Goal: Task Accomplishment & Management: Use online tool/utility

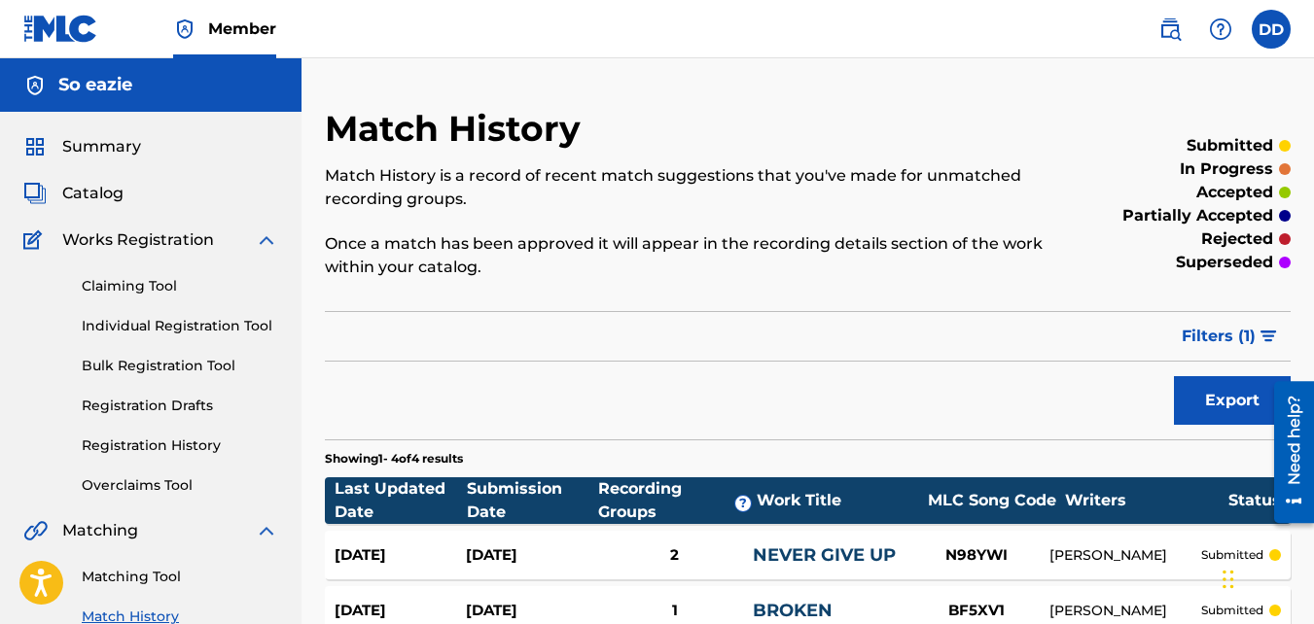
click at [114, 202] on span "Catalog" at bounding box center [92, 193] width 61 height 23
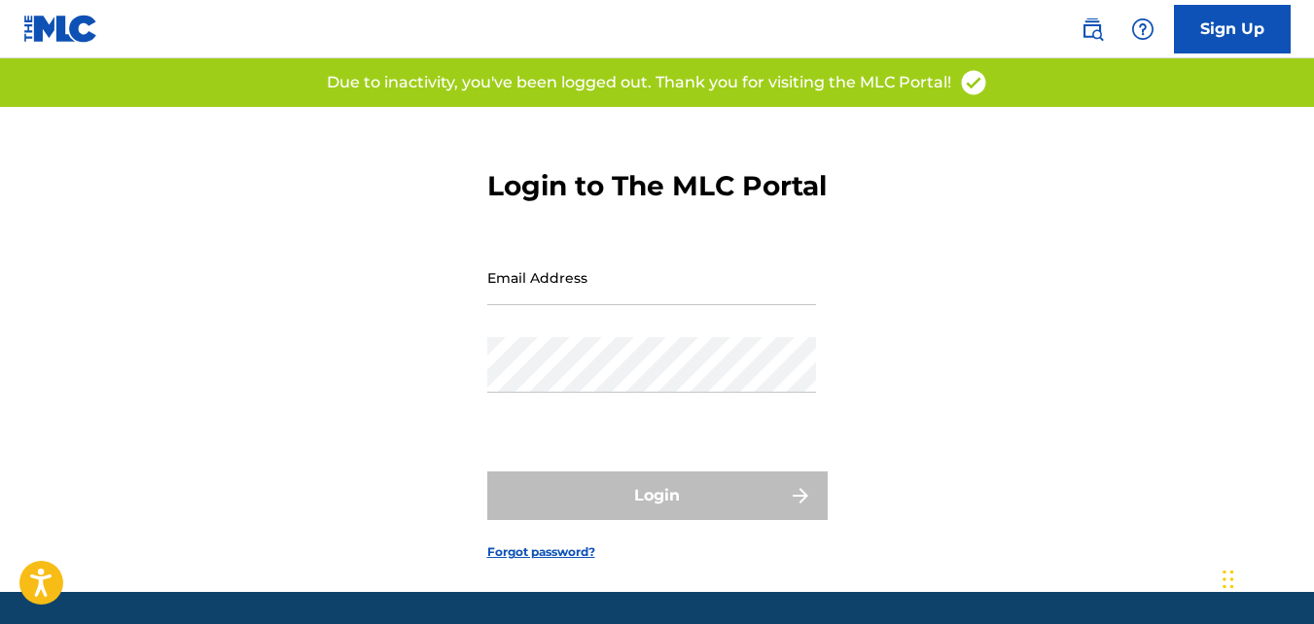
type input "[EMAIL_ADDRESS][DOMAIN_NAME]"
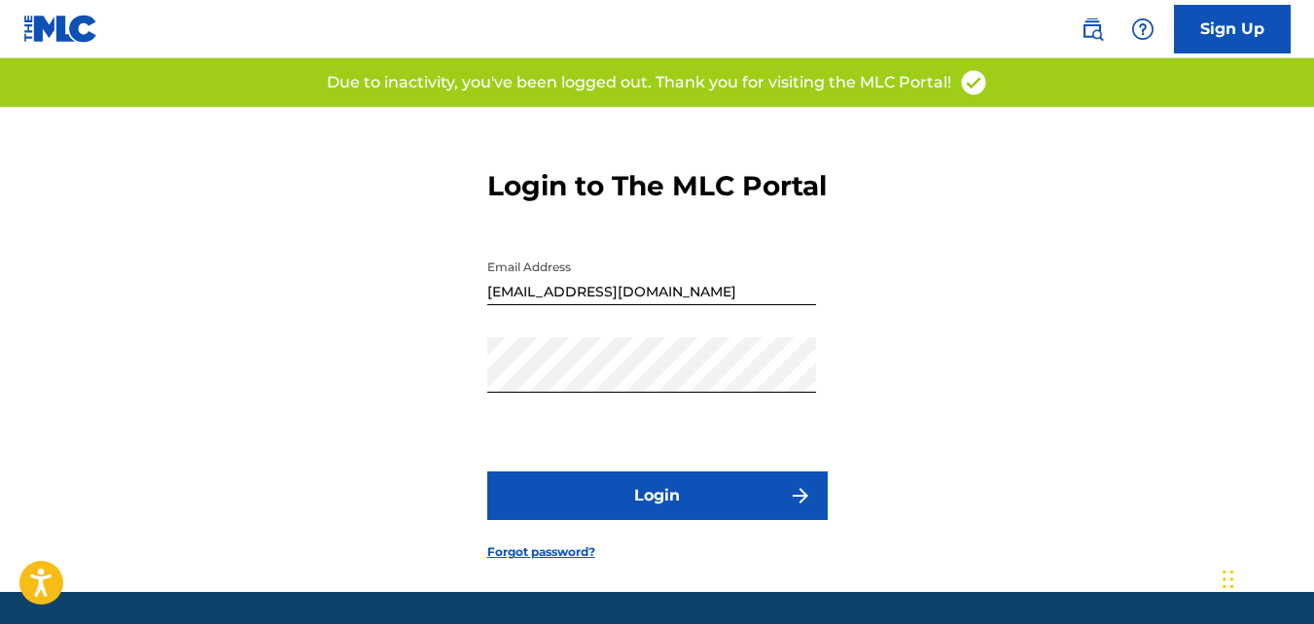
click at [619, 520] on div "Login" at bounding box center [657, 496] width 340 height 49
click at [722, 520] on button "Login" at bounding box center [657, 496] width 340 height 49
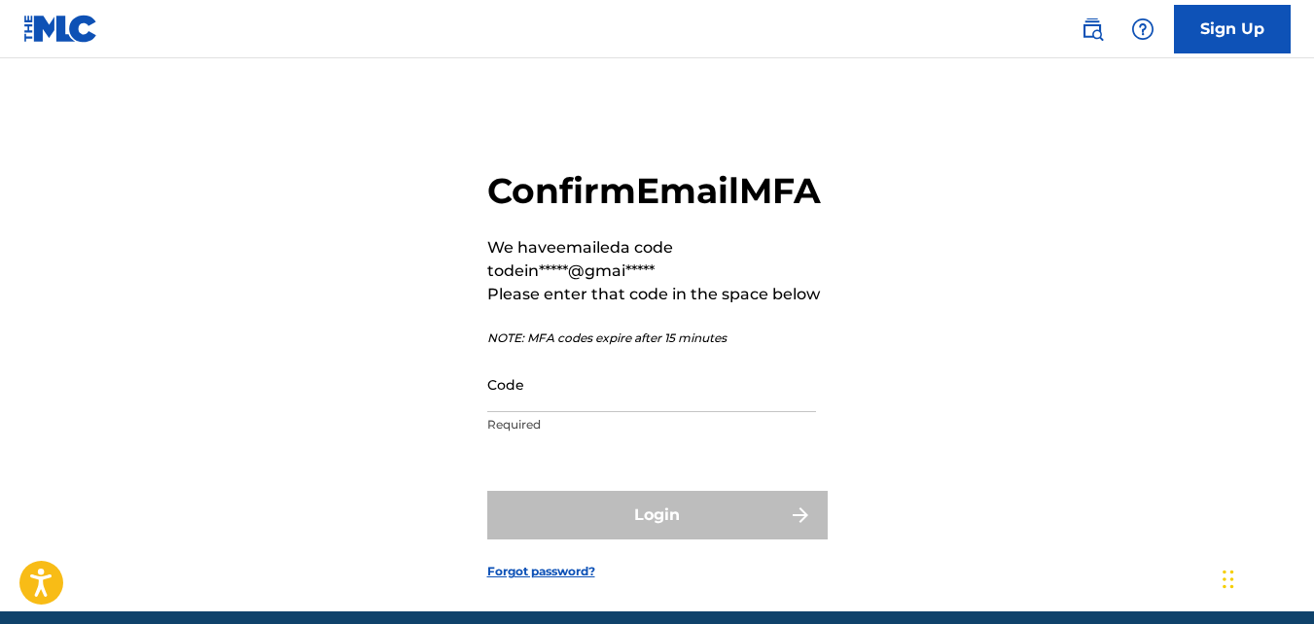
click at [603, 412] on input "Code" at bounding box center [651, 384] width 329 height 55
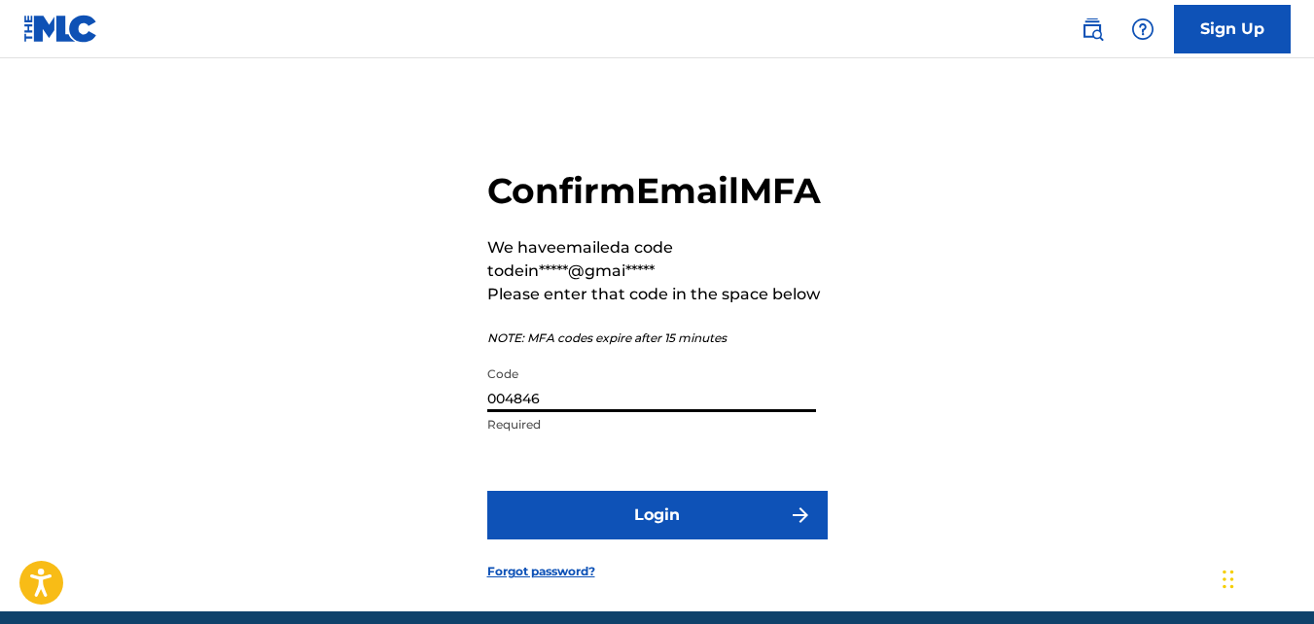
type input "004846"
click at [487, 491] on button "Login" at bounding box center [657, 515] width 340 height 49
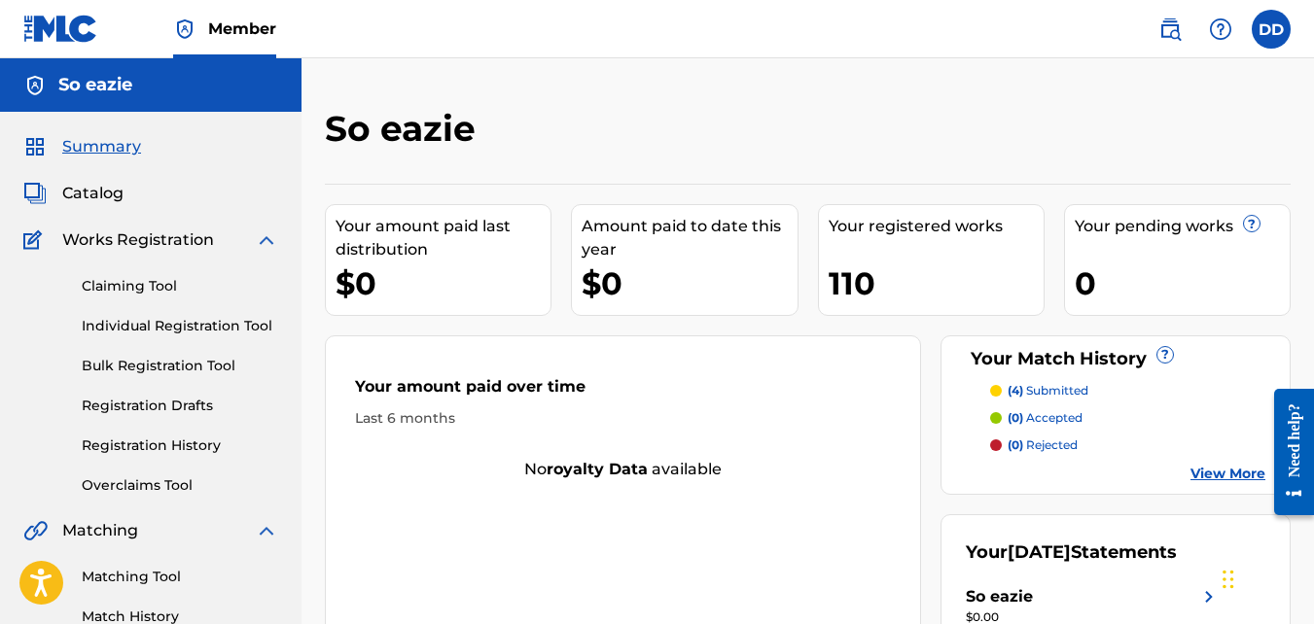
click at [97, 195] on span "Catalog" at bounding box center [92, 193] width 61 height 23
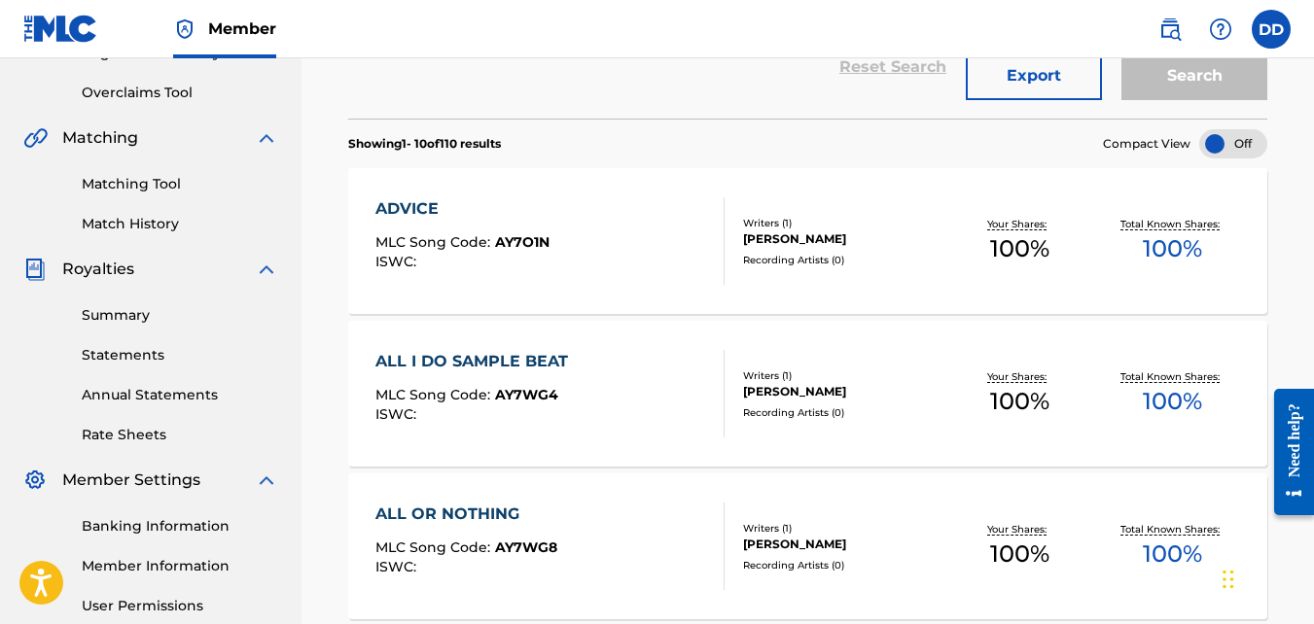
scroll to position [386, 0]
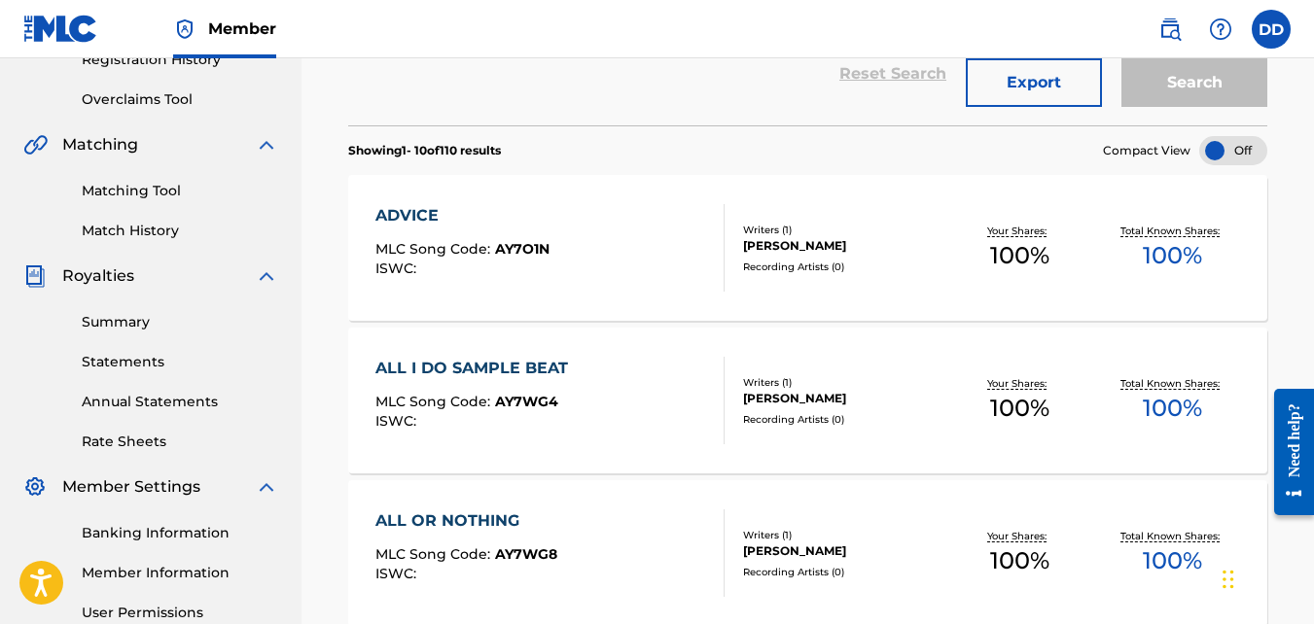
click at [136, 192] on link "Matching Tool" at bounding box center [180, 191] width 196 height 20
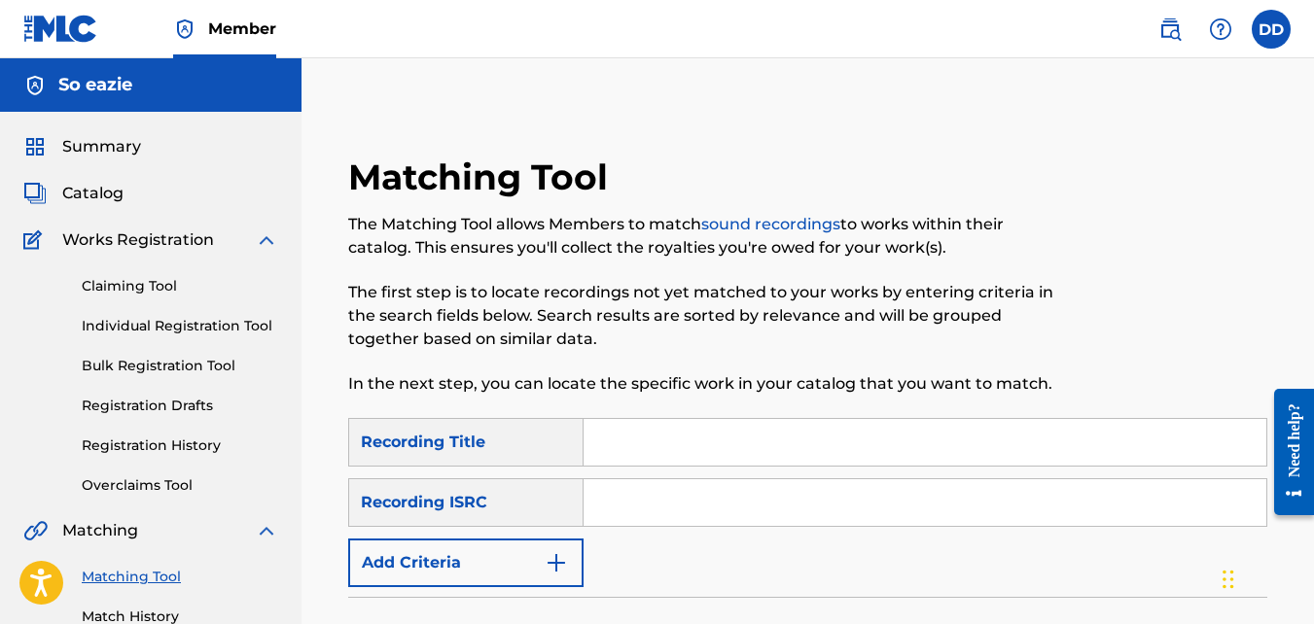
click at [625, 433] on input "Search Form" at bounding box center [925, 442] width 683 height 47
type input "my soul"
click at [654, 504] on input "Search Form" at bounding box center [925, 502] width 683 height 47
paste input "QZWFV2596940"
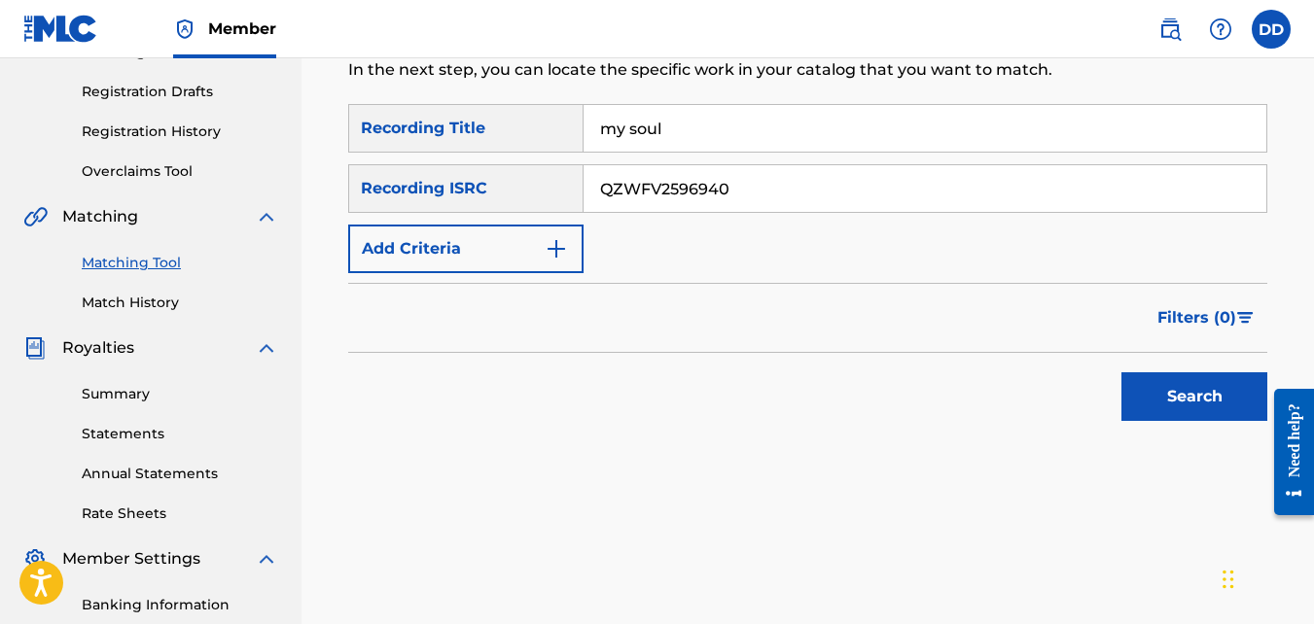
scroll to position [315, 0]
click at [1193, 384] on button "Search" at bounding box center [1194, 396] width 146 height 49
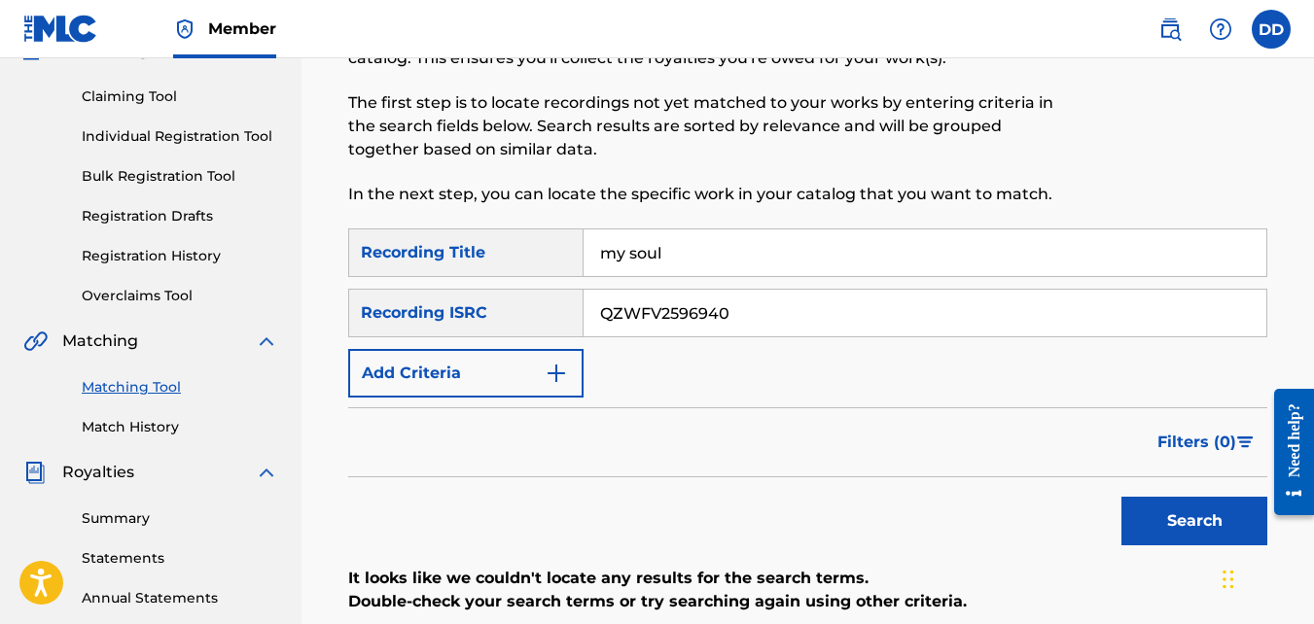
scroll to position [184, 0]
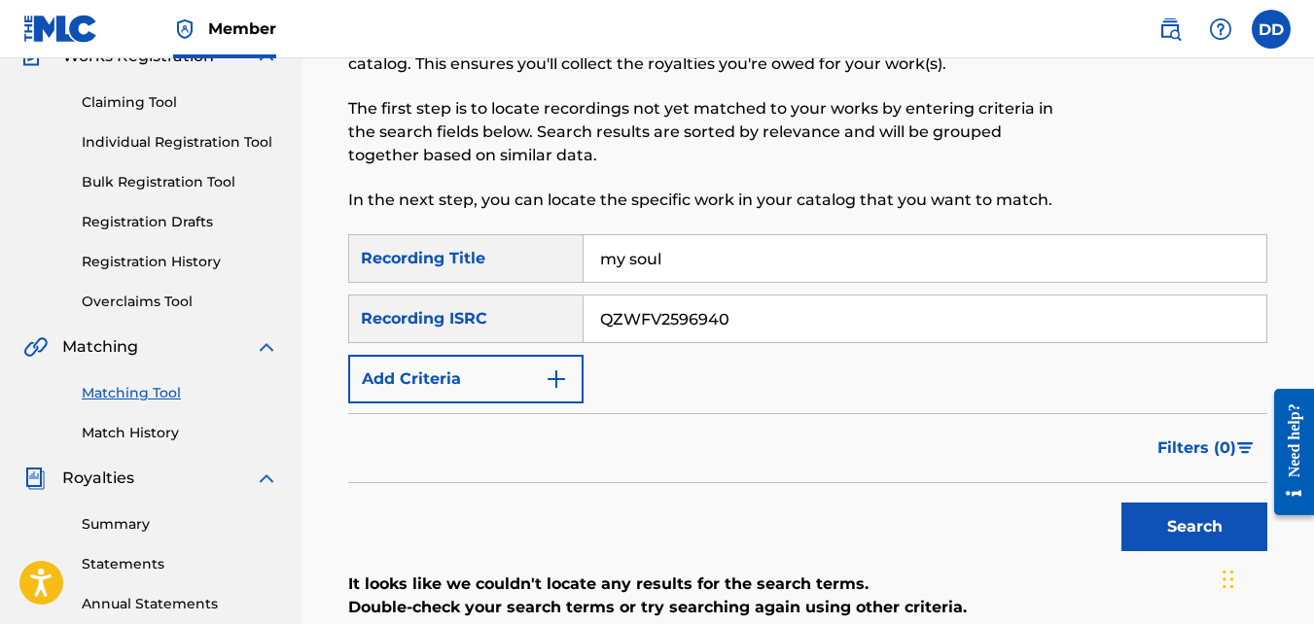
click at [745, 314] on input "QZWFV2596940" at bounding box center [925, 319] width 683 height 47
type input "Q"
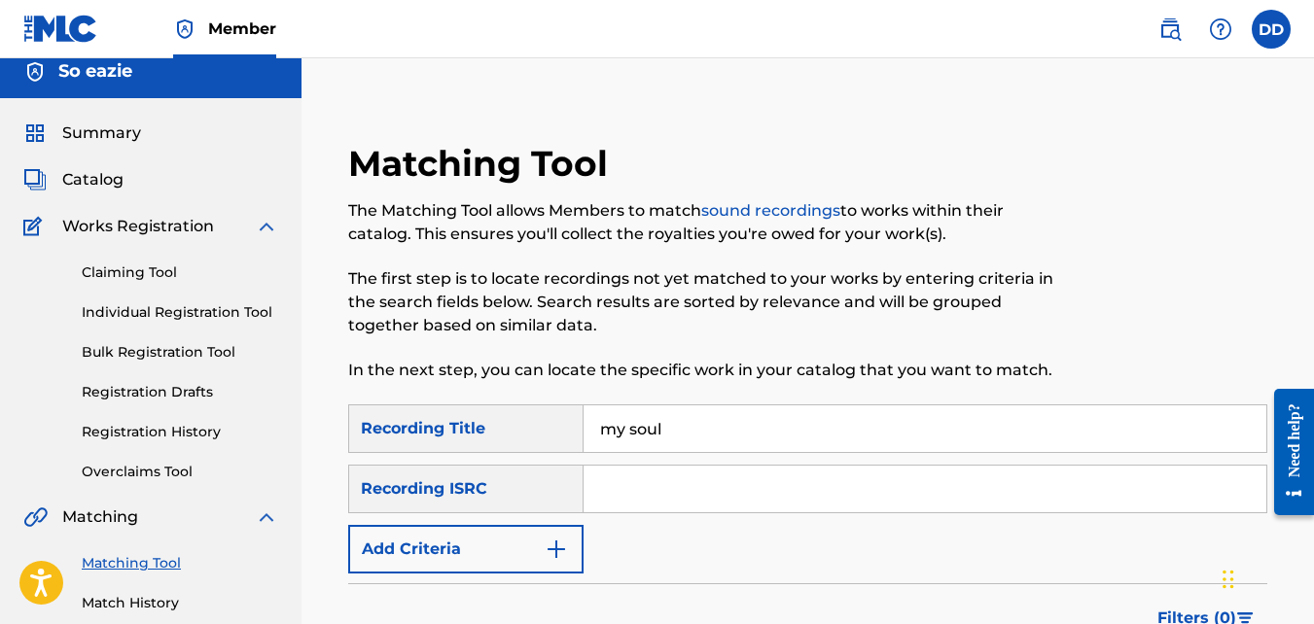
scroll to position [0, 0]
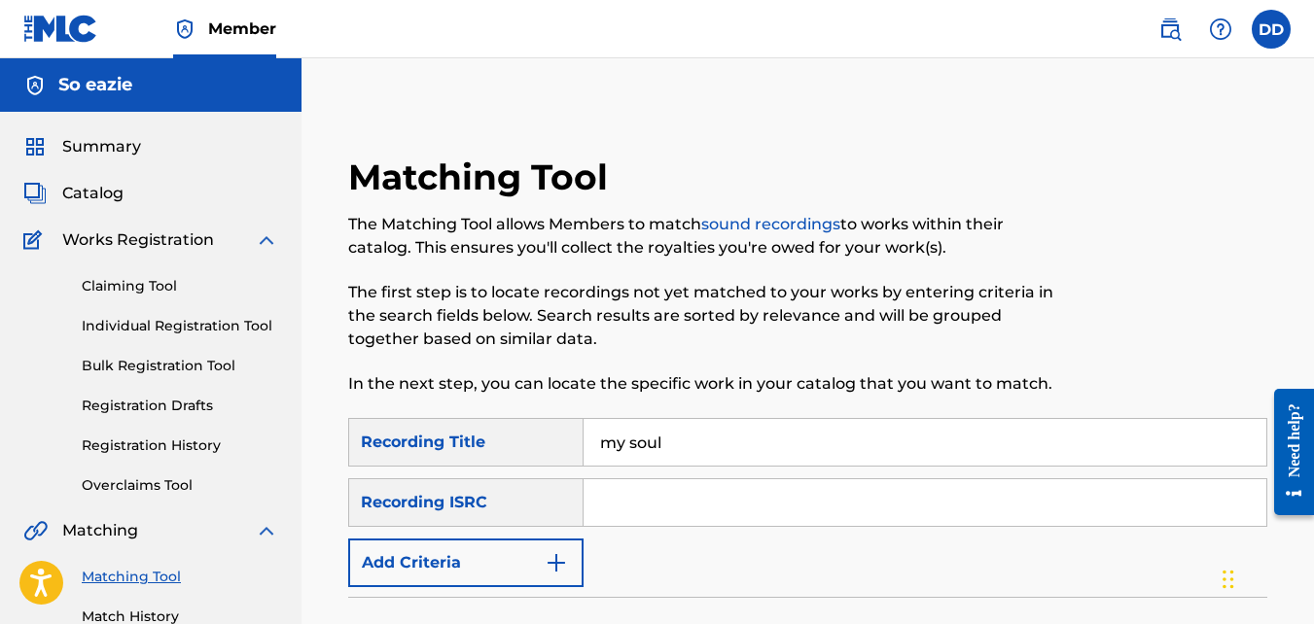
click at [98, 147] on span "Summary" at bounding box center [101, 146] width 79 height 23
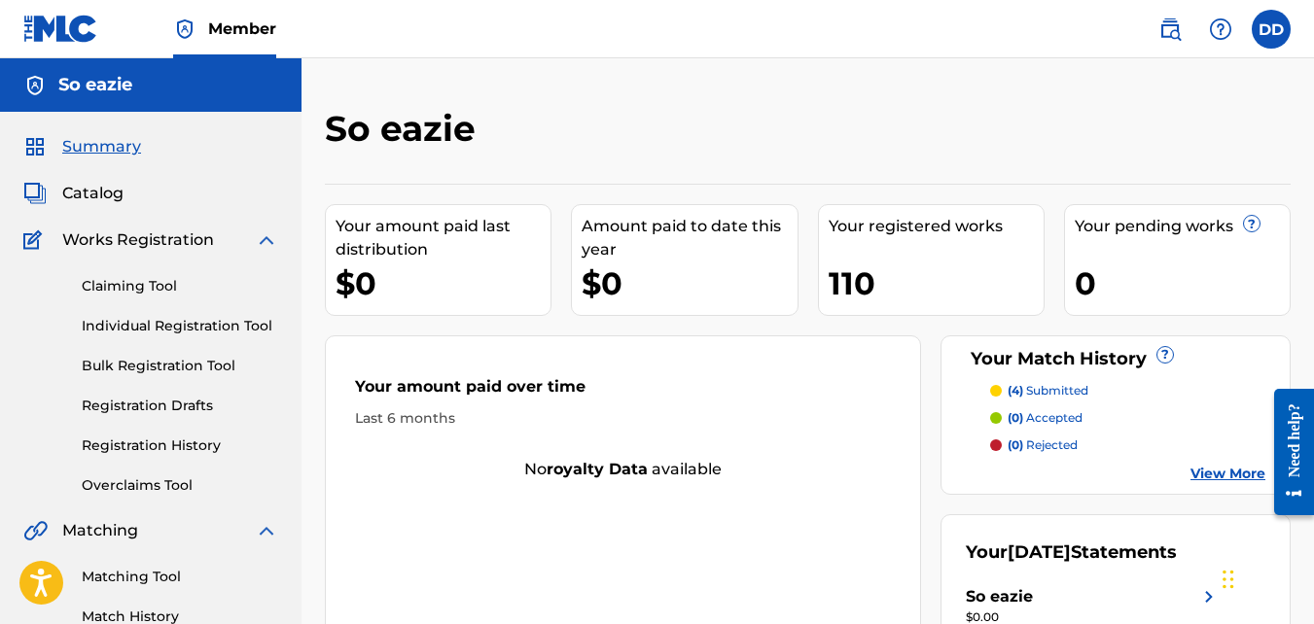
click at [88, 189] on span "Catalog" at bounding box center [92, 193] width 61 height 23
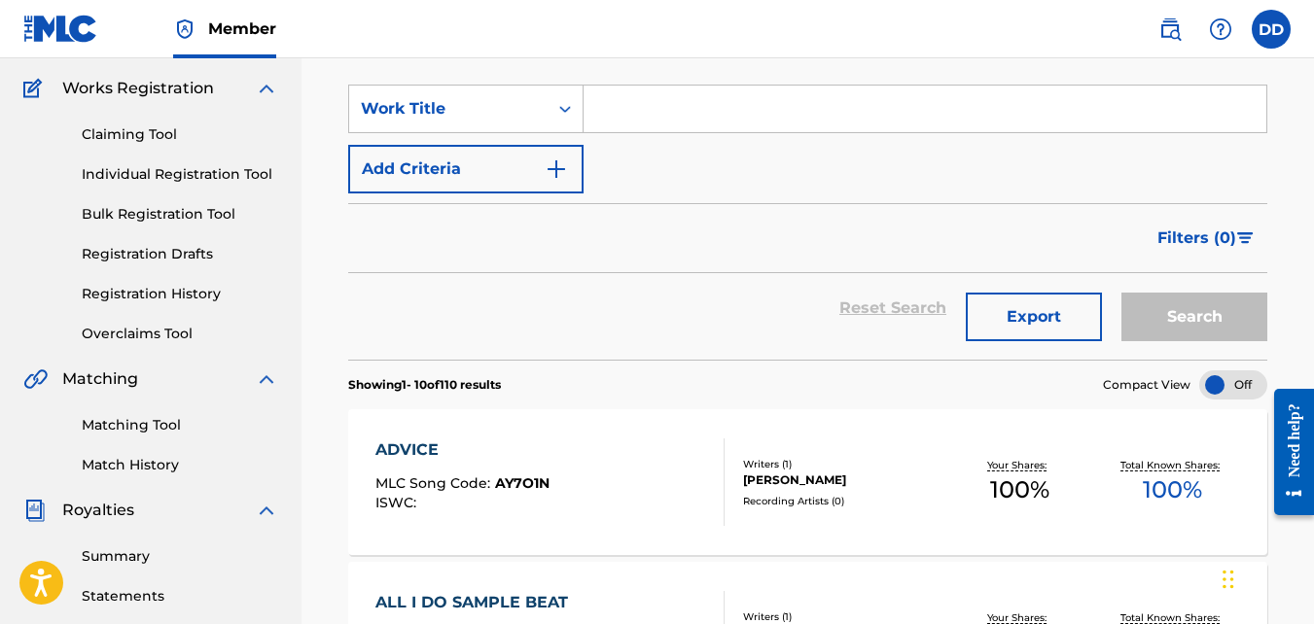
scroll to position [138, 0]
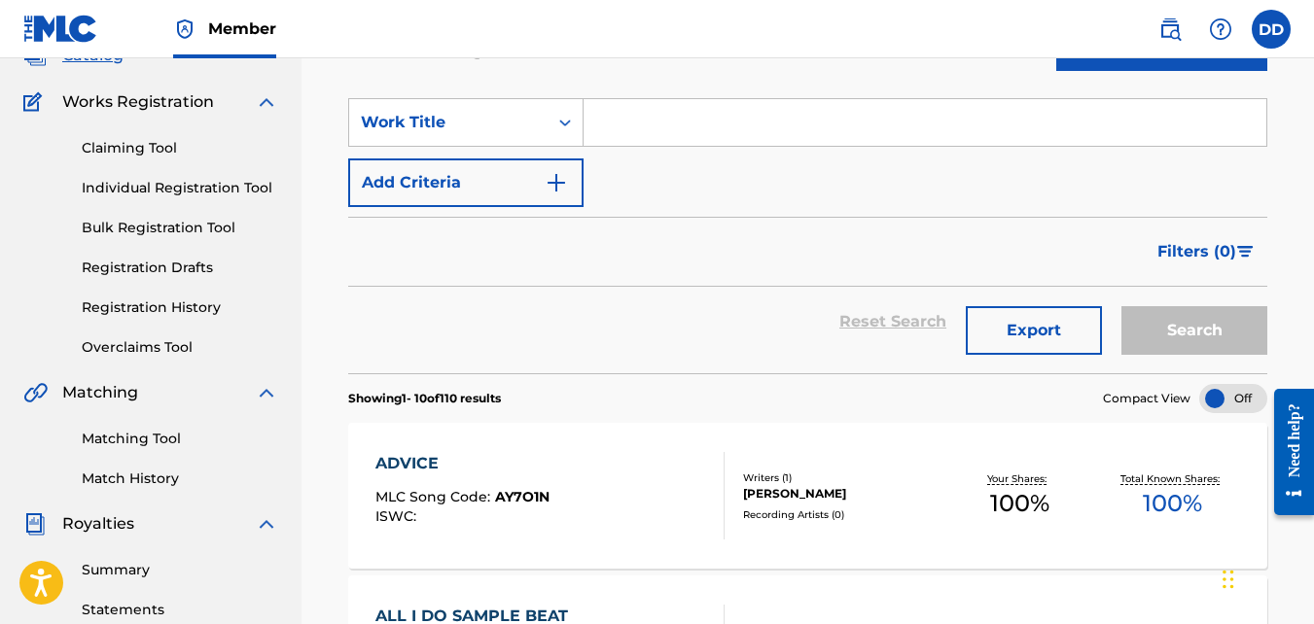
click at [140, 433] on link "Matching Tool" at bounding box center [180, 439] width 196 height 20
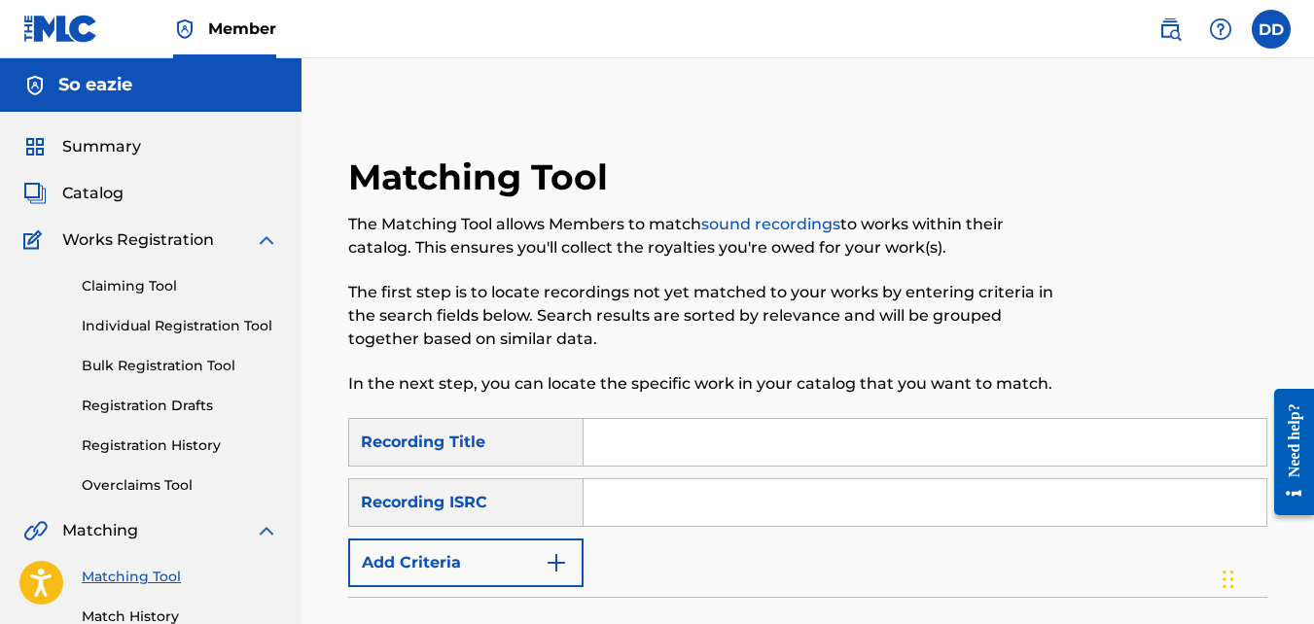
click at [646, 432] on input "Search Form" at bounding box center [925, 442] width 683 height 47
click at [700, 462] on input "my" at bounding box center [925, 442] width 683 height 47
type input "my"
click at [706, 500] on input "Search Form" at bounding box center [925, 502] width 683 height 47
click at [680, 464] on input "my" at bounding box center [925, 442] width 683 height 47
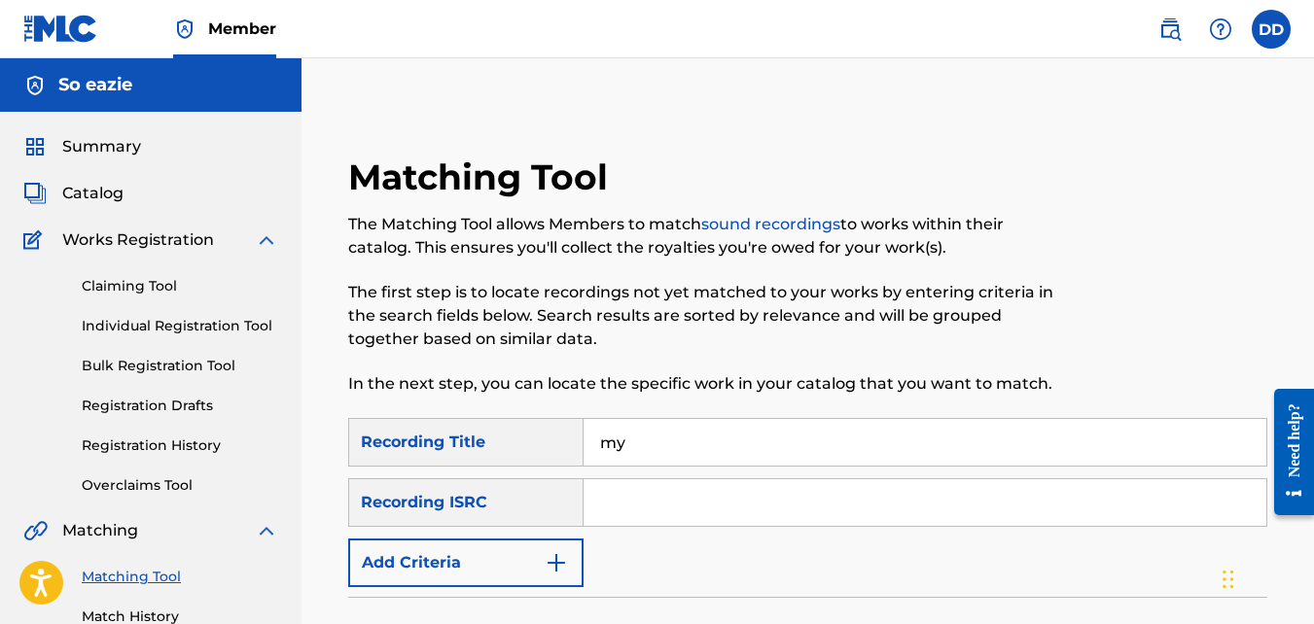
click at [686, 454] on input "my" at bounding box center [925, 442] width 683 height 47
click at [685, 451] on input "my" at bounding box center [925, 442] width 683 height 47
click at [649, 487] on input "Search Form" at bounding box center [925, 502] width 683 height 47
paste input "QZWFV2596940"
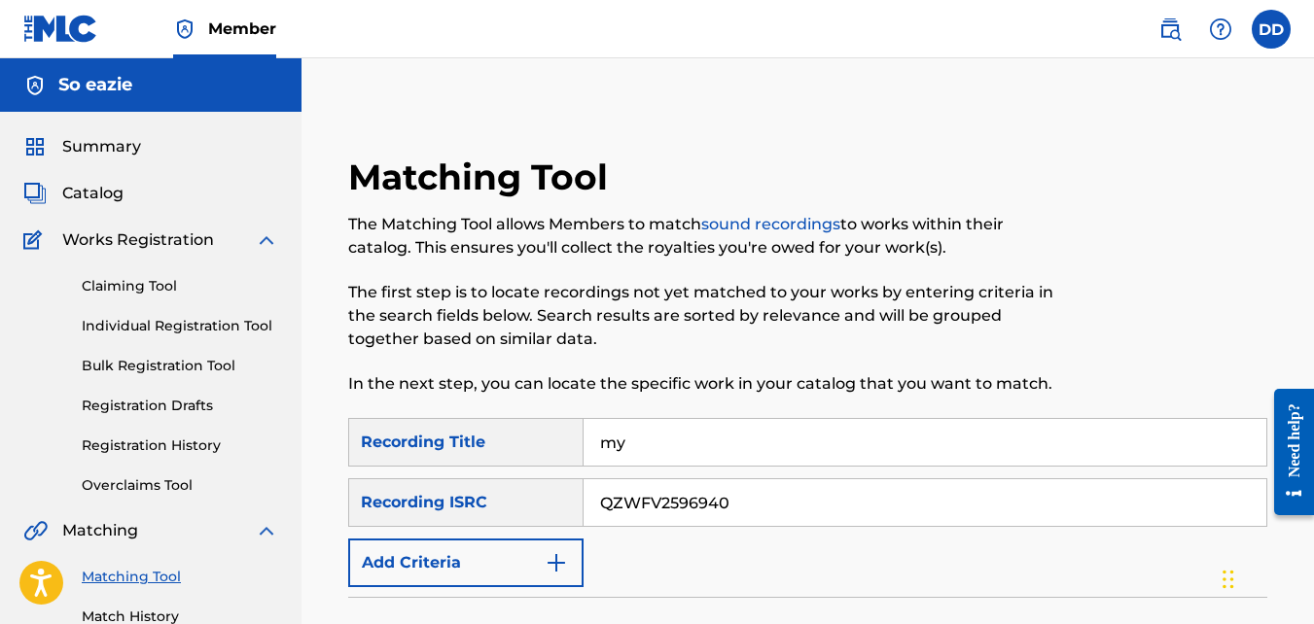
type input "QZWFV2596940"
click at [665, 442] on input "my" at bounding box center [925, 442] width 683 height 47
type input "my soul"
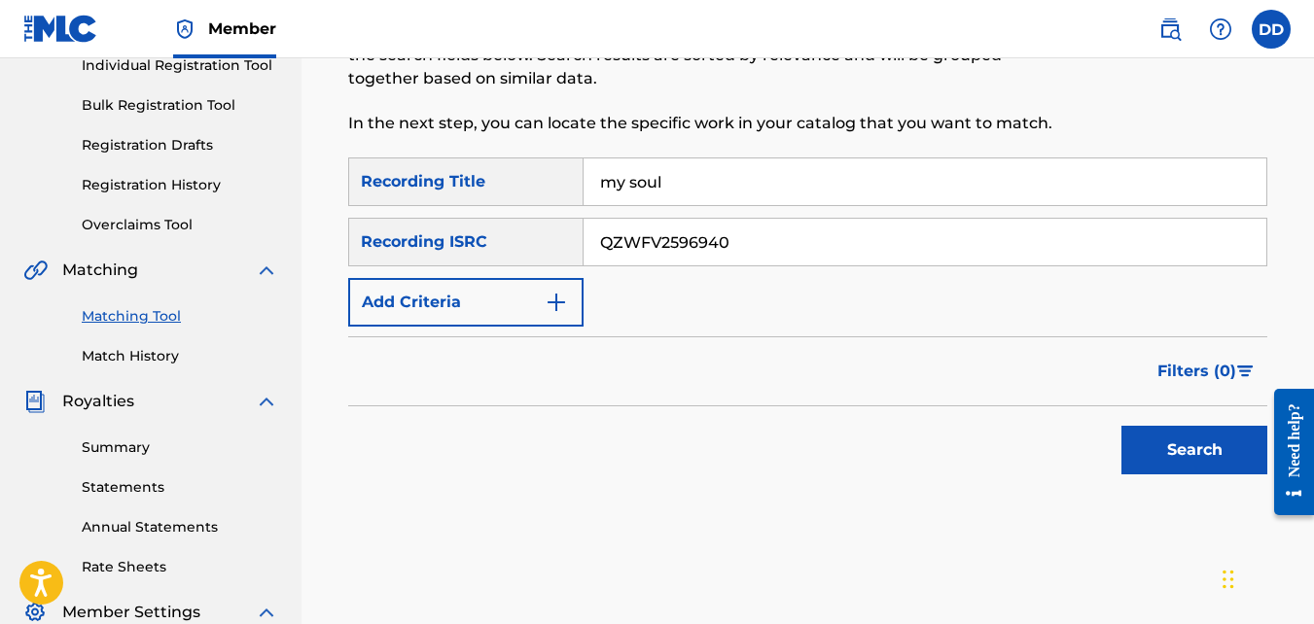
scroll to position [273, 0]
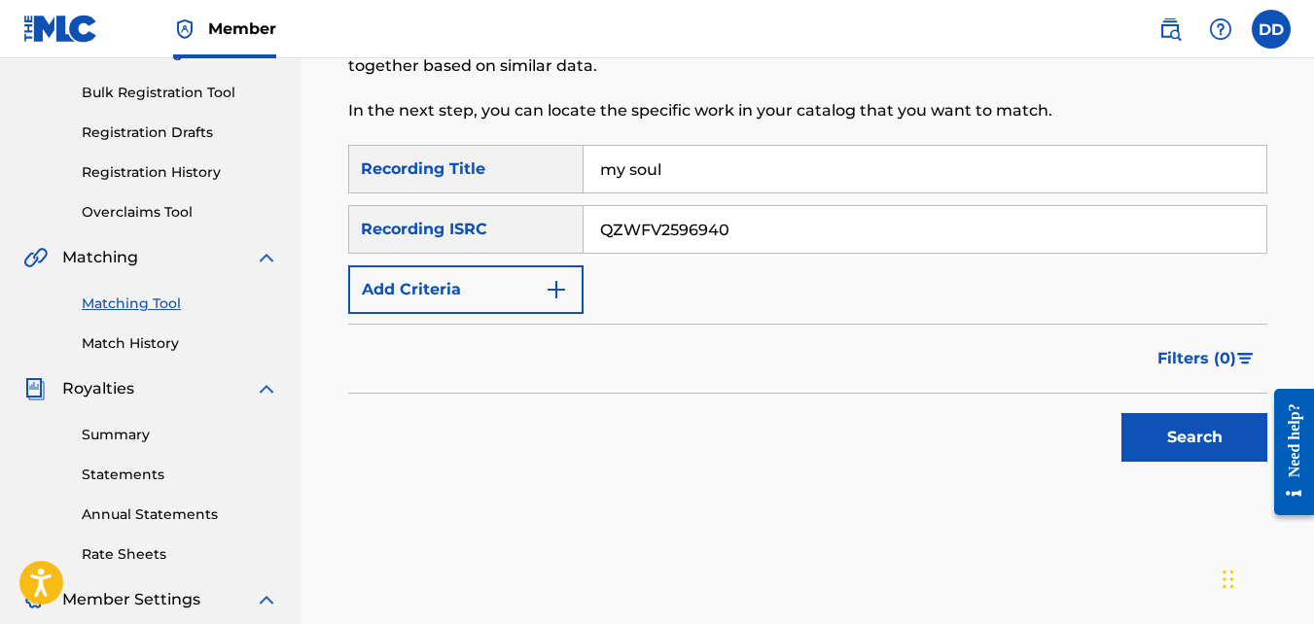
click at [1166, 437] on button "Search" at bounding box center [1194, 437] width 146 height 49
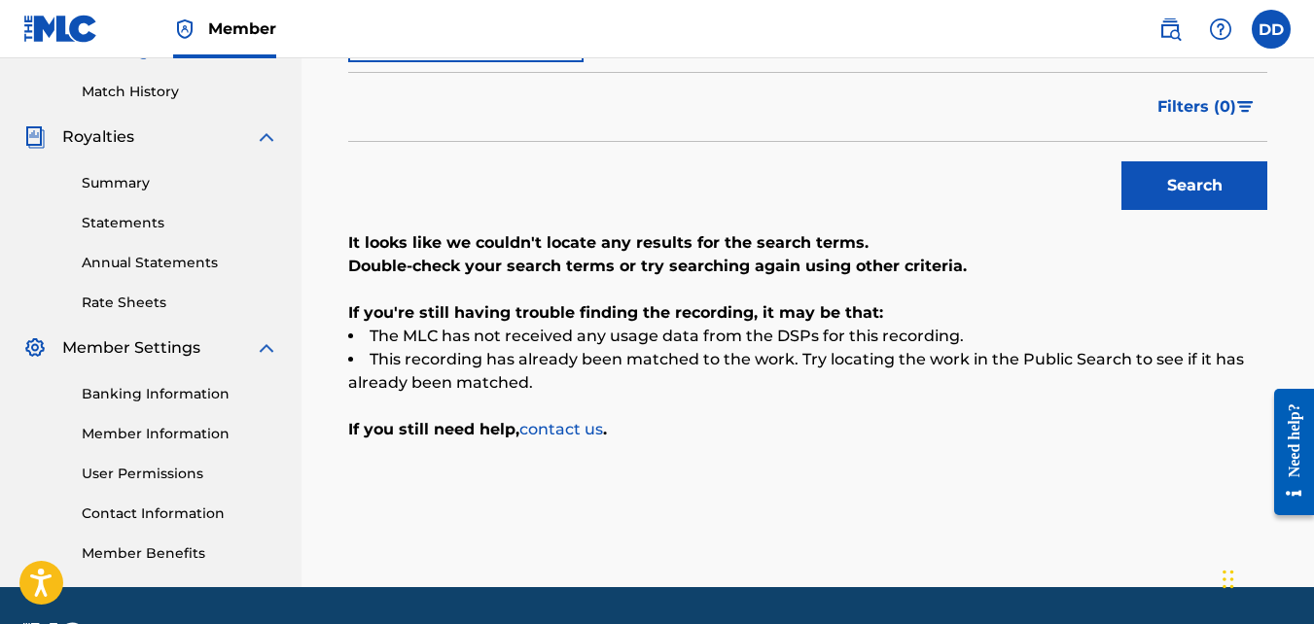
scroll to position [534, 0]
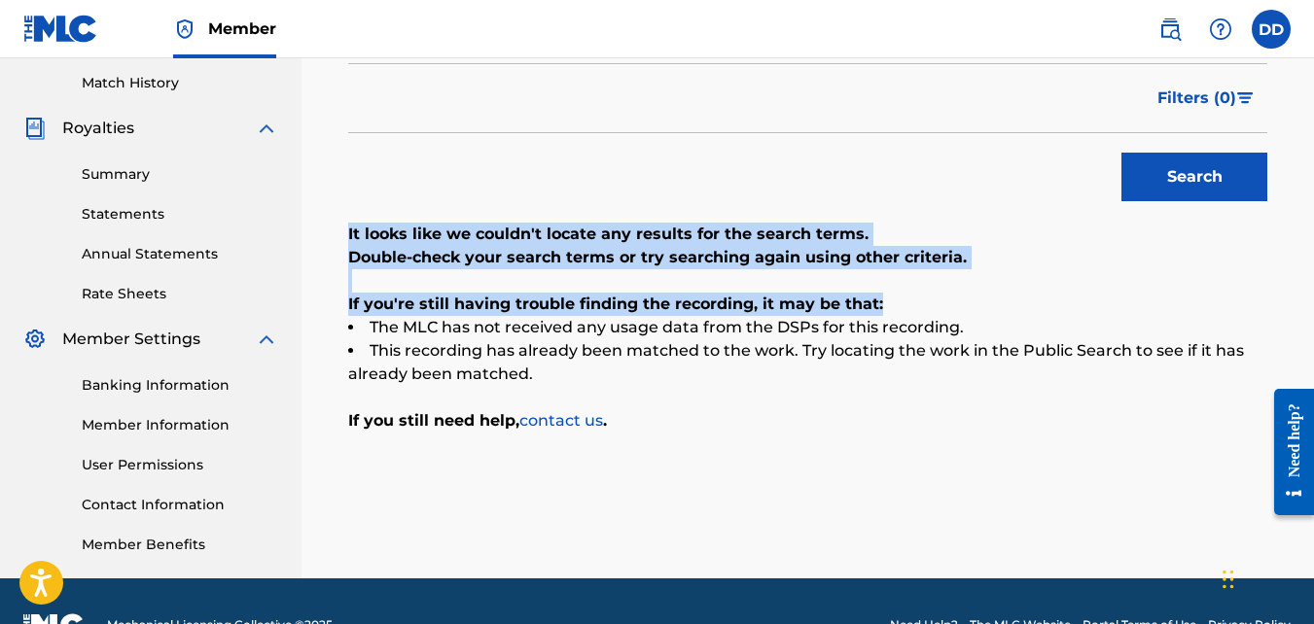
drag, startPoint x: 1313, startPoint y: 300, endPoint x: 1296, endPoint y: 202, distance: 98.6
click at [1296, 202] on div "Matching Tool The Matching Tool allows Members to match sound recordings to wor…" at bounding box center [807, 76] width 1012 height 1006
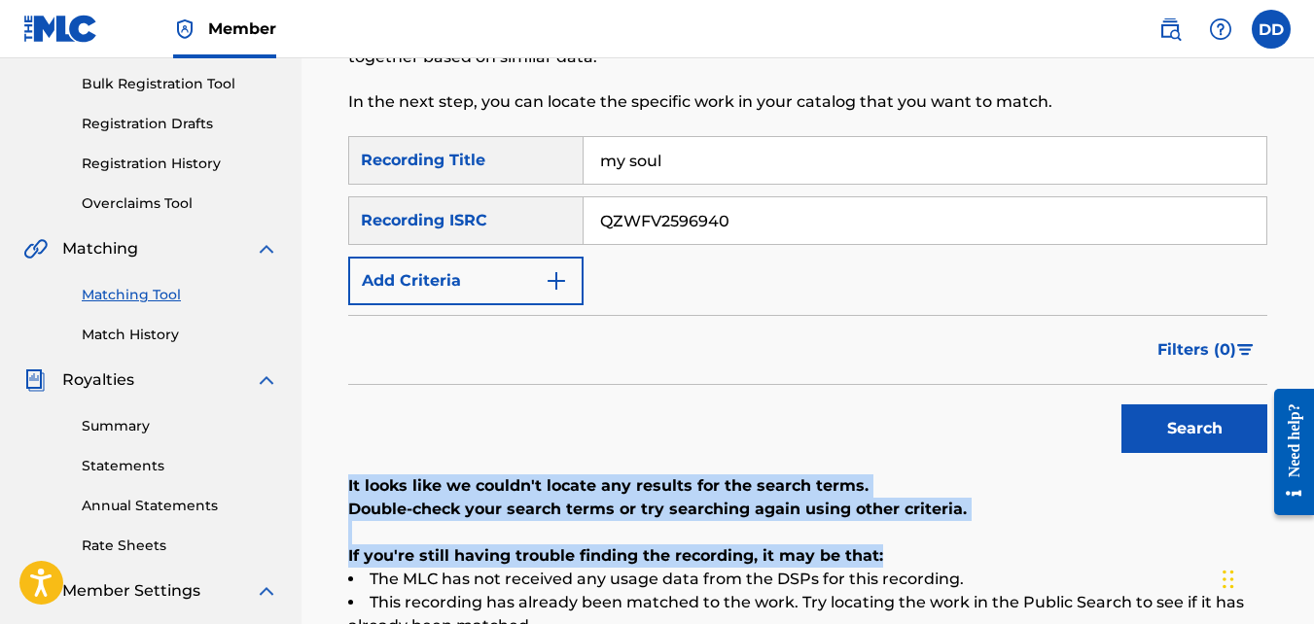
scroll to position [274, 0]
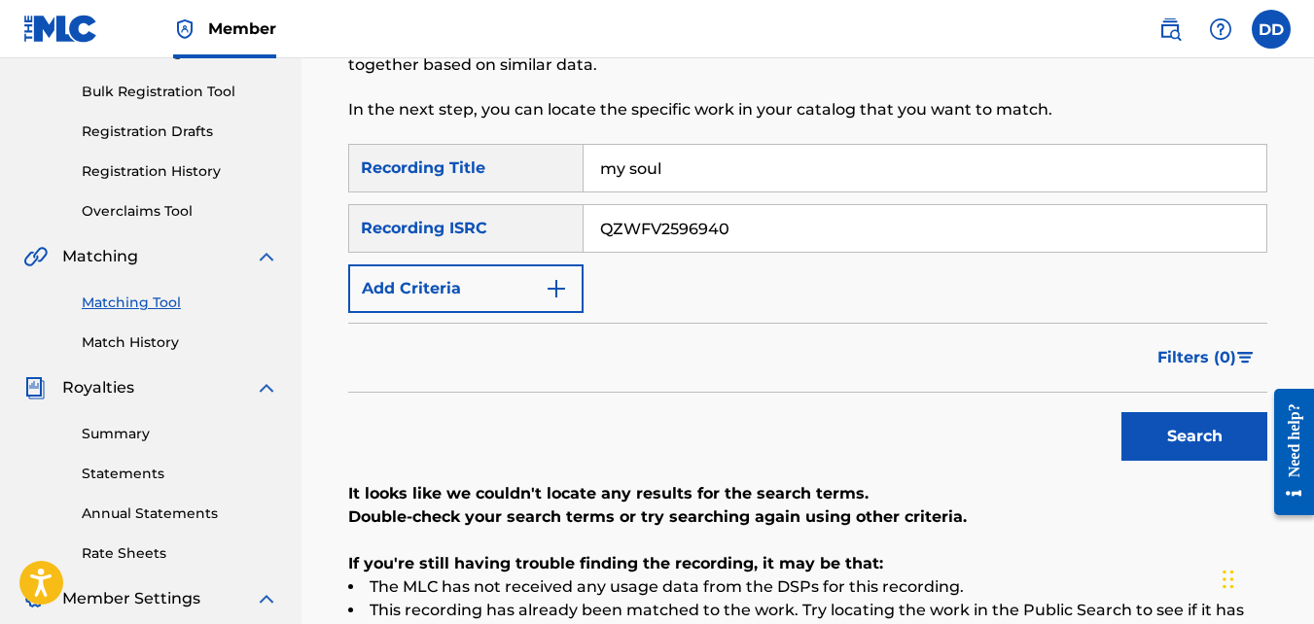
click at [746, 169] on input "my soul" at bounding box center [925, 168] width 683 height 47
drag, startPoint x: 793, startPoint y: 222, endPoint x: 431, endPoint y: 207, distance: 362.1
click at [431, 207] on div "SearchWithCriteria947b907a-1b29-4a5f-9015-a832600e3cbb Recording ISRC QZWFV2596…" at bounding box center [807, 228] width 919 height 49
drag, startPoint x: 666, startPoint y: 158, endPoint x: 524, endPoint y: 160, distance: 142.0
click at [524, 160] on div "SearchWithCriteria138f5195-4d43-466c-ae15-60b0bf3b5f6d Recording Title my soul" at bounding box center [807, 168] width 919 height 49
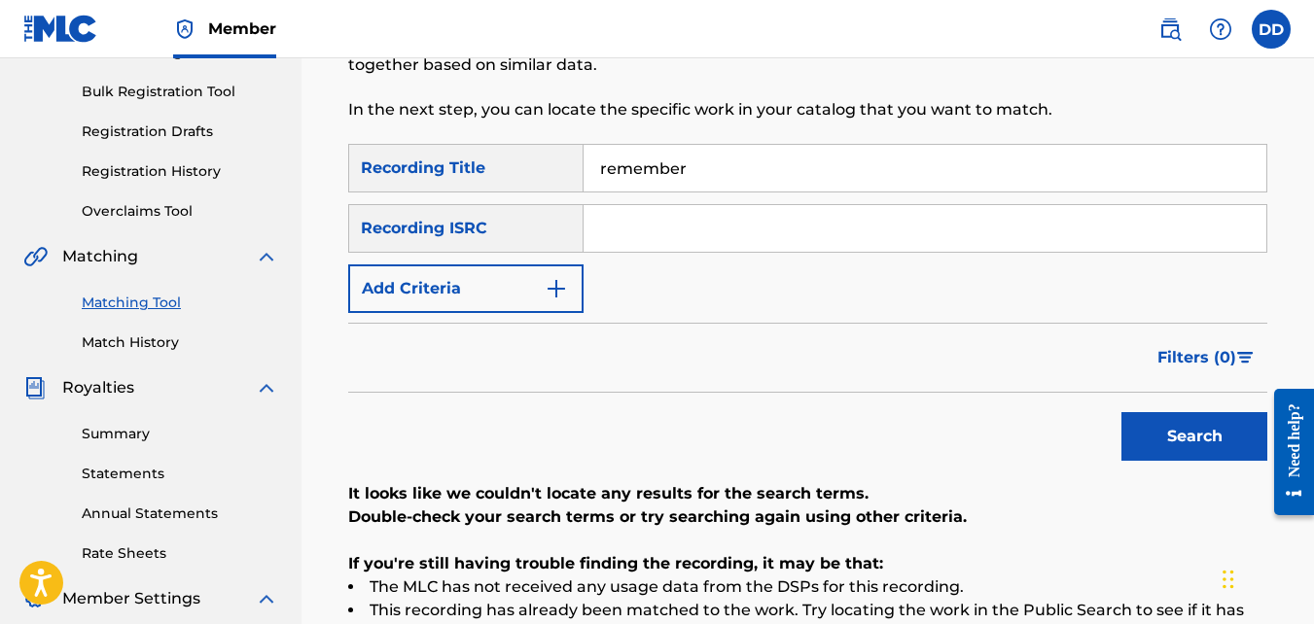
type input "remember"
click at [692, 219] on input "Search Form" at bounding box center [925, 228] width 683 height 47
paste input "QZWFV2596941"
type input "QZWFV2596941"
click at [1182, 439] on button "Search" at bounding box center [1194, 436] width 146 height 49
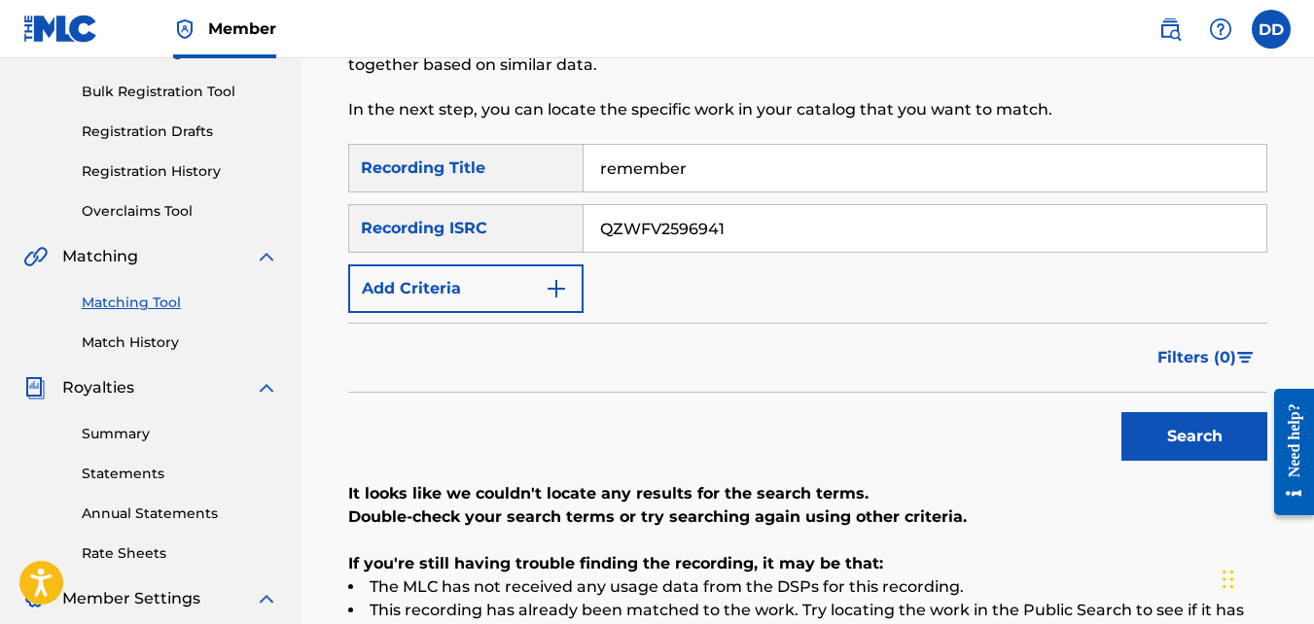
click at [1182, 439] on button "Search" at bounding box center [1194, 436] width 146 height 49
click at [1182, 439] on div "Search" at bounding box center [1190, 432] width 156 height 78
click at [1182, 439] on button "Search" at bounding box center [1194, 436] width 146 height 49
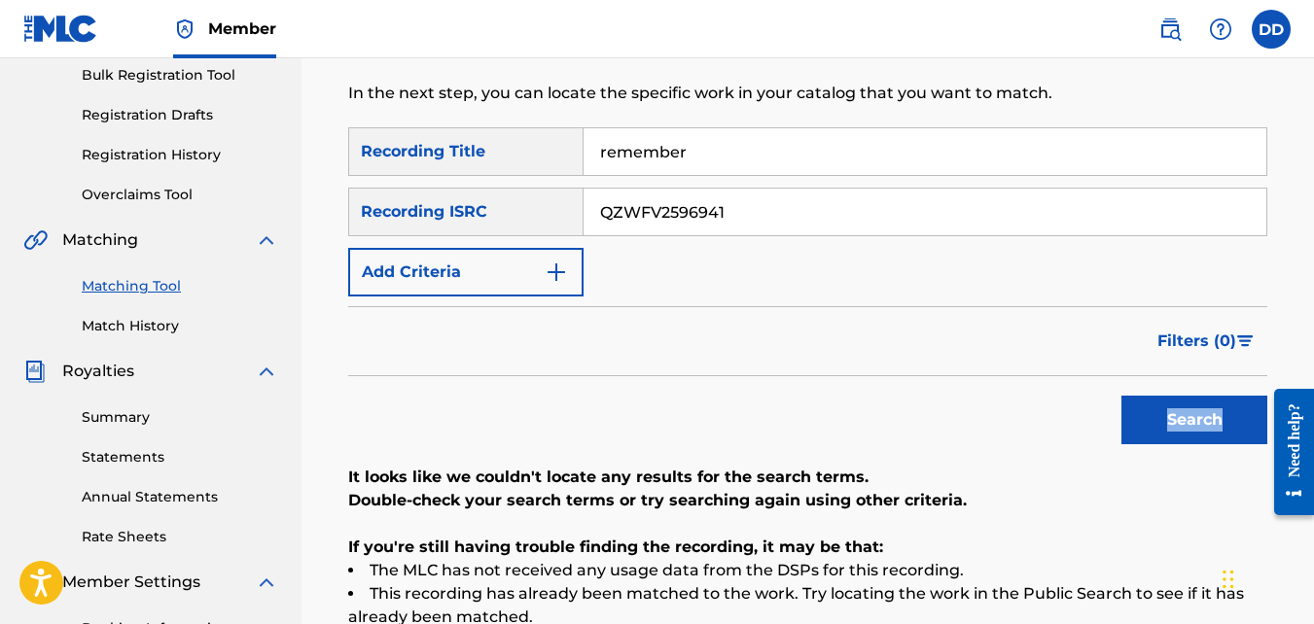
scroll to position [88, 0]
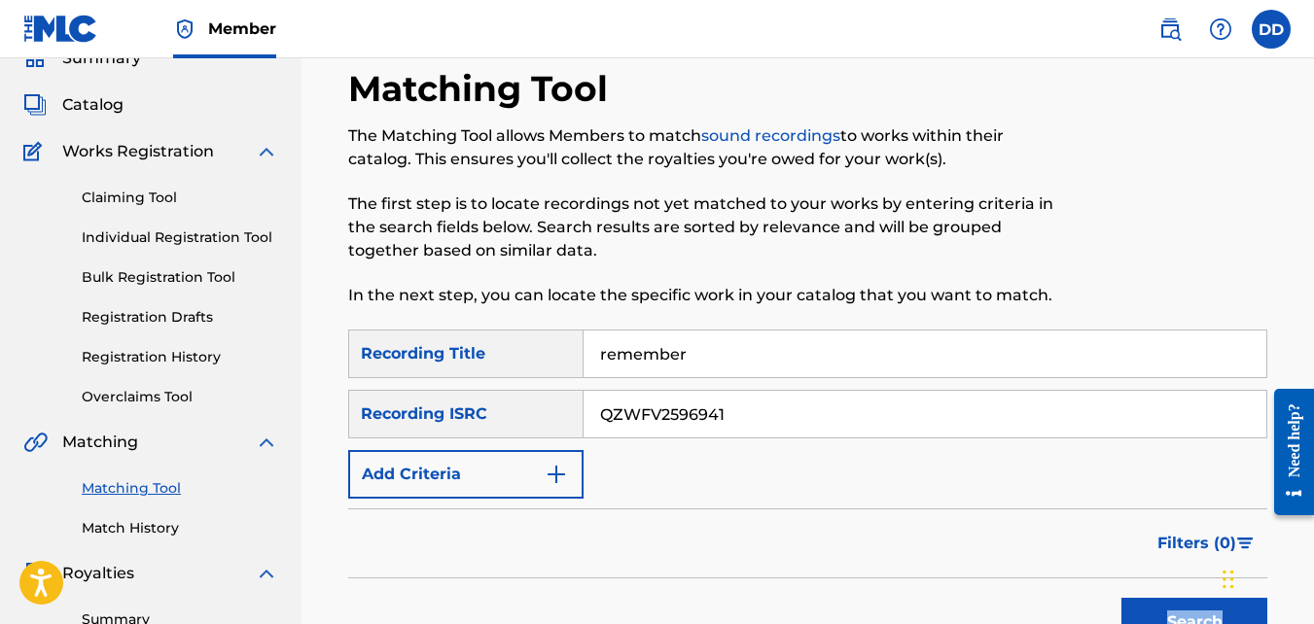
click at [96, 111] on span "Catalog" at bounding box center [92, 104] width 61 height 23
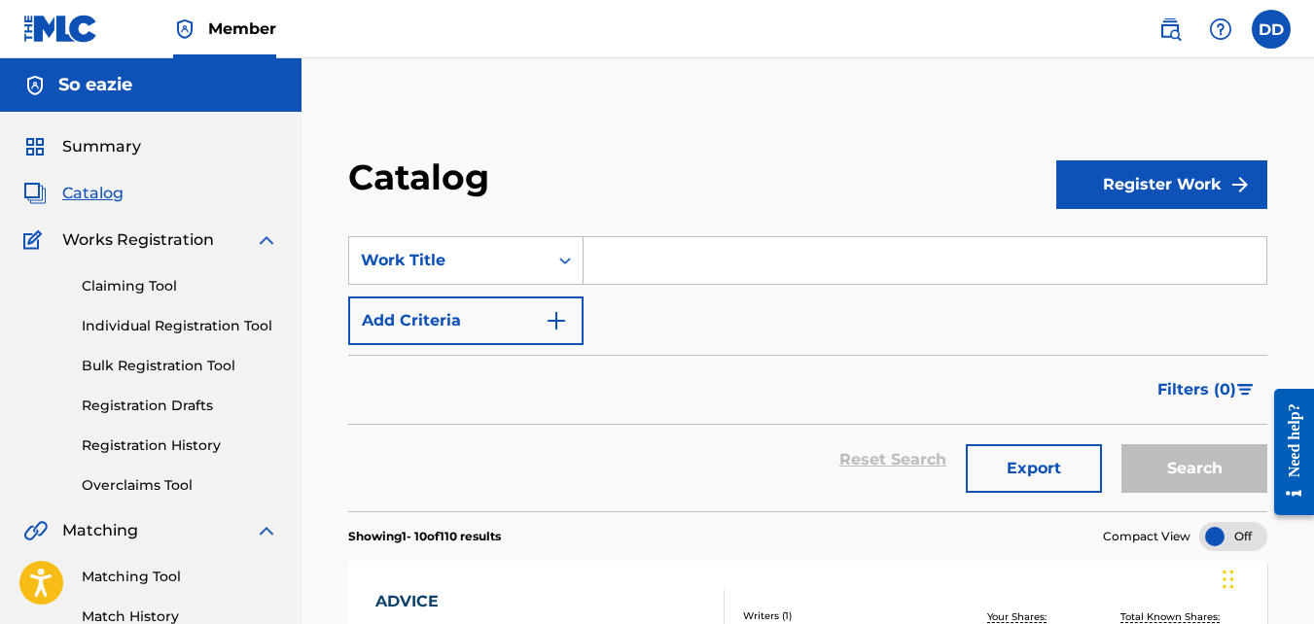
click at [164, 453] on link "Registration History" at bounding box center [180, 446] width 196 height 20
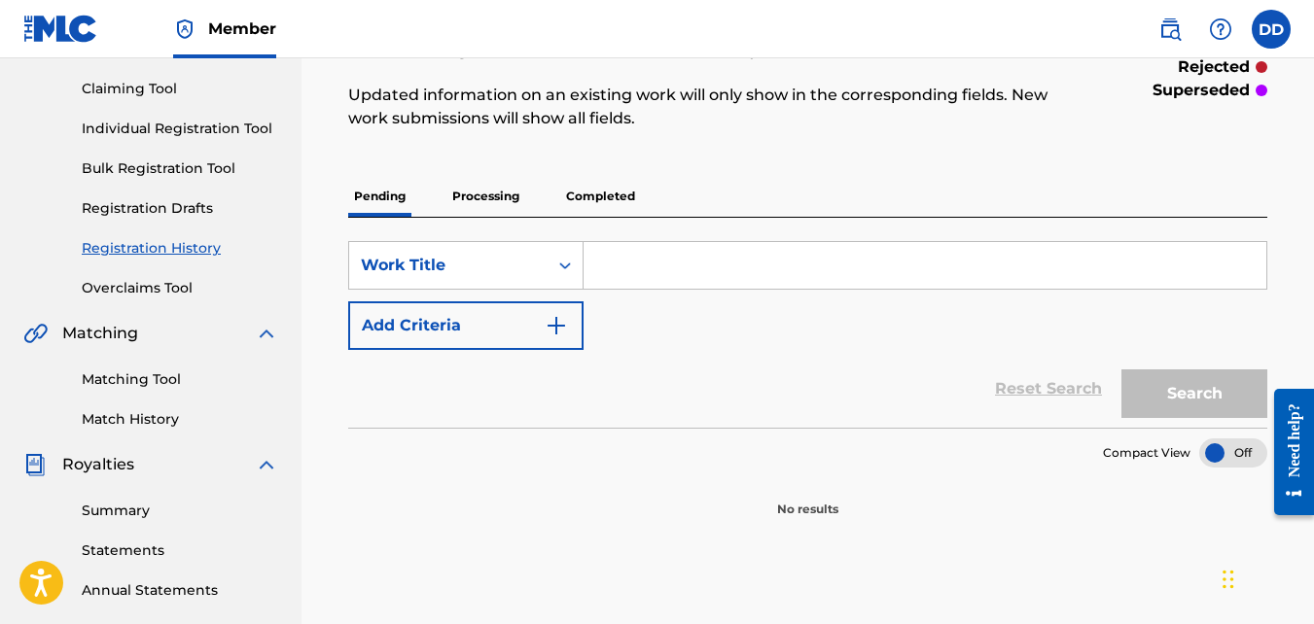
scroll to position [195, 0]
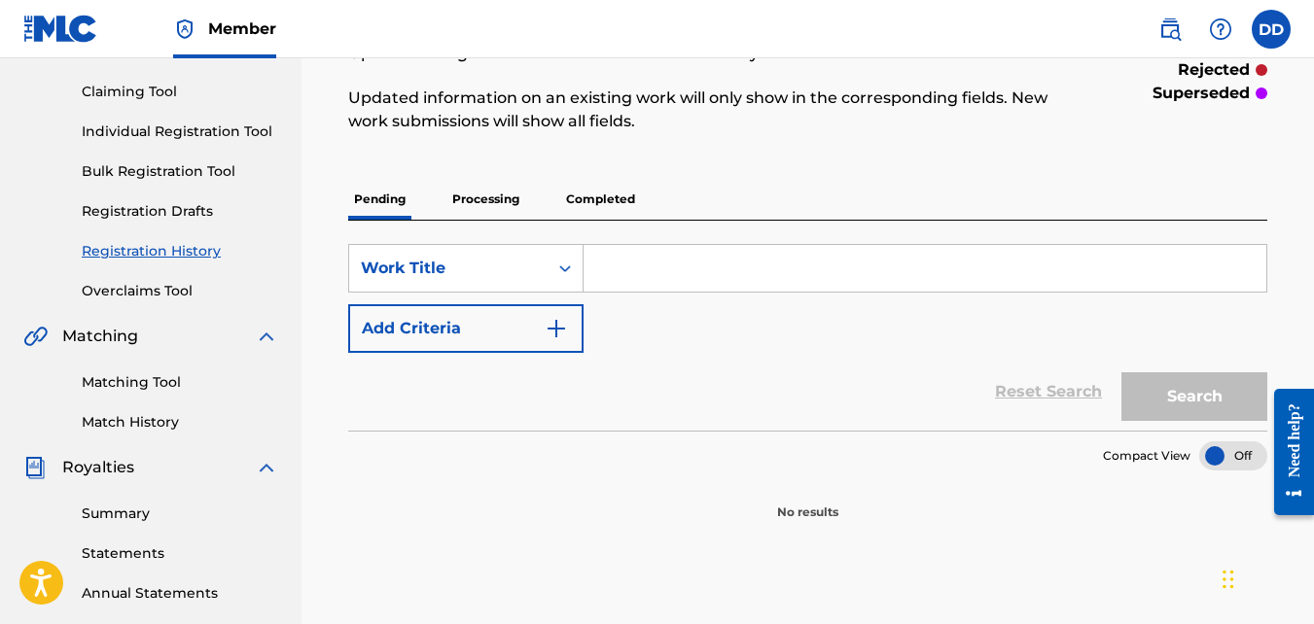
click at [487, 207] on p "Processing" at bounding box center [485, 199] width 79 height 41
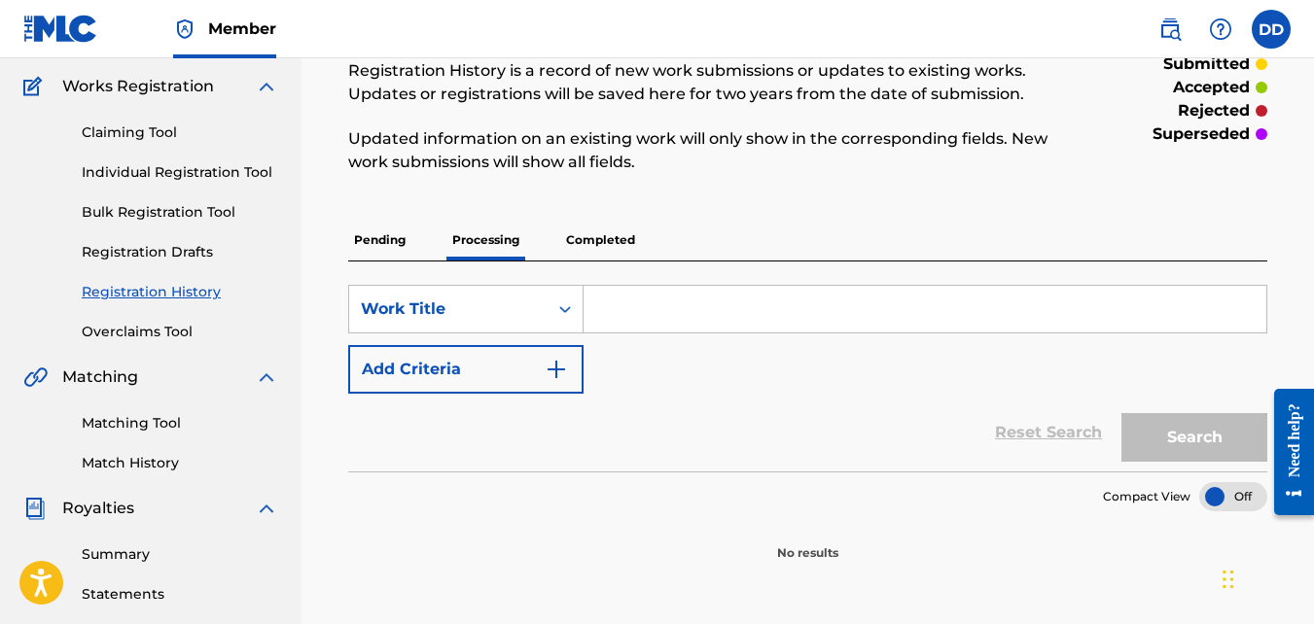
scroll to position [149, 0]
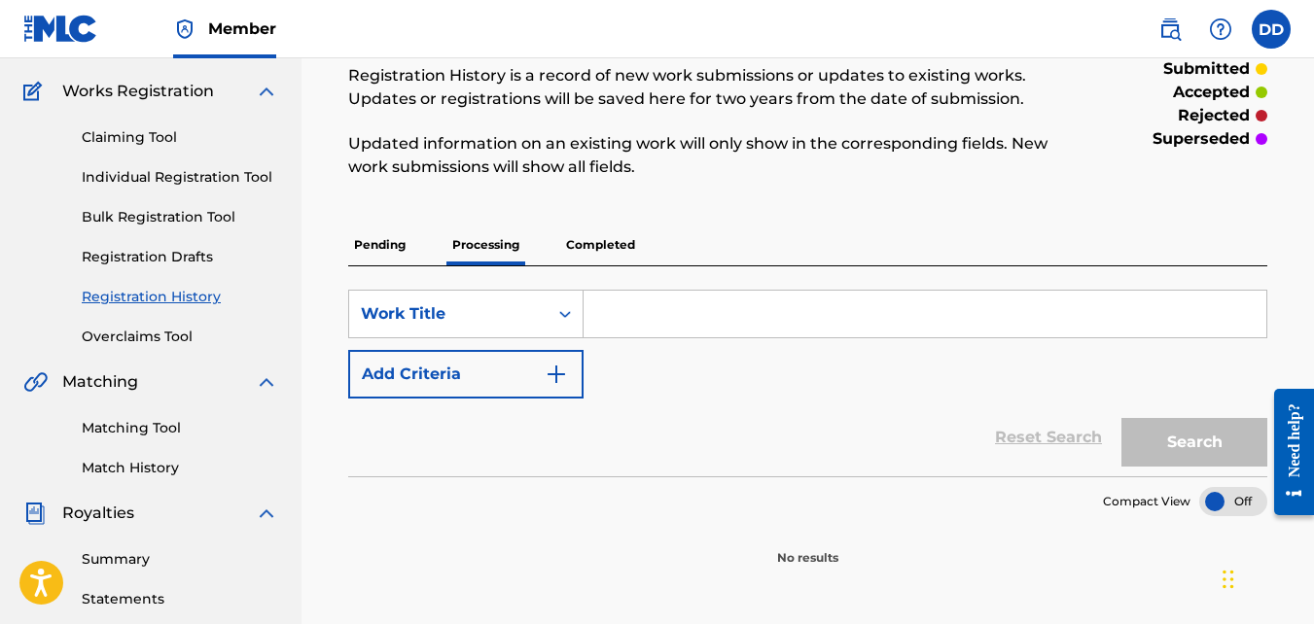
click at [612, 259] on p "Completed" at bounding box center [600, 245] width 81 height 41
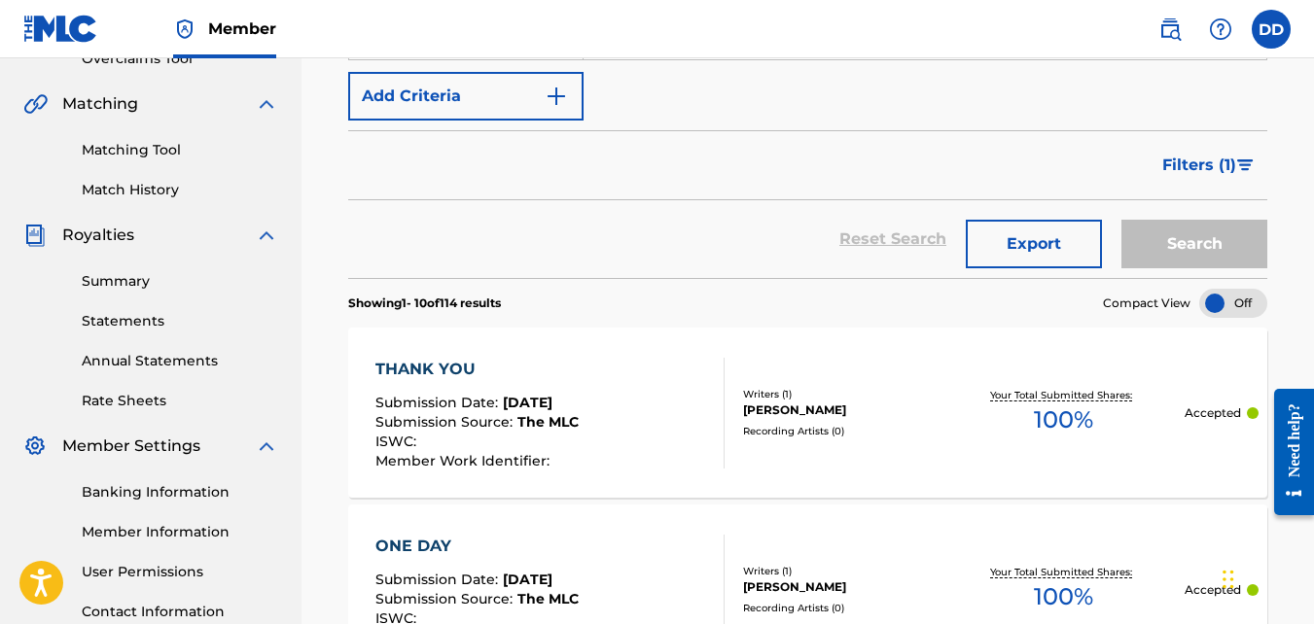
scroll to position [419, 0]
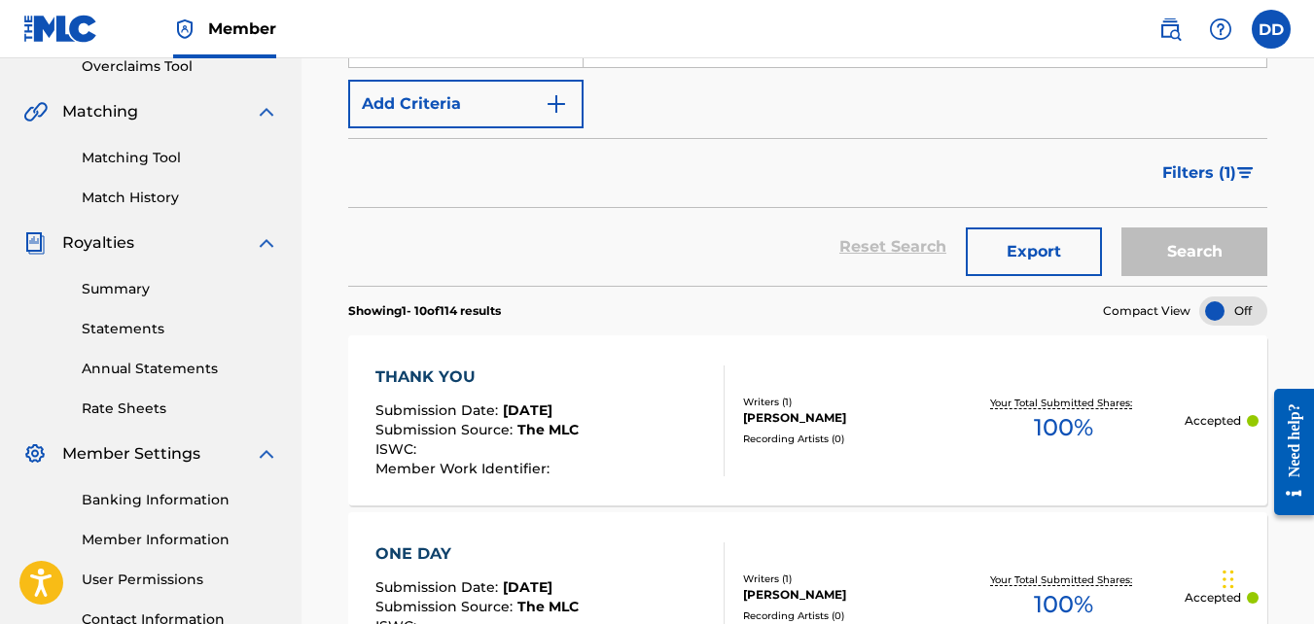
click at [113, 165] on link "Matching Tool" at bounding box center [180, 158] width 196 height 20
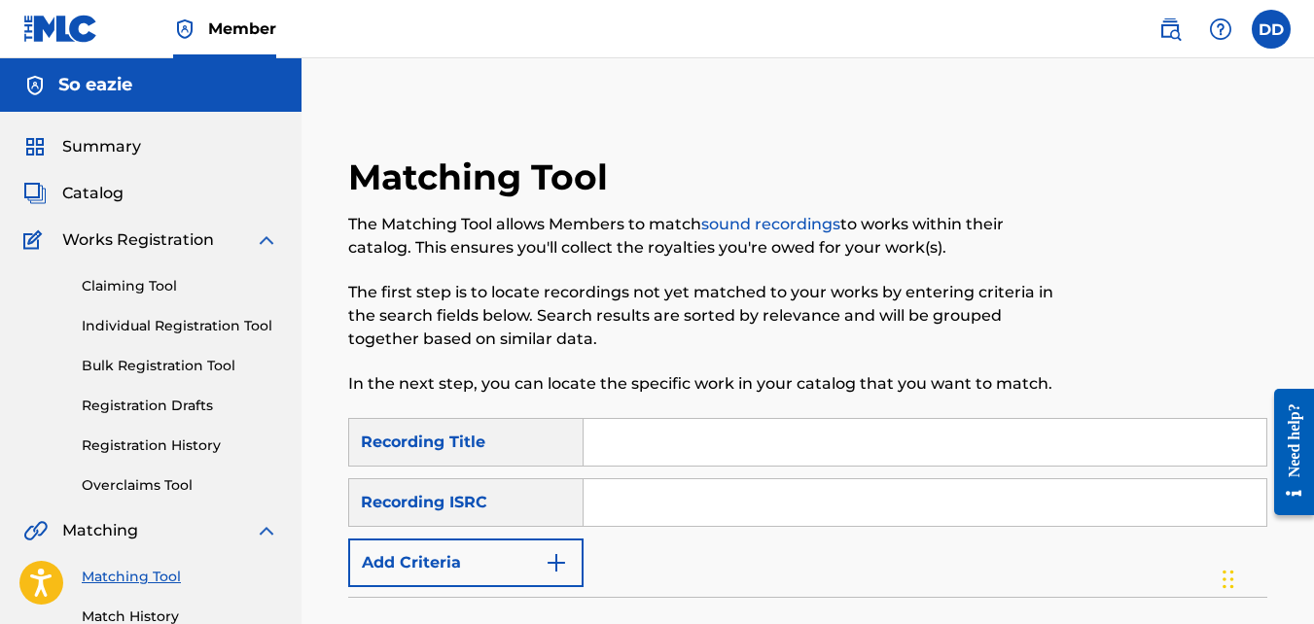
click at [603, 433] on input "Search Form" at bounding box center [925, 442] width 683 height 47
type input "one day"
click at [661, 513] on input "Search Form" at bounding box center [925, 502] width 683 height 47
paste input "QZTB82401173"
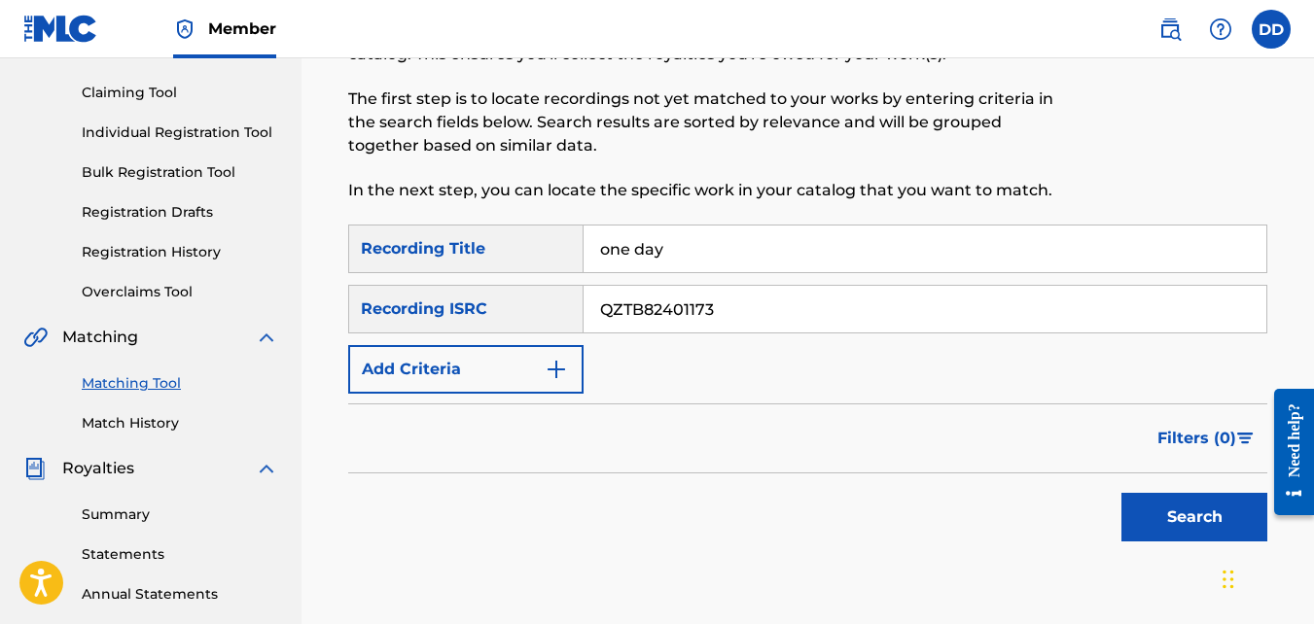
scroll to position [208, 0]
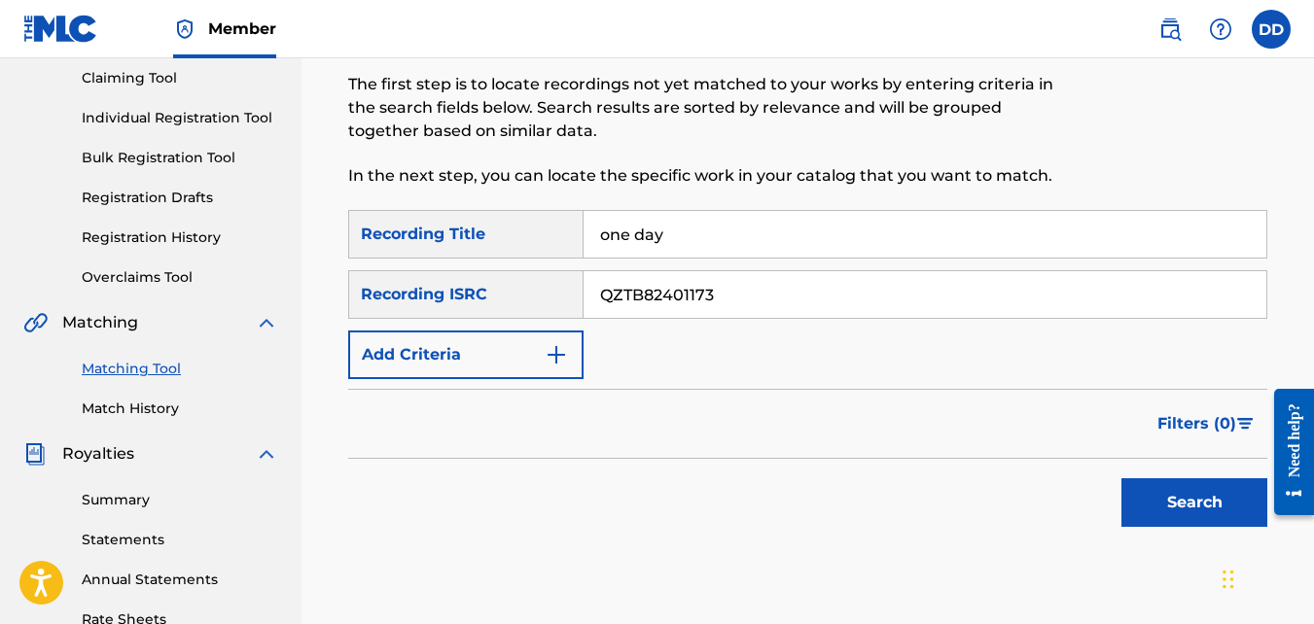
type input "QZTB82401173"
click at [1152, 506] on button "Search" at bounding box center [1194, 502] width 146 height 49
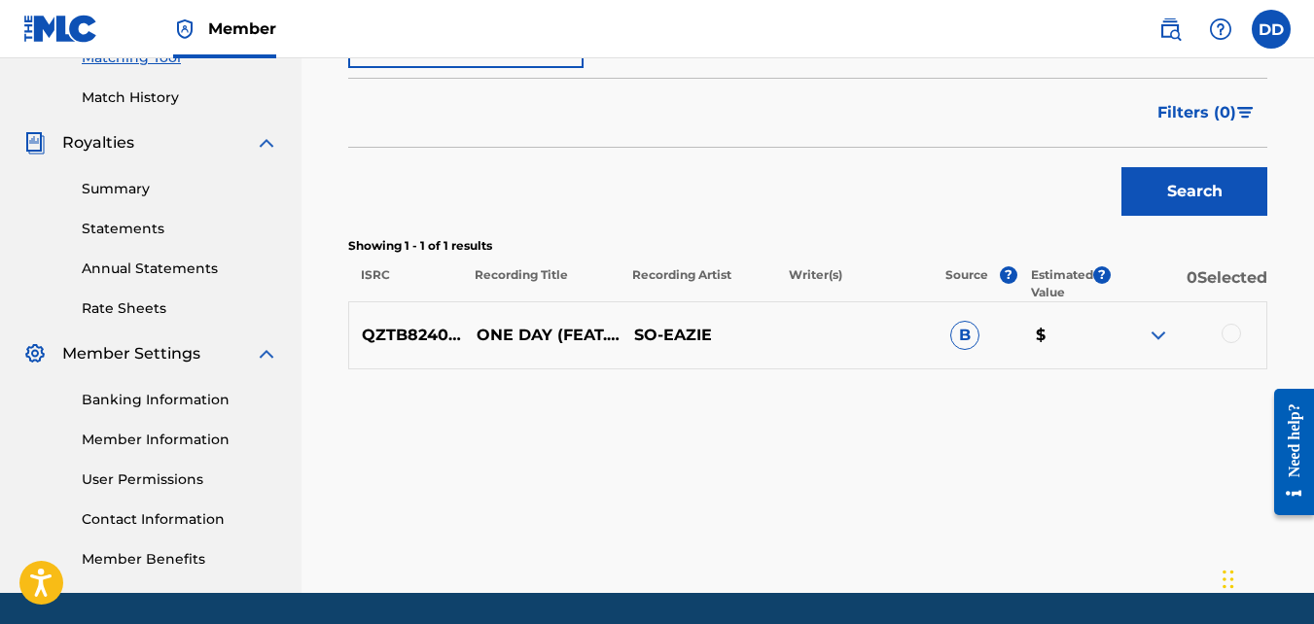
scroll to position [539, 0]
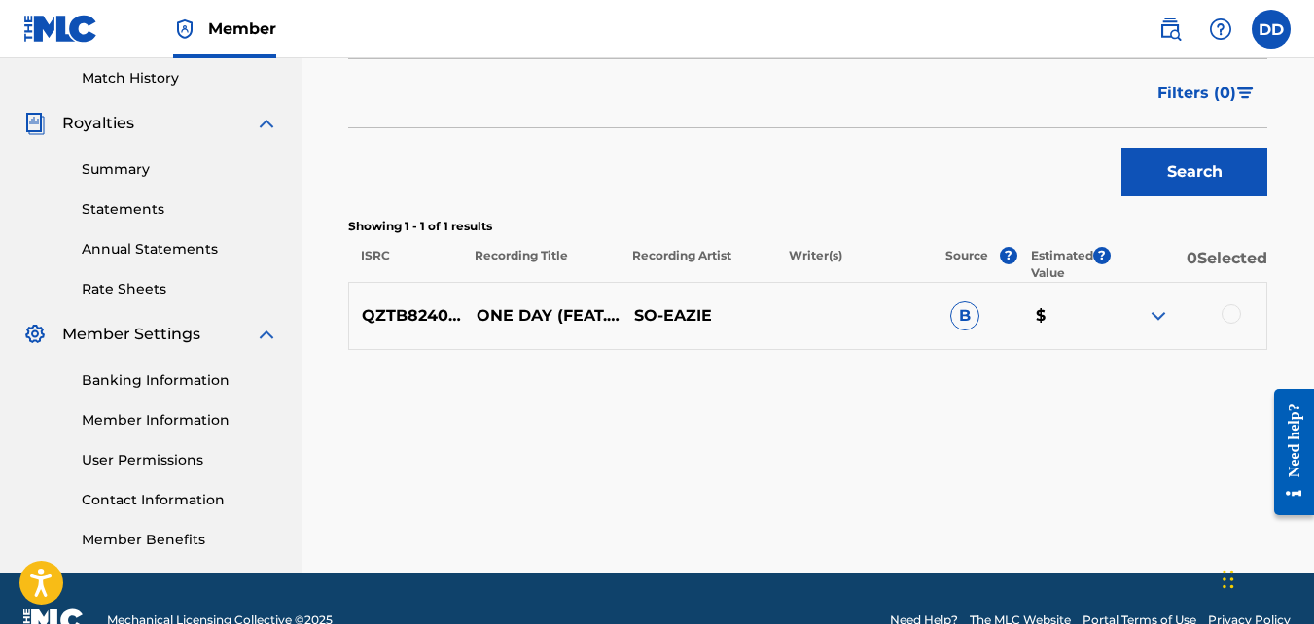
click at [1224, 316] on div at bounding box center [1230, 313] width 19 height 19
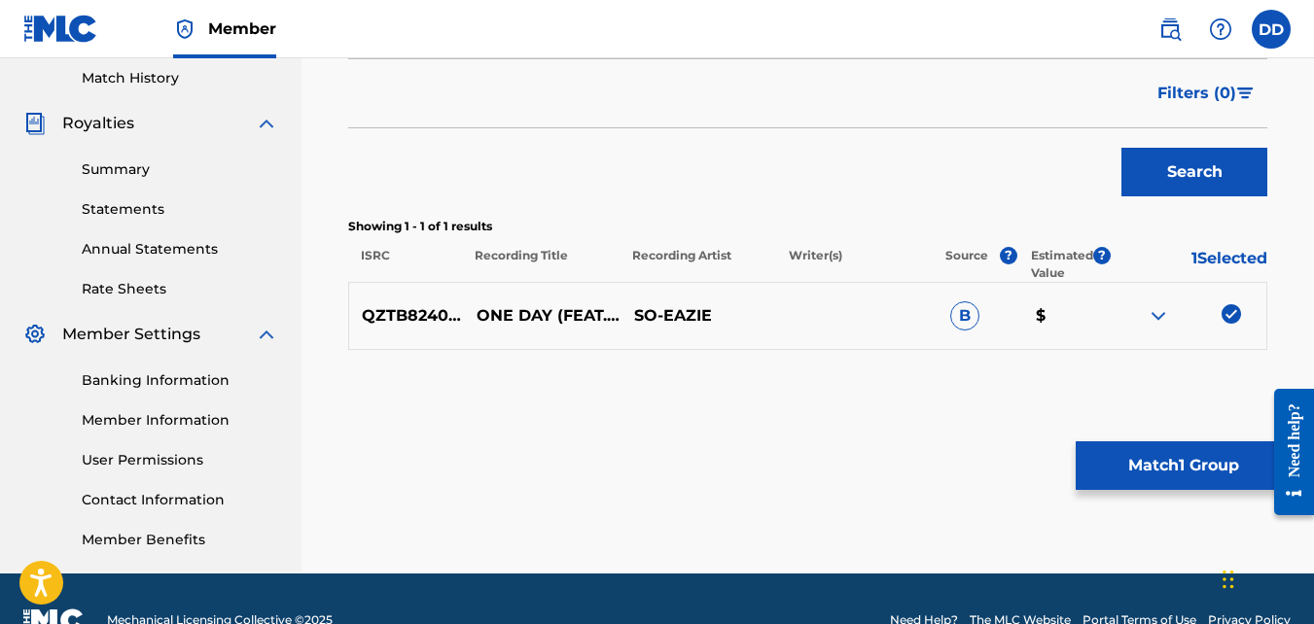
click at [1158, 450] on button "Match 1 Group" at bounding box center [1183, 466] width 215 height 49
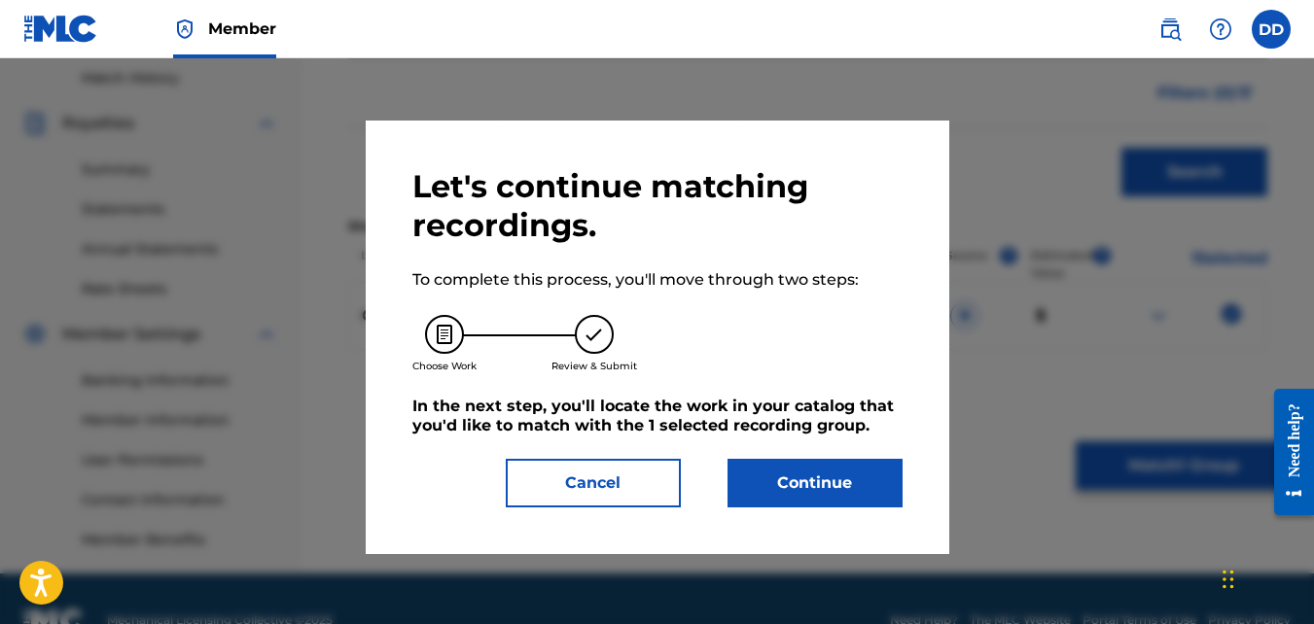
click at [817, 493] on button "Continue" at bounding box center [814, 483] width 175 height 49
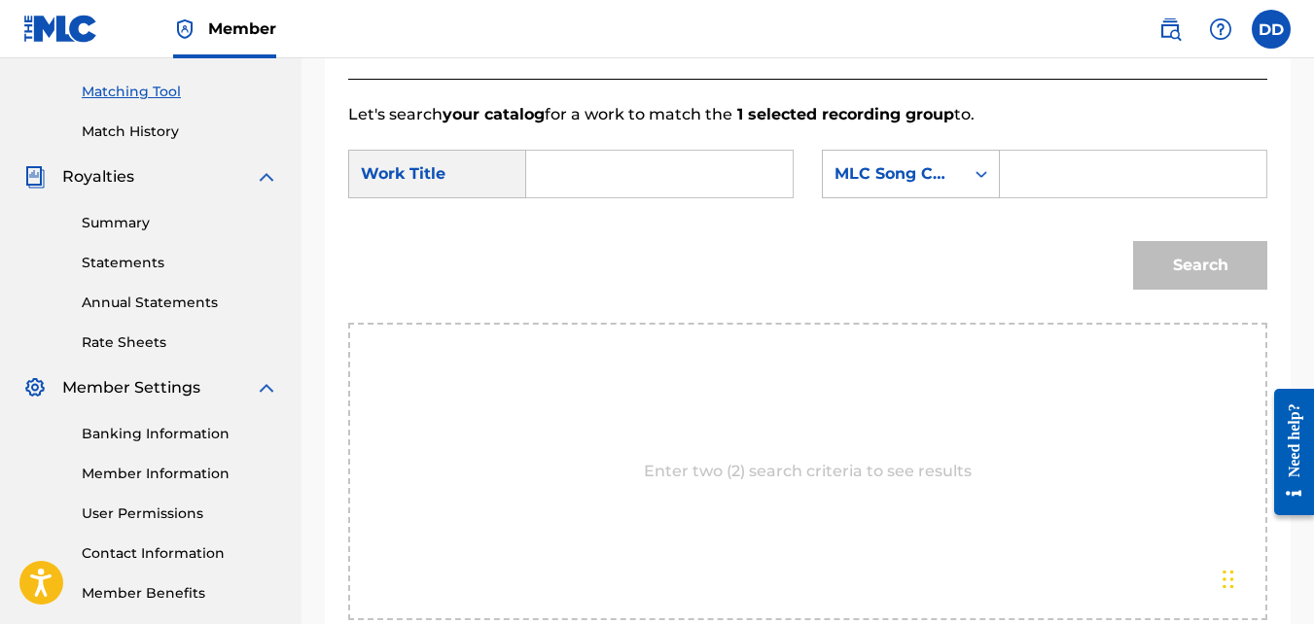
scroll to position [487, 0]
click at [585, 195] on input "Search Form" at bounding box center [659, 172] width 233 height 47
click at [1080, 195] on input "Search Form" at bounding box center [1132, 172] width 233 height 47
paste input "OL6W58"
type input "OL6W58"
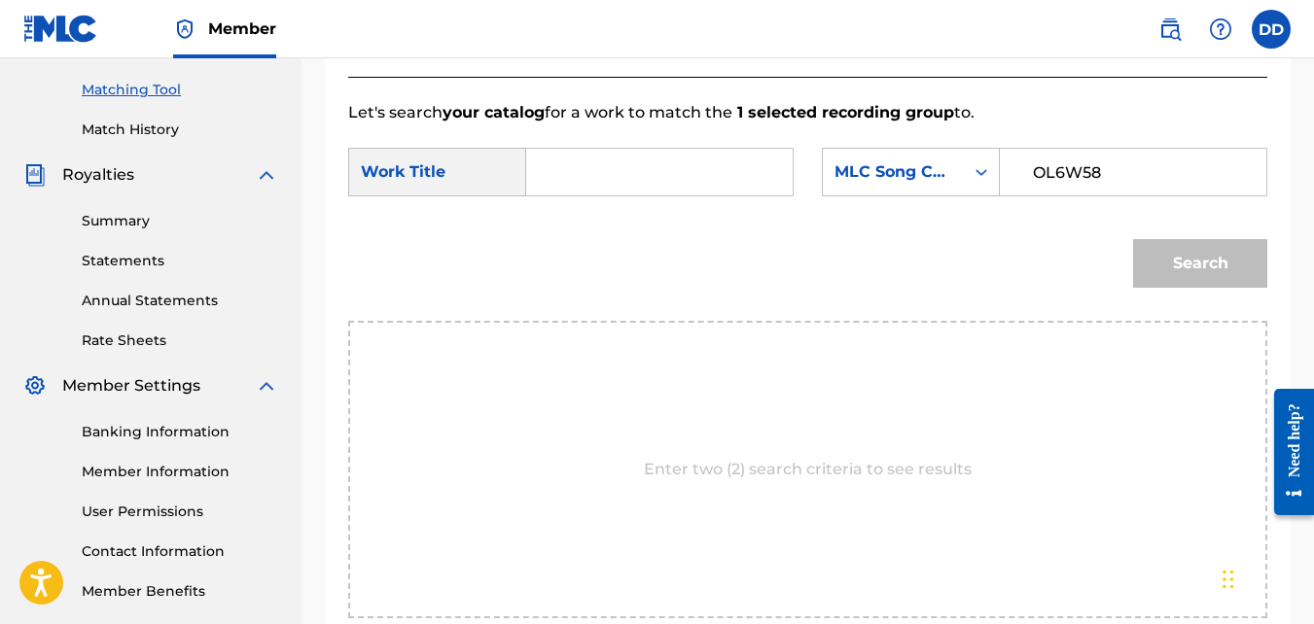
click at [605, 190] on input "Search Form" at bounding box center [659, 172] width 233 height 47
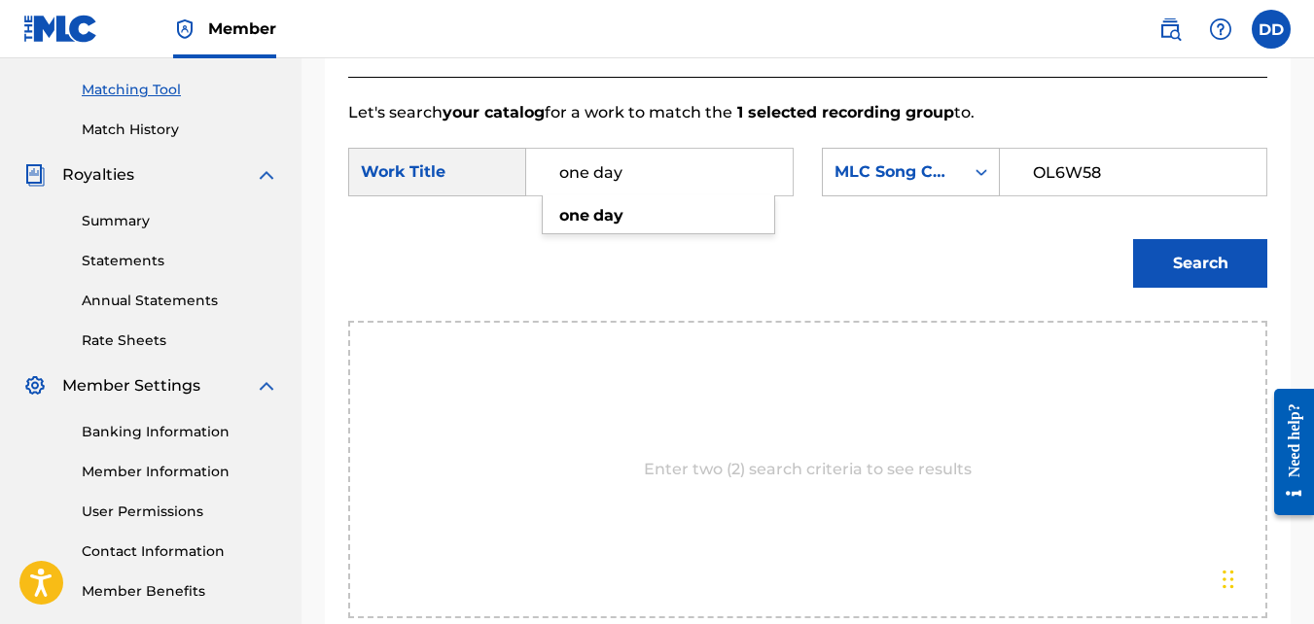
type input "one day"
click at [1218, 288] on button "Search" at bounding box center [1200, 263] width 134 height 49
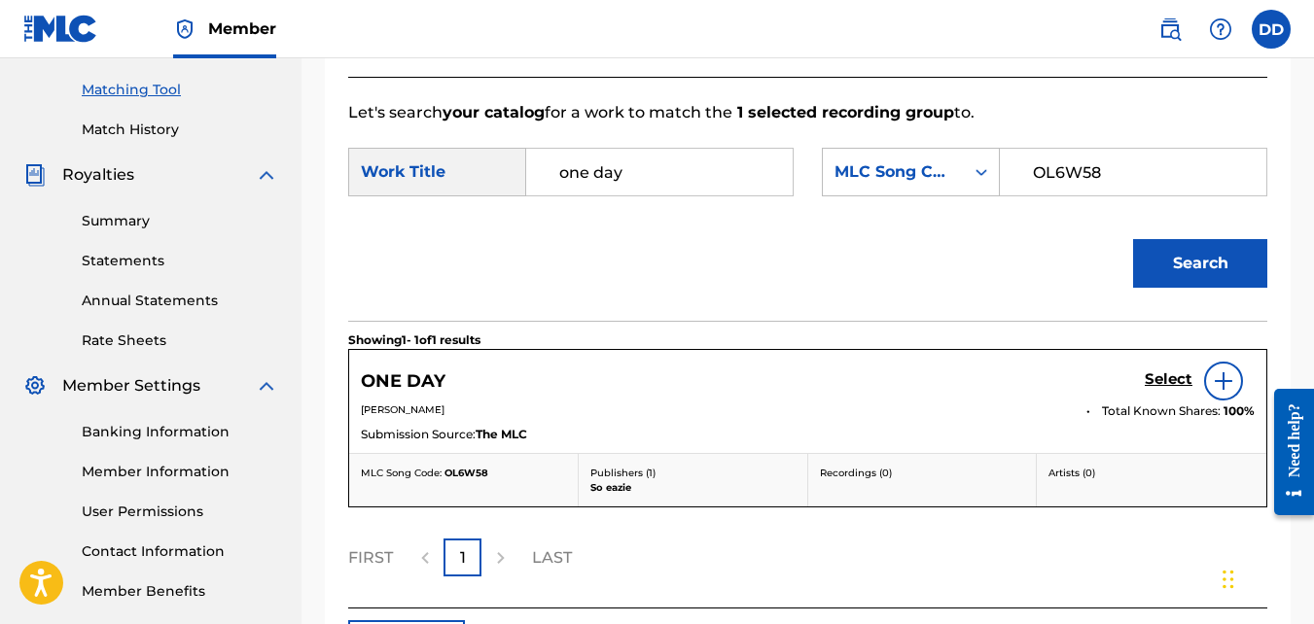
click at [1155, 389] on h5 "Select" at bounding box center [1169, 380] width 48 height 18
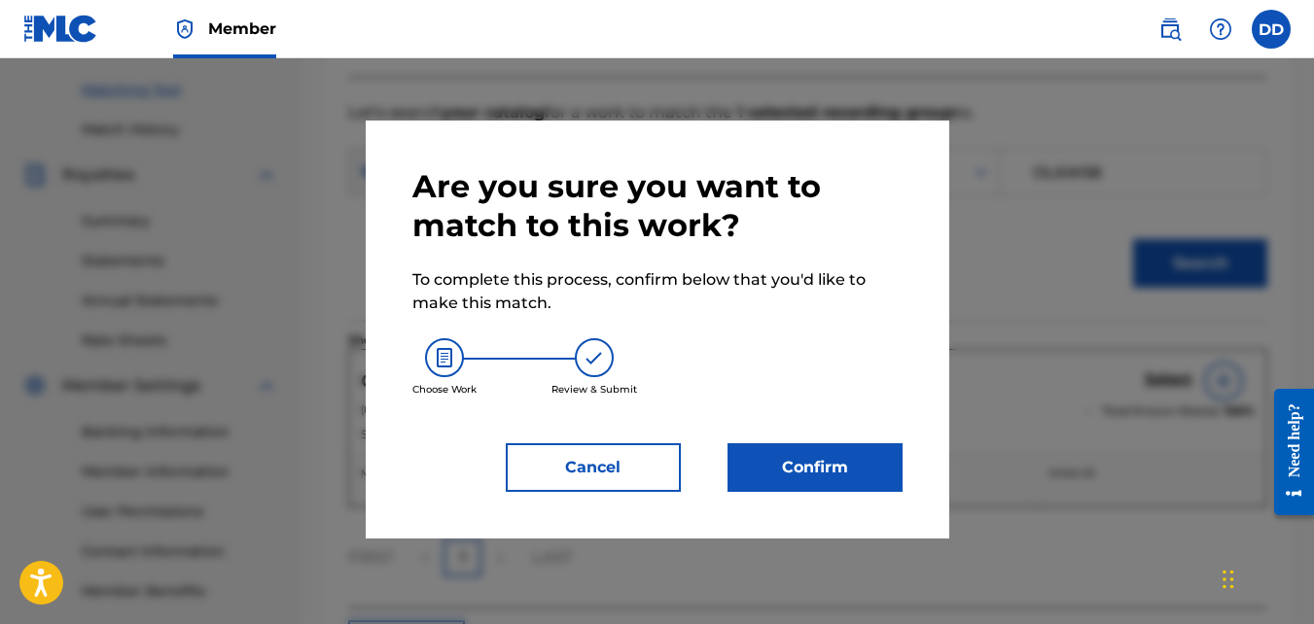
click at [780, 457] on button "Confirm" at bounding box center [814, 467] width 175 height 49
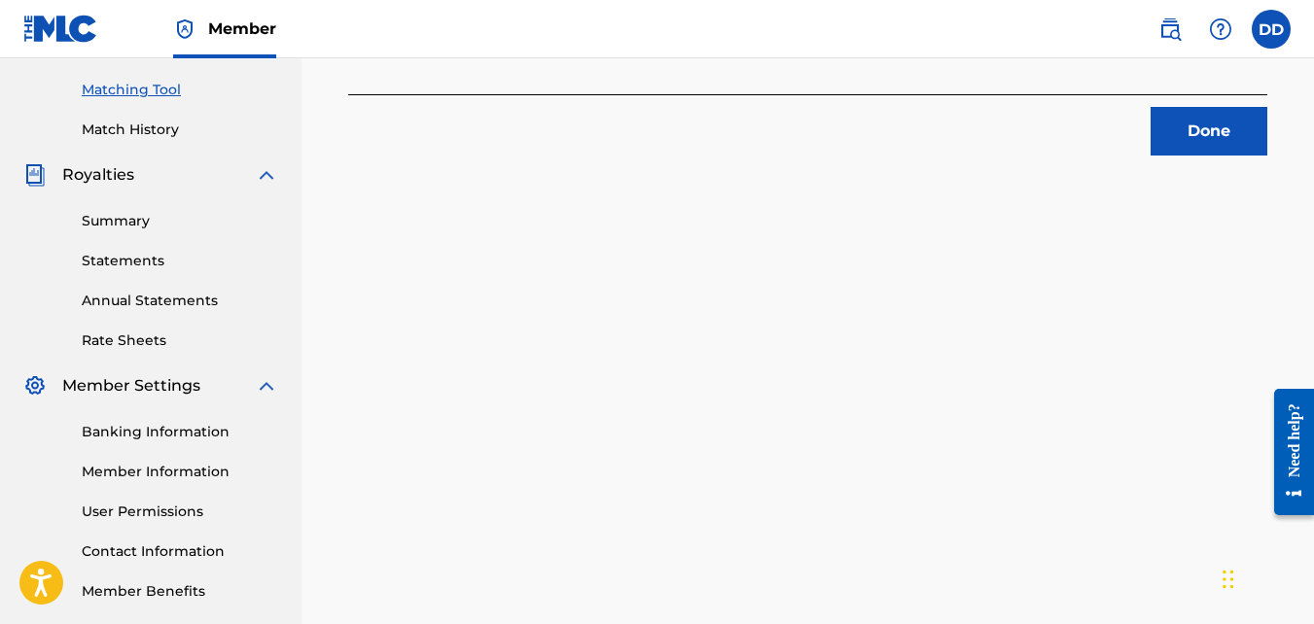
click at [1218, 157] on div "1 Recording Groups are pending usage match to the work ONE DAY . Congratulation…" at bounding box center [807, 123] width 1012 height 1006
click at [1208, 146] on button "Done" at bounding box center [1208, 131] width 117 height 49
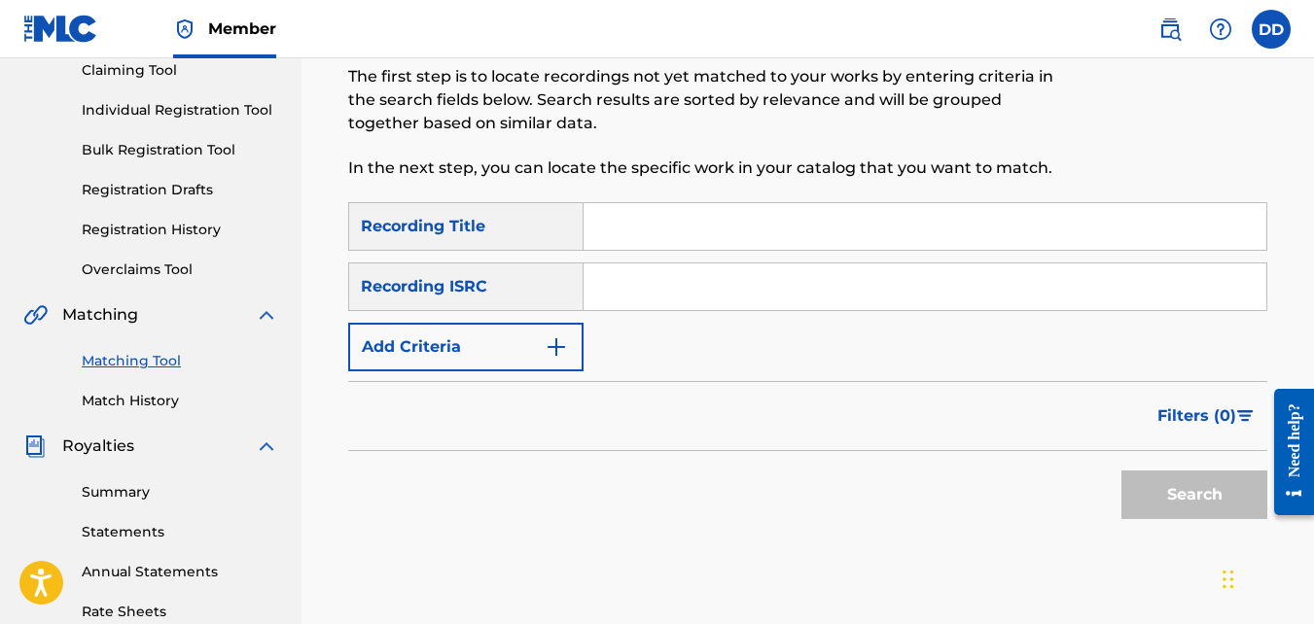
scroll to position [214, 0]
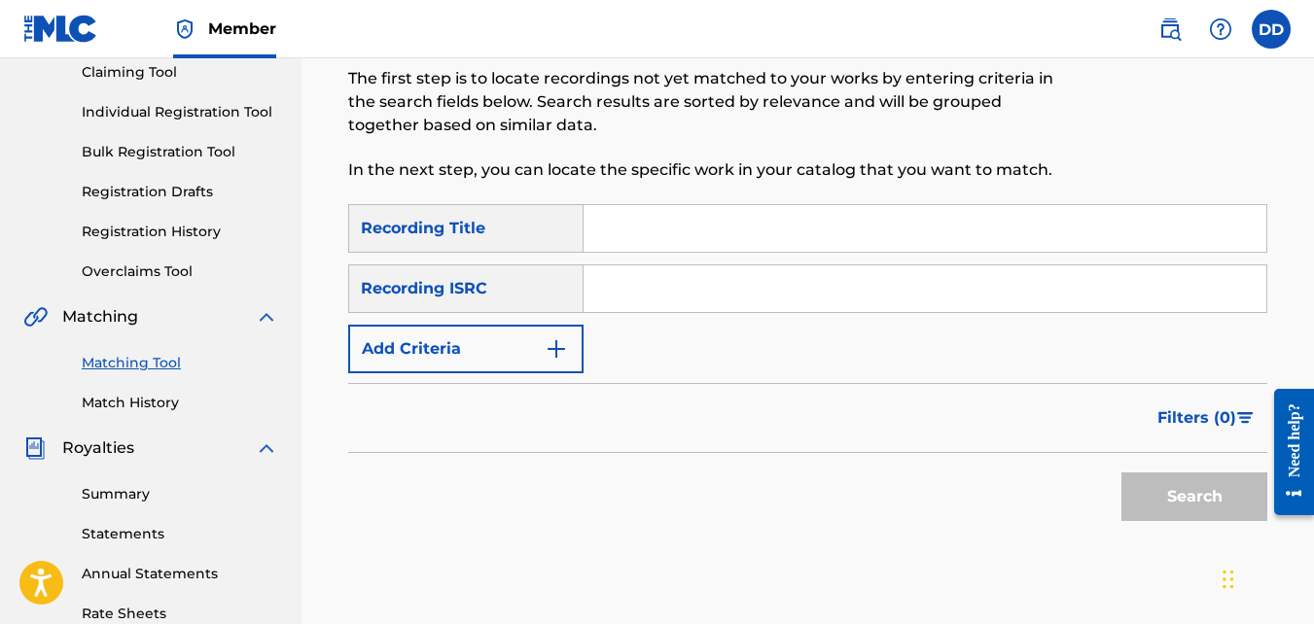
click at [619, 239] on input "Search Form" at bounding box center [925, 228] width 683 height 47
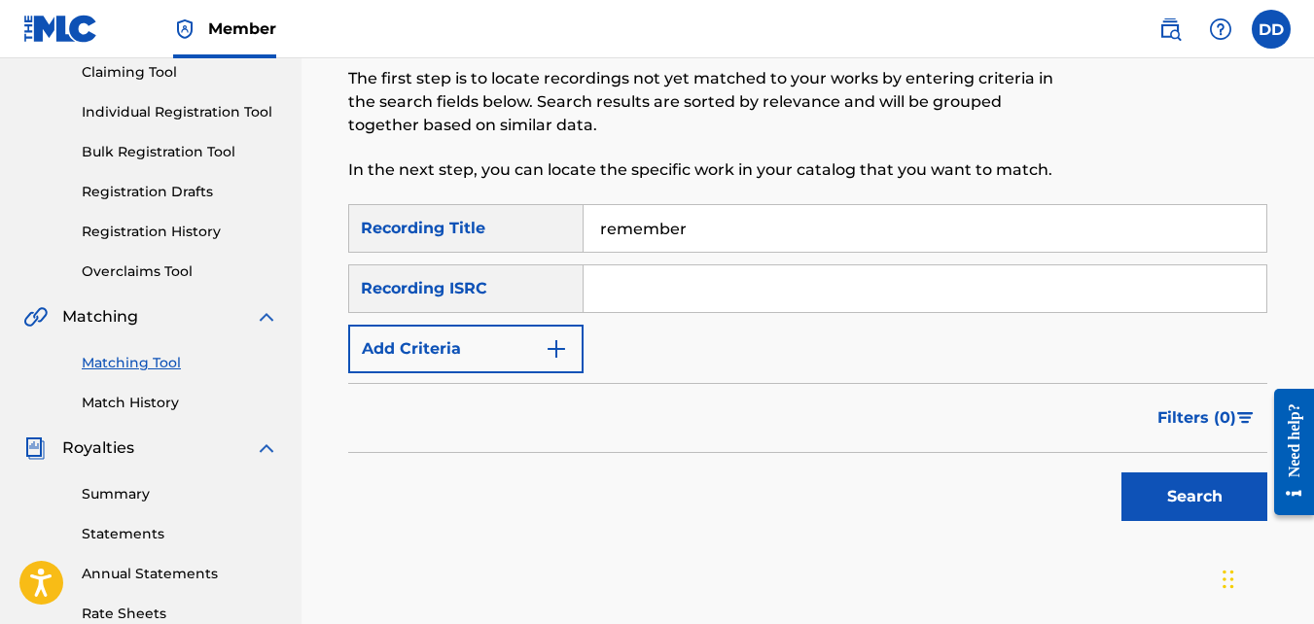
type input "remember"
click at [694, 291] on input "Search Form" at bounding box center [925, 288] width 683 height 47
paste input "QZWFV2596941"
type input "QZWFV2596941"
click at [1213, 501] on button "Search" at bounding box center [1194, 497] width 146 height 49
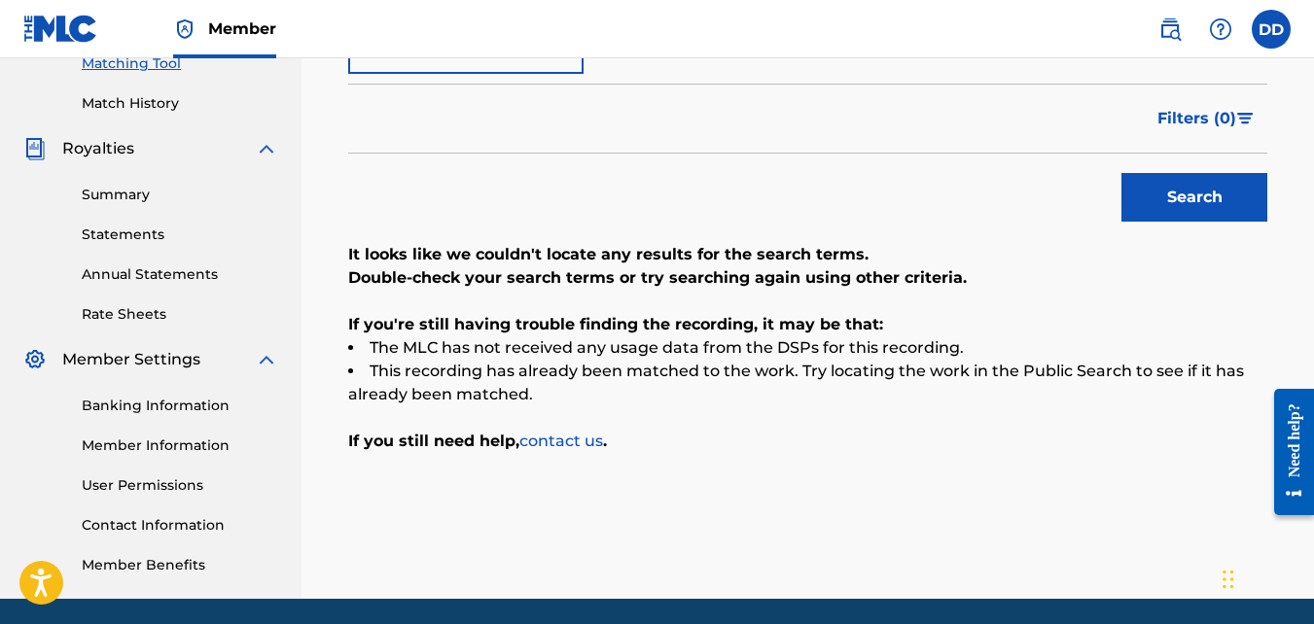
scroll to position [527, 0]
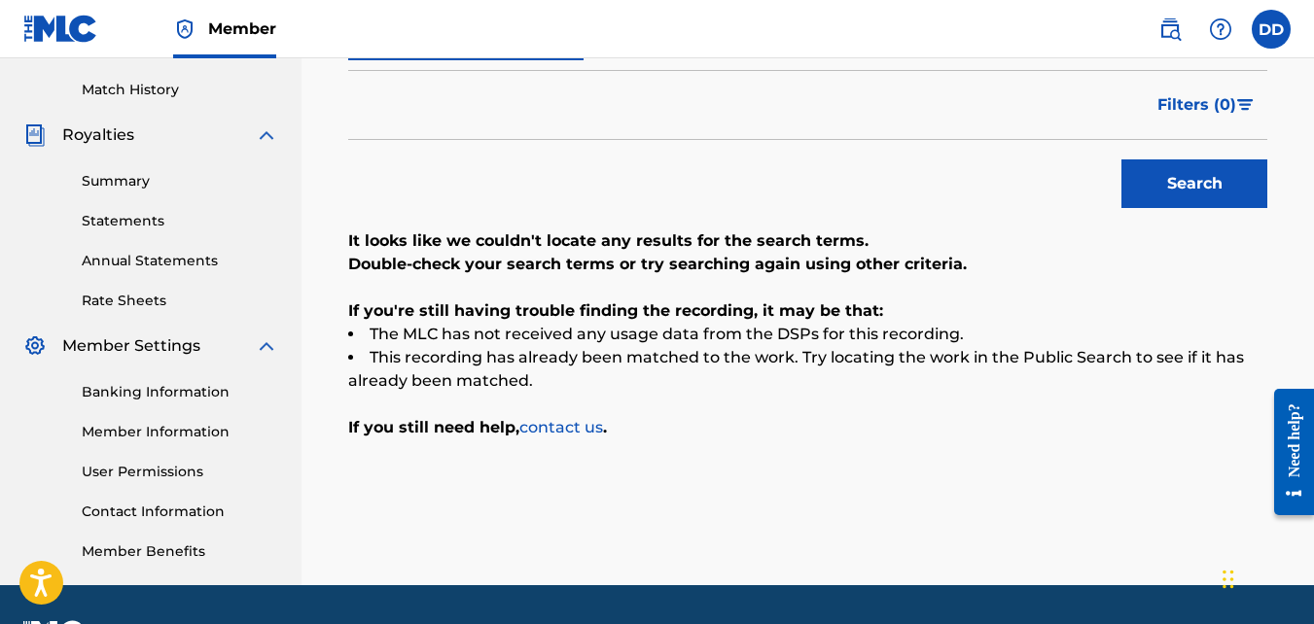
click at [582, 429] on link "contact us" at bounding box center [561, 427] width 84 height 18
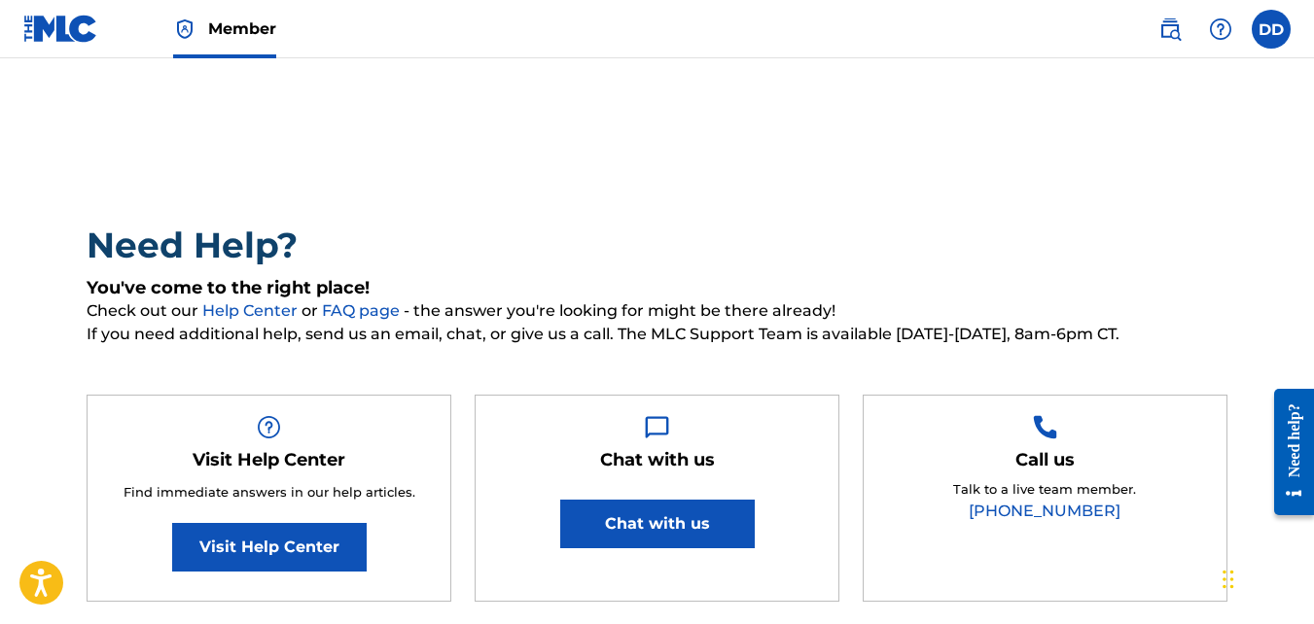
click at [646, 510] on button "Chat with us" at bounding box center [657, 524] width 195 height 49
click at [60, 46] on link at bounding box center [60, 28] width 75 height 57
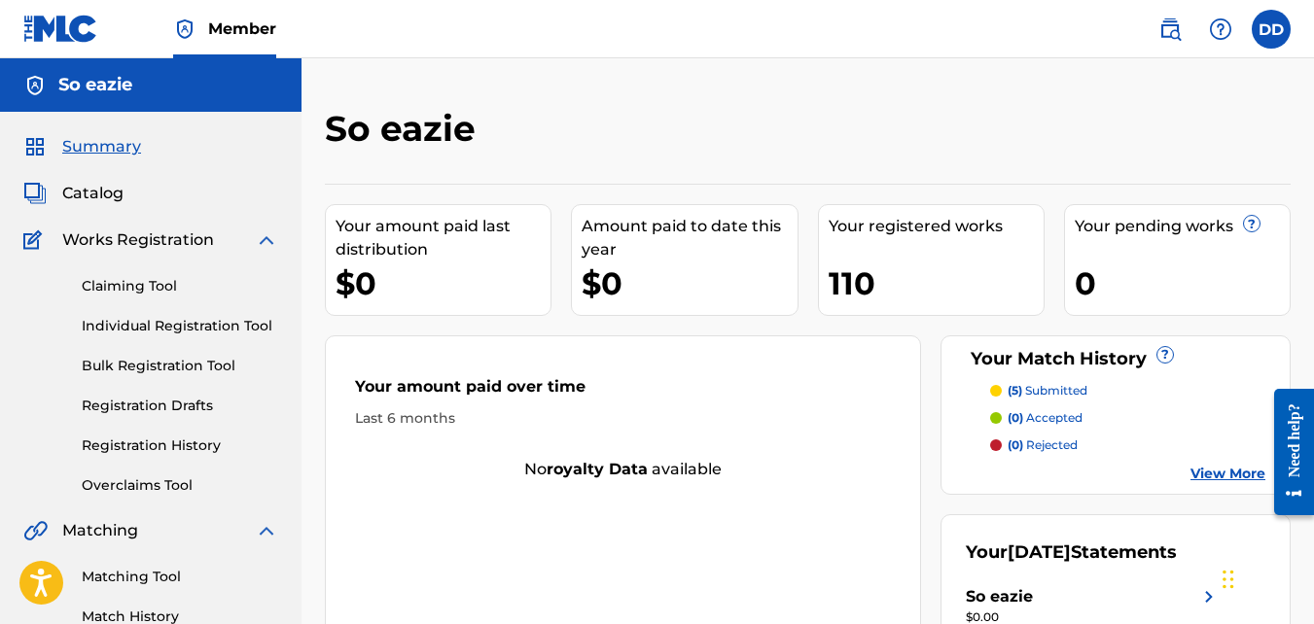
click at [905, 279] on div "110" at bounding box center [936, 284] width 215 height 44
click at [87, 194] on span "Catalog" at bounding box center [92, 193] width 61 height 23
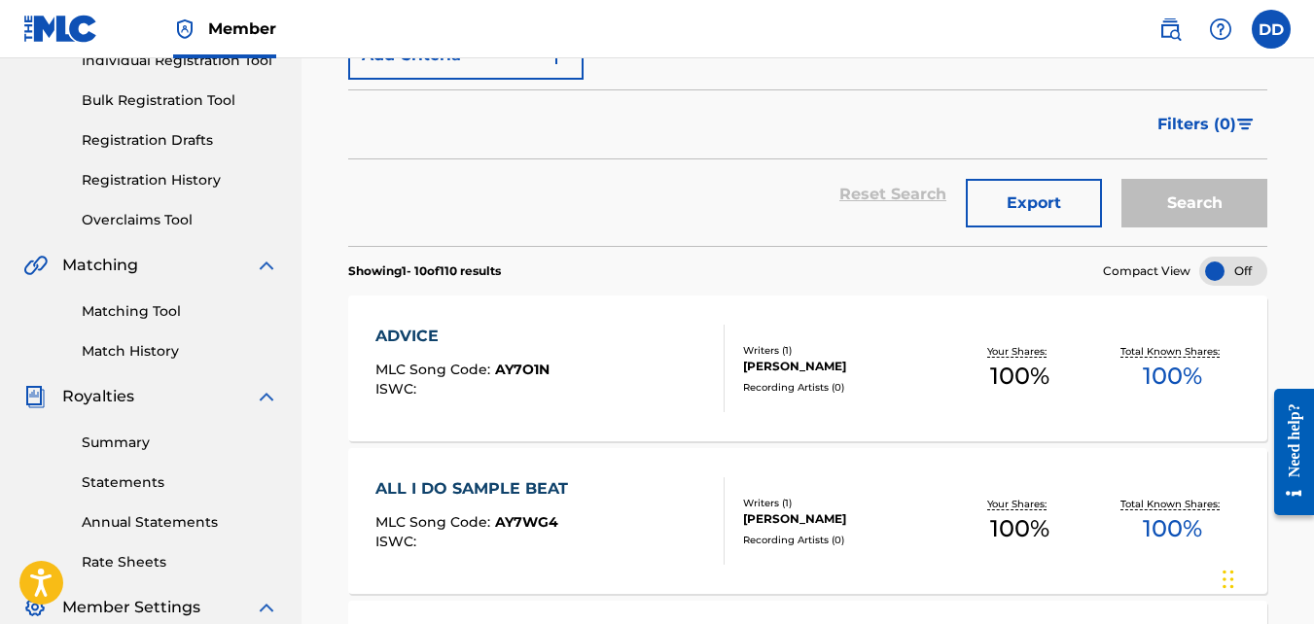
scroll to position [103, 0]
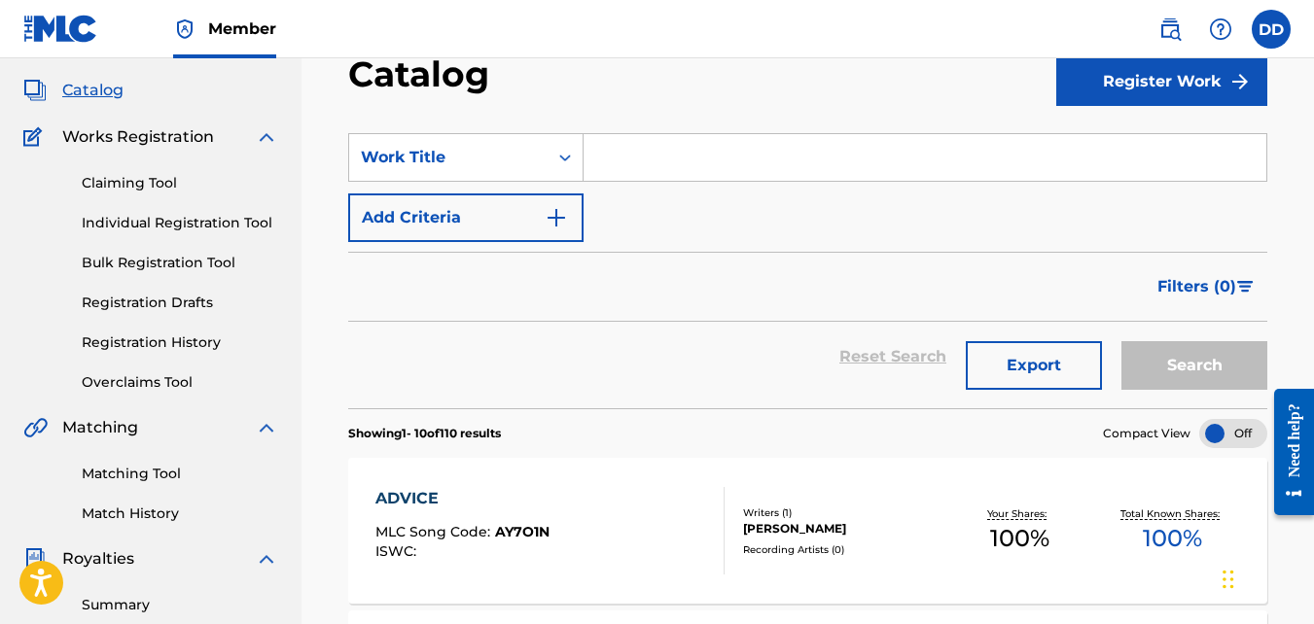
click at [151, 473] on link "Matching Tool" at bounding box center [180, 474] width 196 height 20
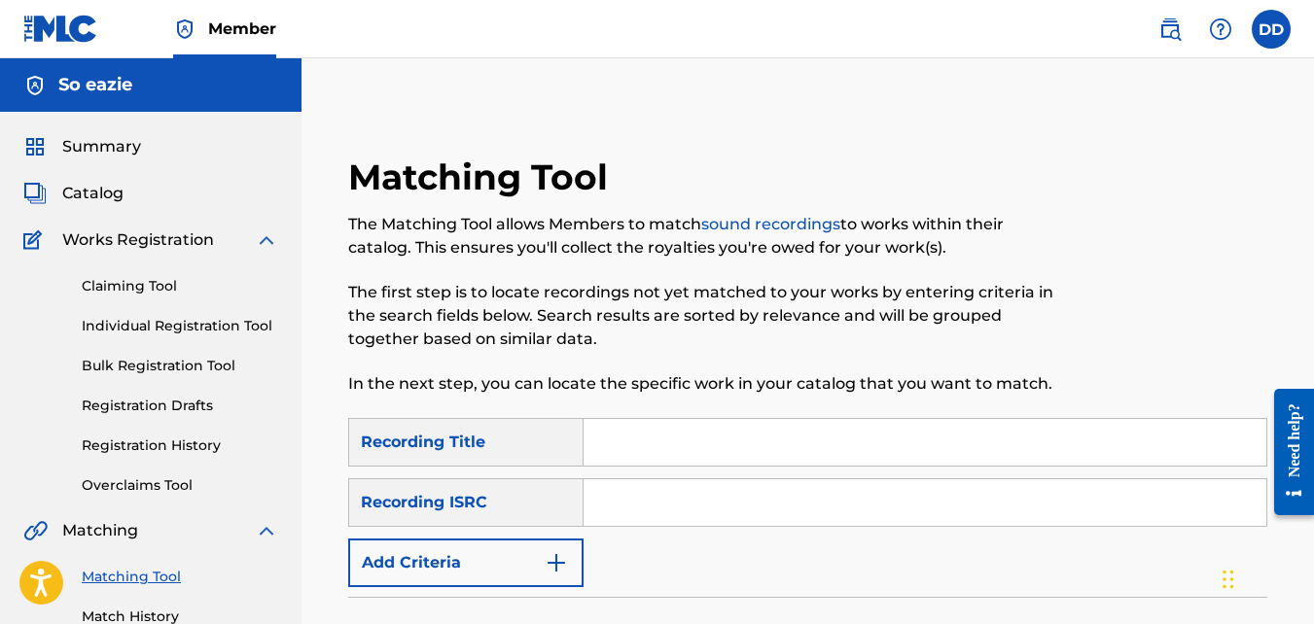
click at [716, 455] on input "Search Form" at bounding box center [925, 442] width 683 height 47
type input "Advice"
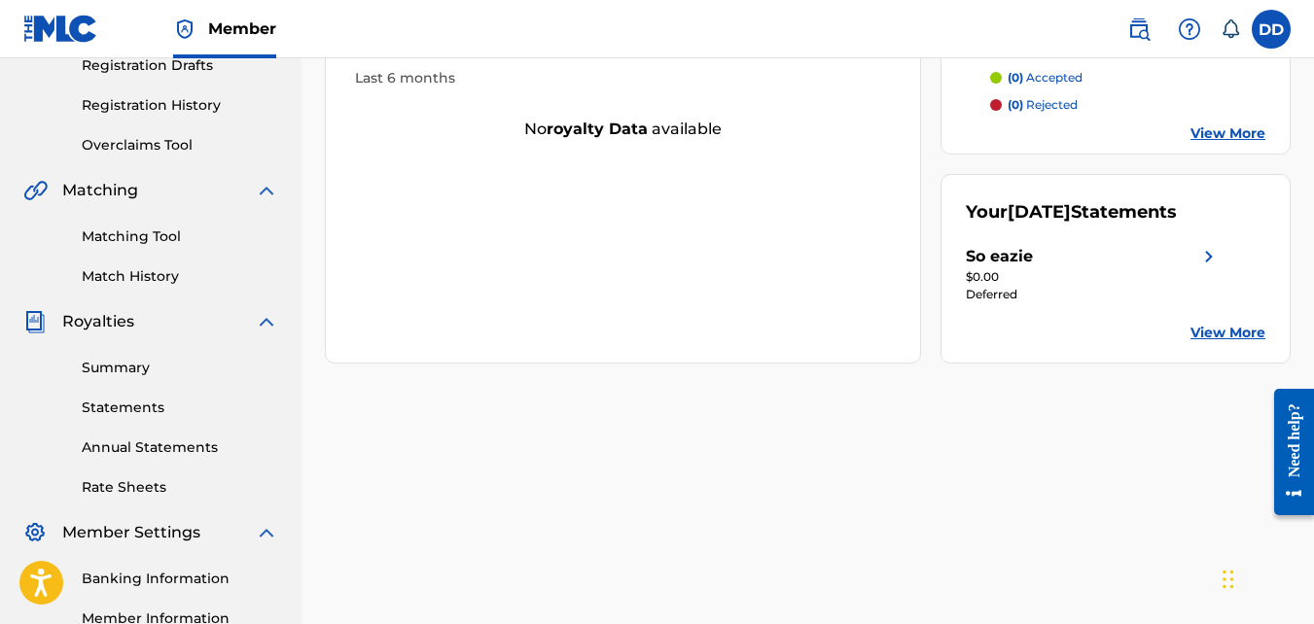
scroll to position [68, 0]
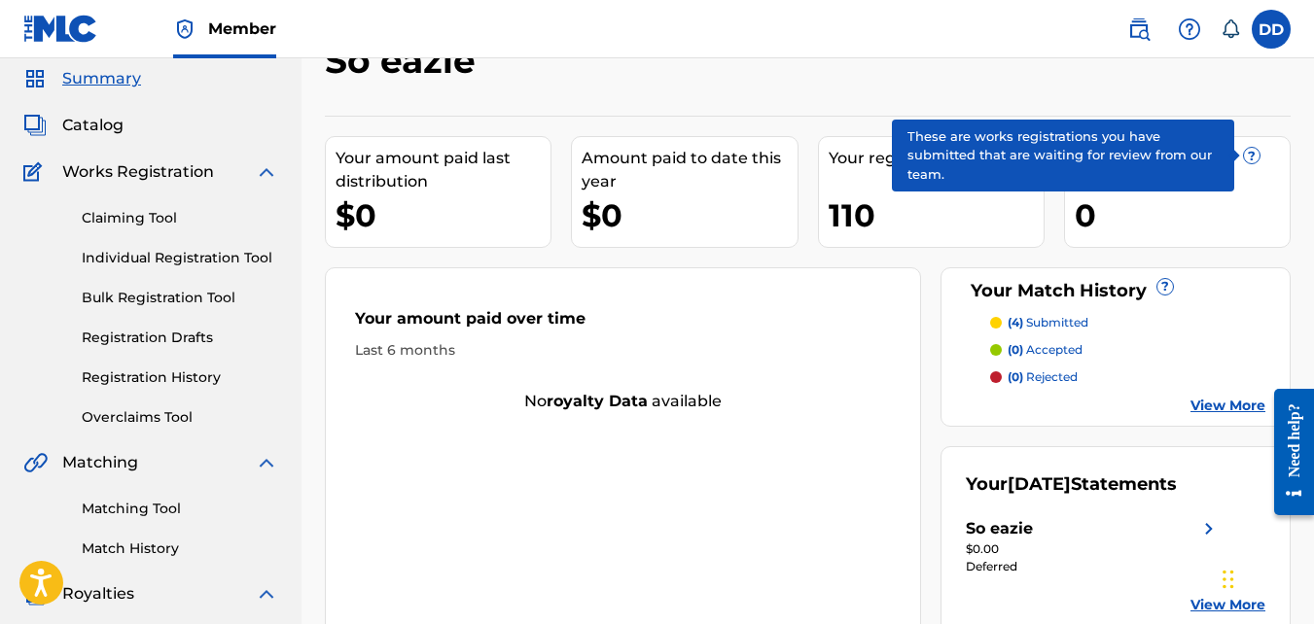
click at [101, 129] on span "Catalog" at bounding box center [92, 125] width 61 height 23
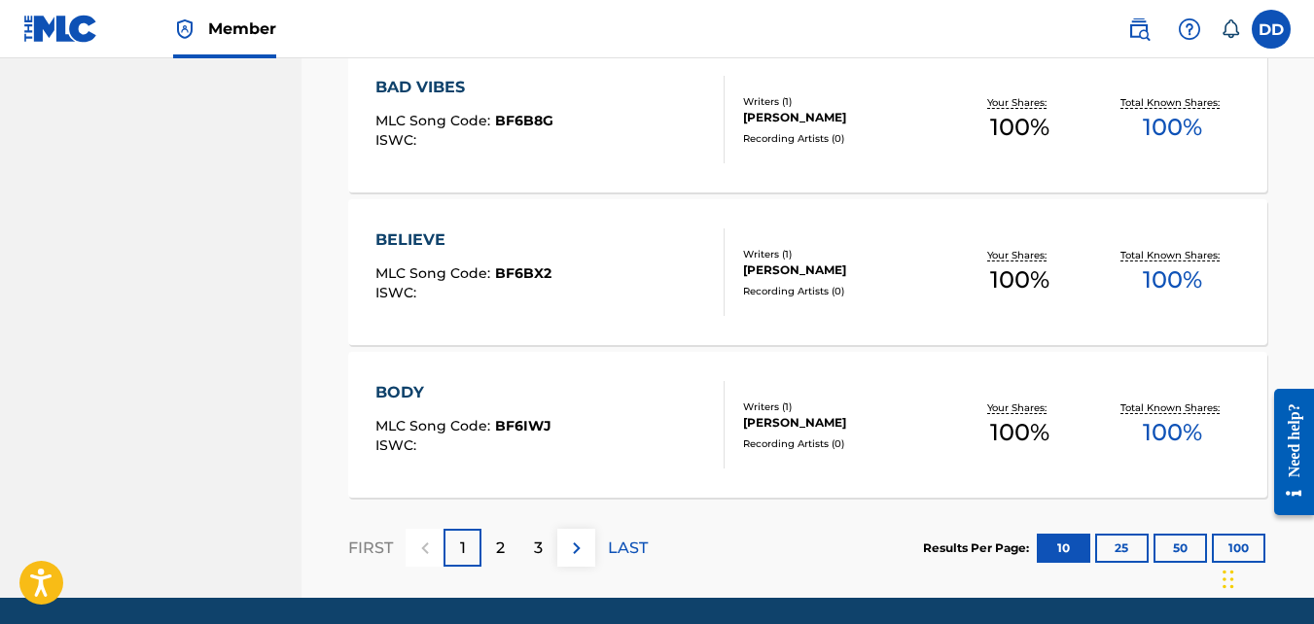
scroll to position [1650, 0]
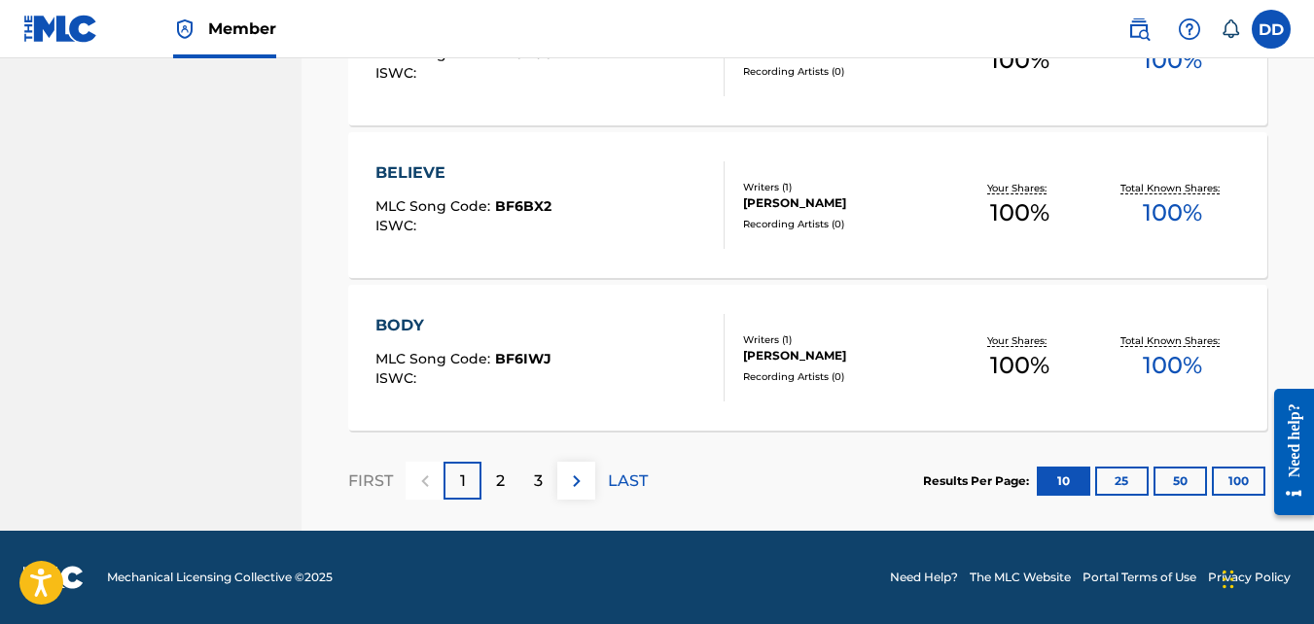
click at [496, 483] on p "2" at bounding box center [500, 481] width 9 height 23
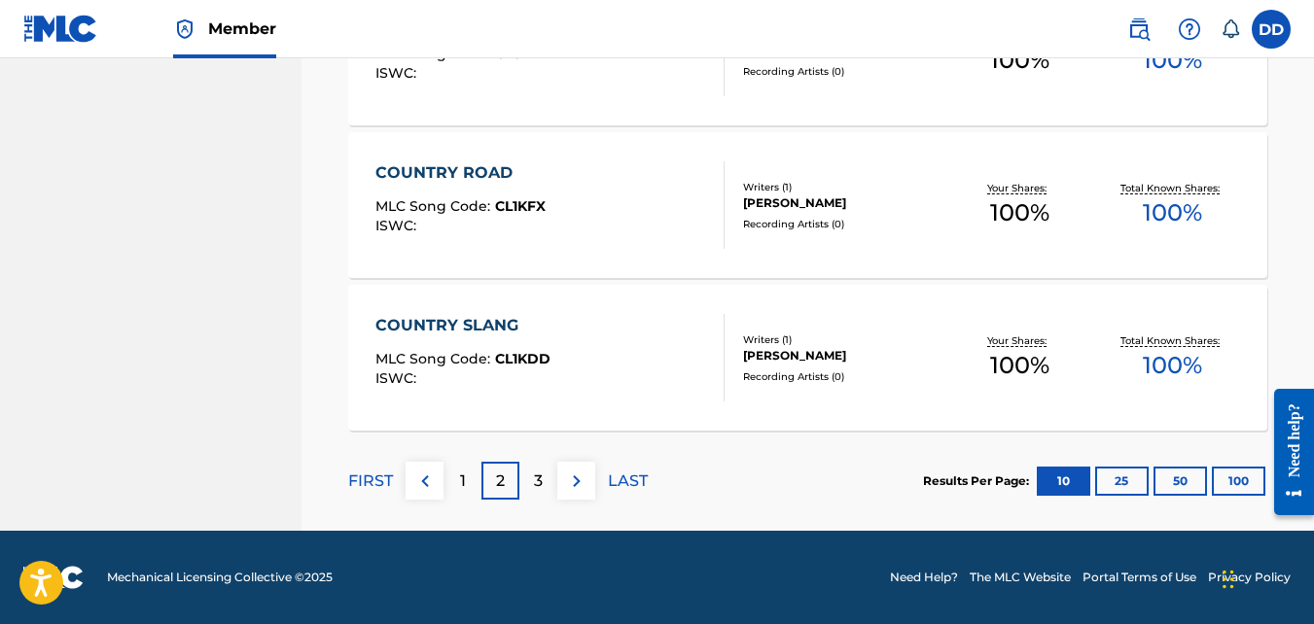
click at [537, 487] on p "3" at bounding box center [538, 481] width 9 height 23
click at [537, 476] on p "4" at bounding box center [538, 481] width 11 height 23
drag, startPoint x: 1313, startPoint y: 470, endPoint x: 2578, endPoint y: 707, distance: 1287.3
click html "Need help? Resource Center Help Get the help you need from our knowledge base N…"
click at [1312, 388] on div "Need help?" at bounding box center [1294, 451] width 40 height 126
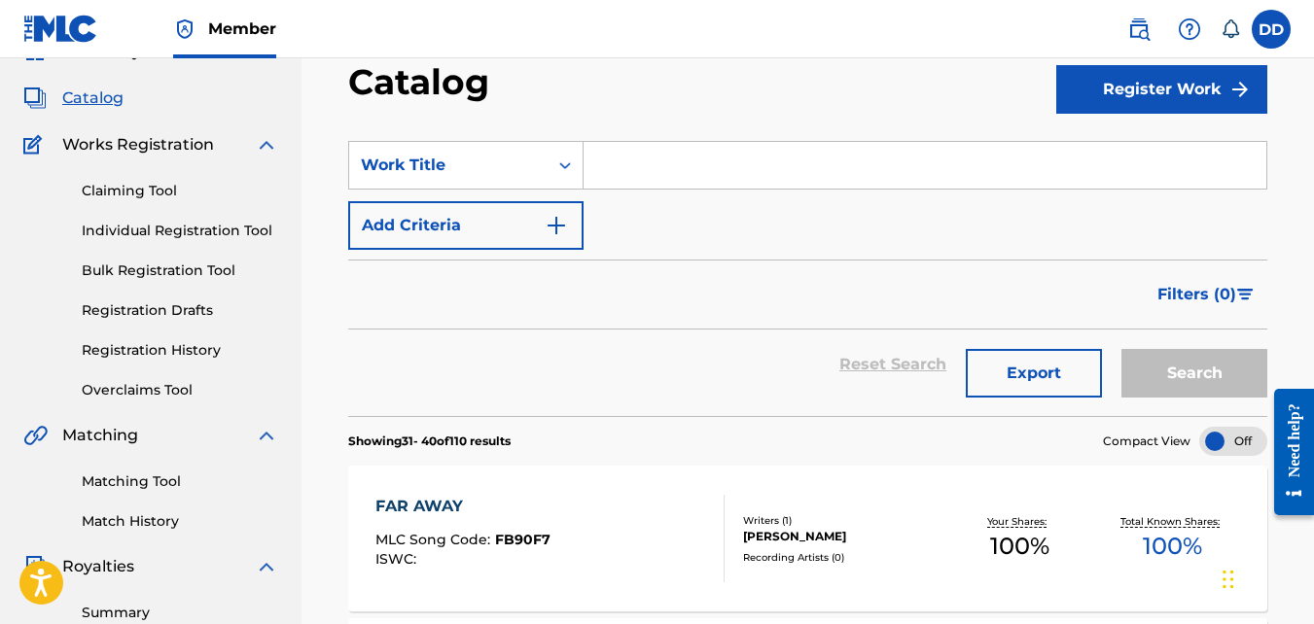
scroll to position [107, 0]
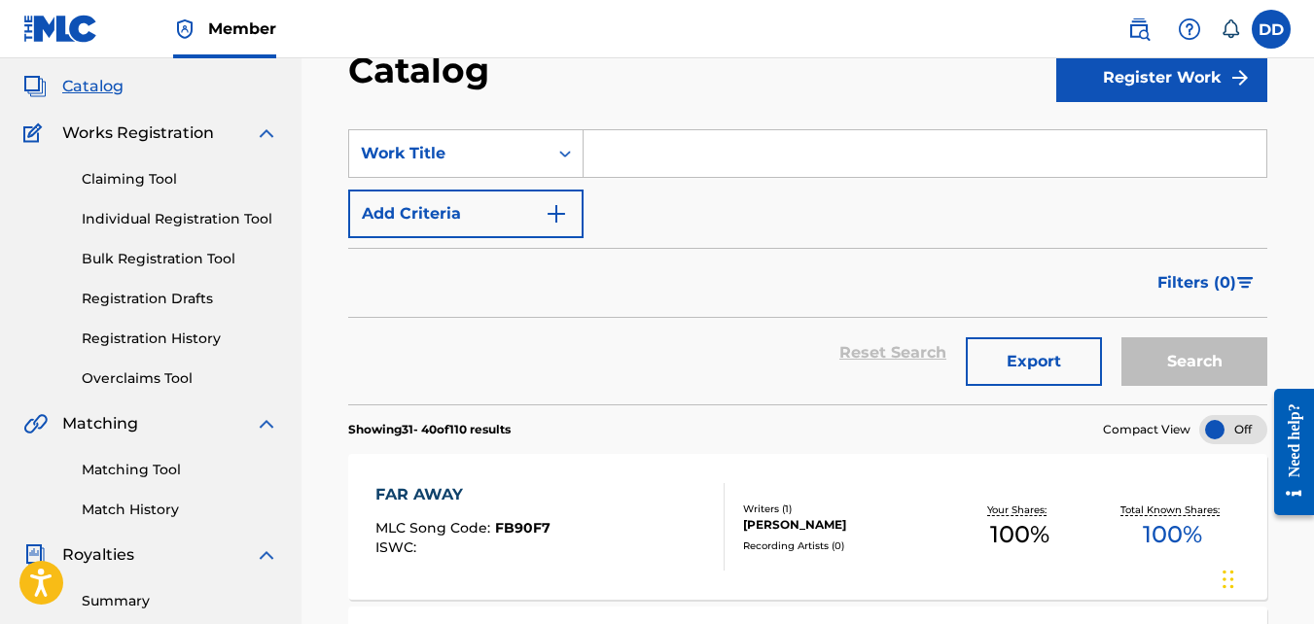
click at [728, 167] on input "Search Form" at bounding box center [925, 153] width 683 height 47
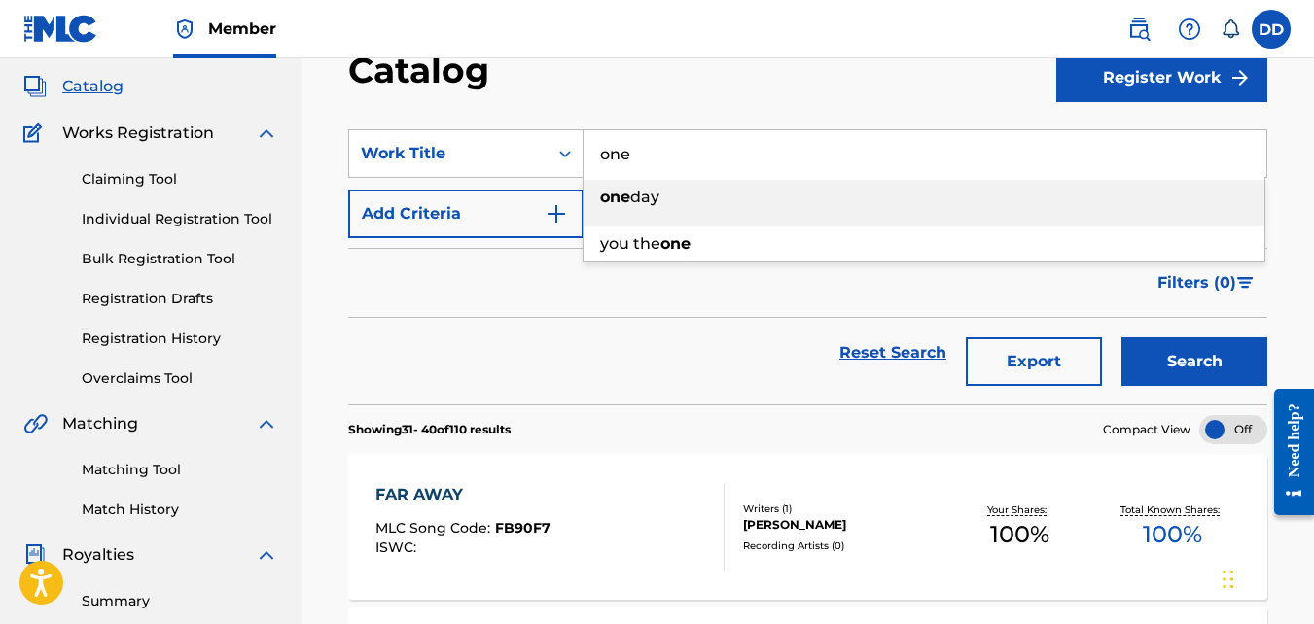
click at [701, 200] on div "one day" at bounding box center [924, 197] width 681 height 35
type input "one day"
click at [1182, 367] on button "Search" at bounding box center [1194, 361] width 146 height 49
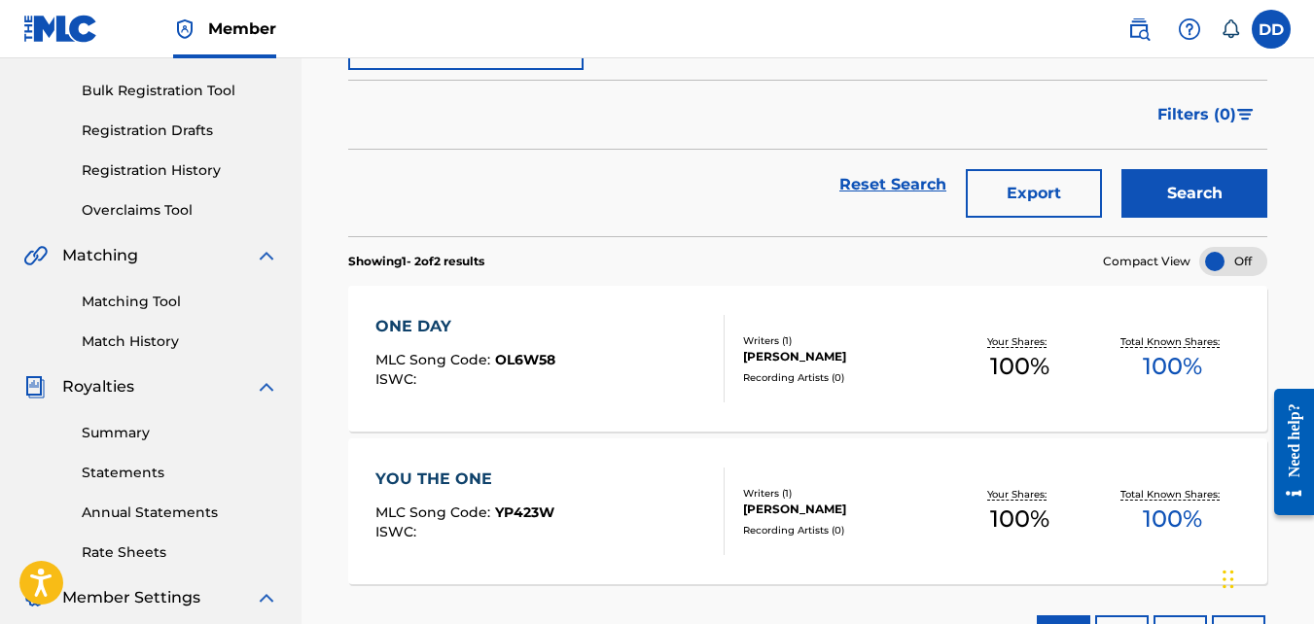
scroll to position [278, 0]
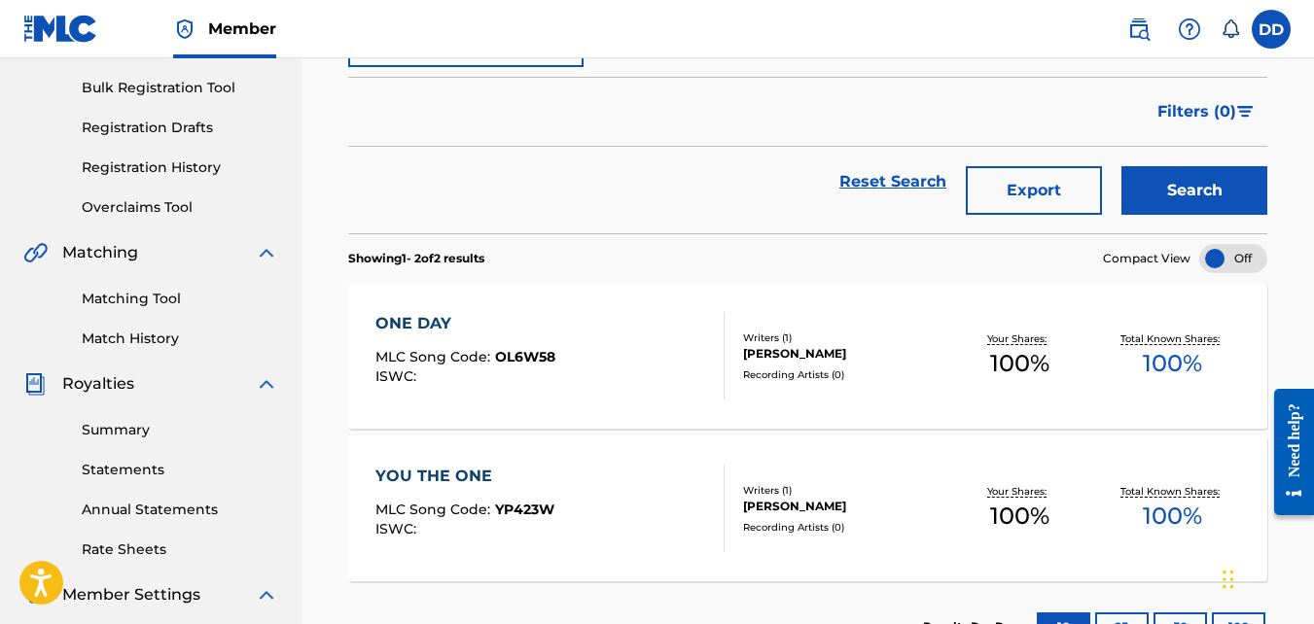
click at [520, 355] on span "OL6W58" at bounding box center [525, 357] width 60 height 18
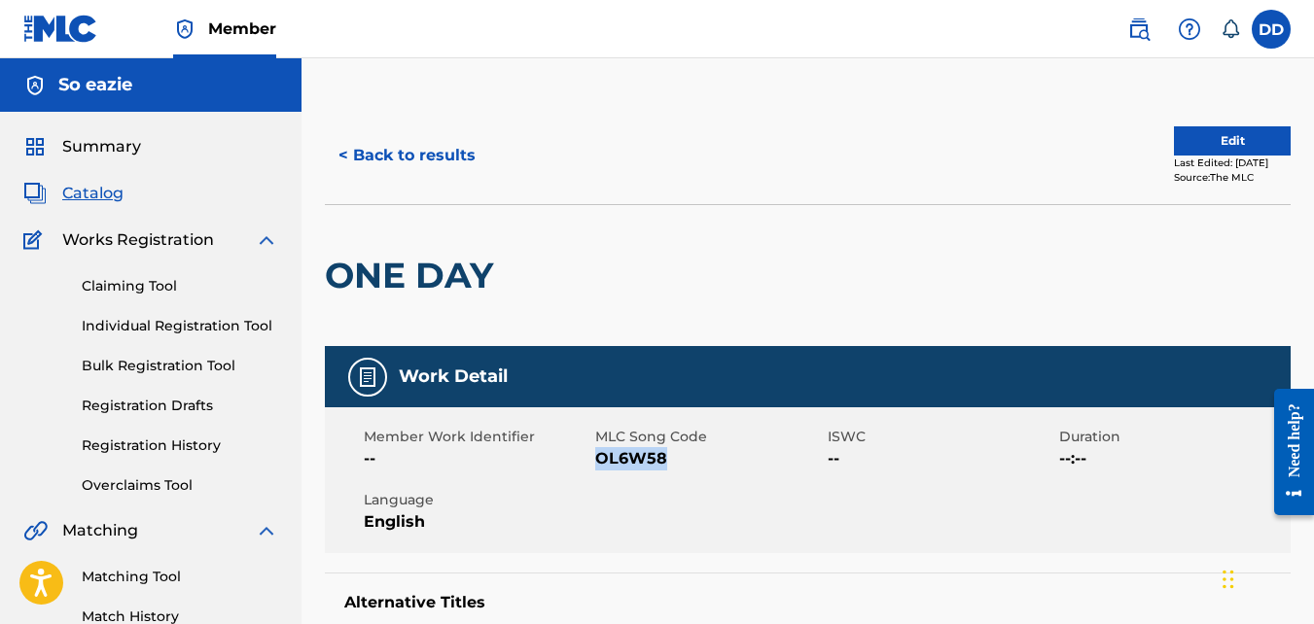
drag, startPoint x: 598, startPoint y: 460, endPoint x: 661, endPoint y: 468, distance: 63.7
click at [661, 468] on span "OL6W58" at bounding box center [708, 458] width 227 height 23
copy span "OL6W58"
click at [97, 190] on span "Catalog" at bounding box center [92, 193] width 61 height 23
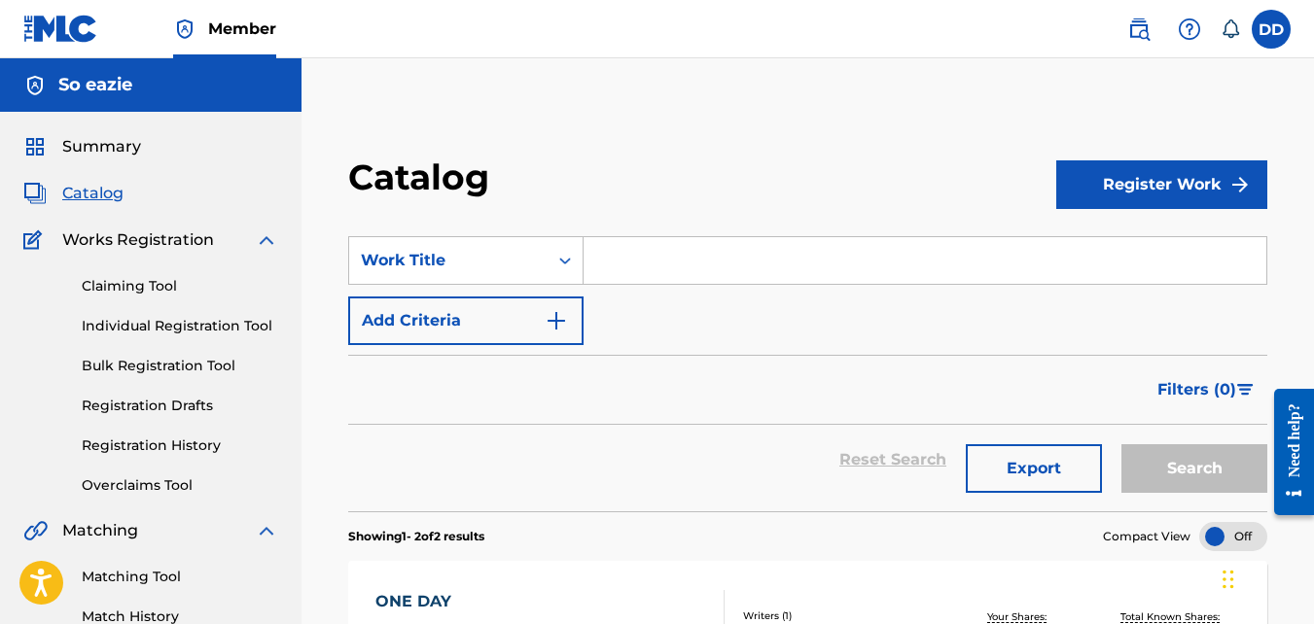
click at [91, 199] on span "Catalog" at bounding box center [92, 193] width 61 height 23
click at [103, 149] on span "Summary" at bounding box center [101, 146] width 79 height 23
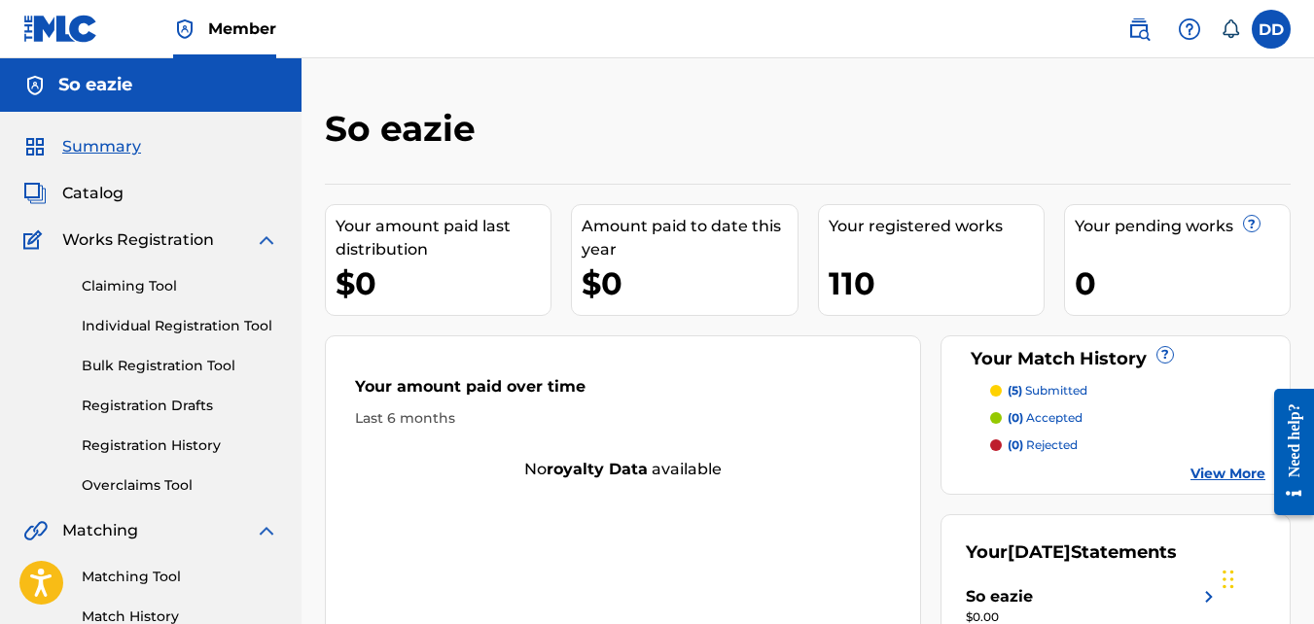
click at [90, 190] on span "Catalog" at bounding box center [92, 193] width 61 height 23
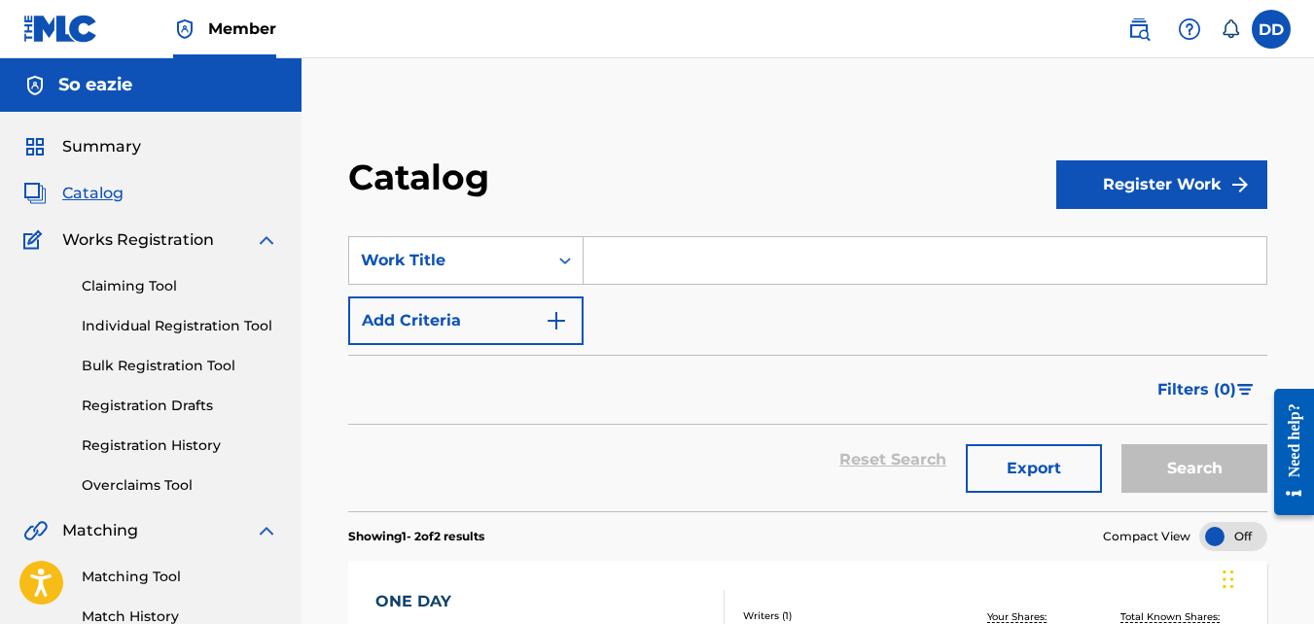
click at [98, 150] on span "Summary" at bounding box center [101, 146] width 79 height 23
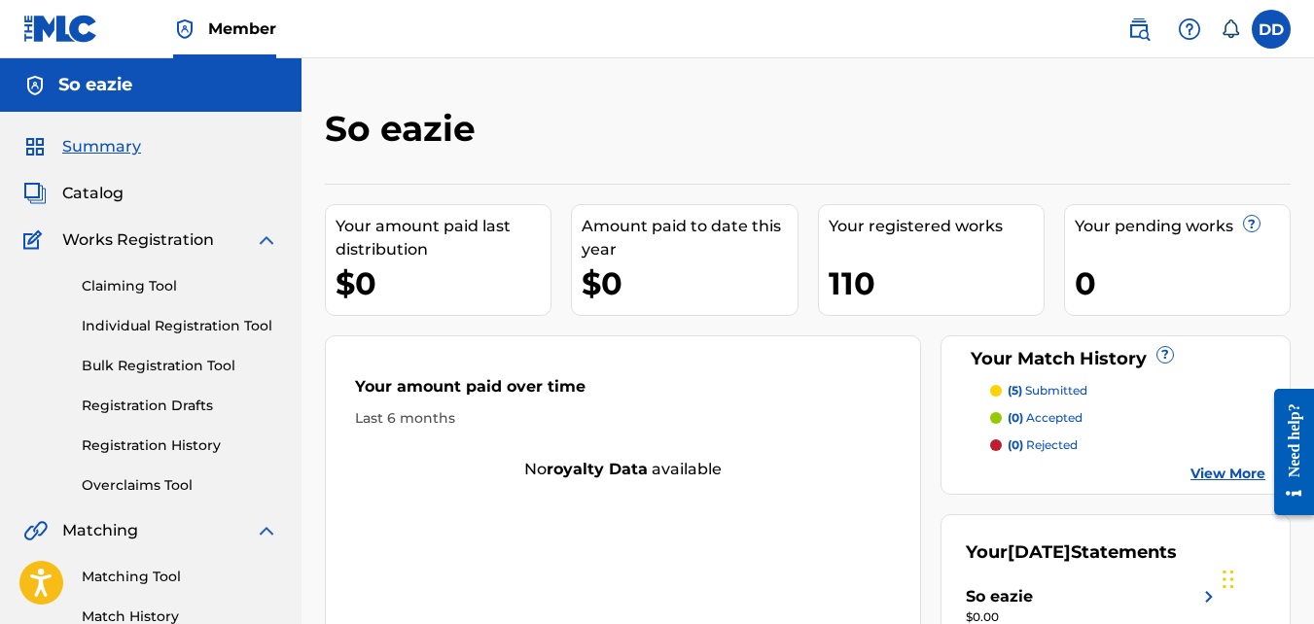
click at [857, 265] on div "110" at bounding box center [936, 284] width 215 height 44
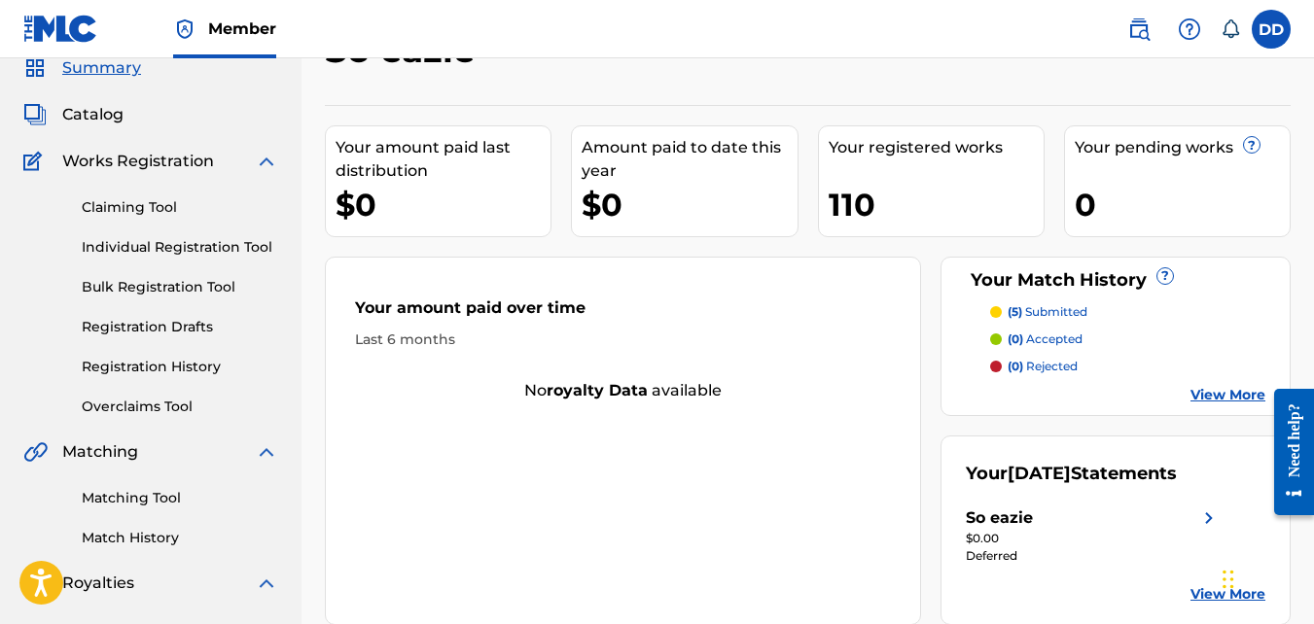
scroll to position [75, 0]
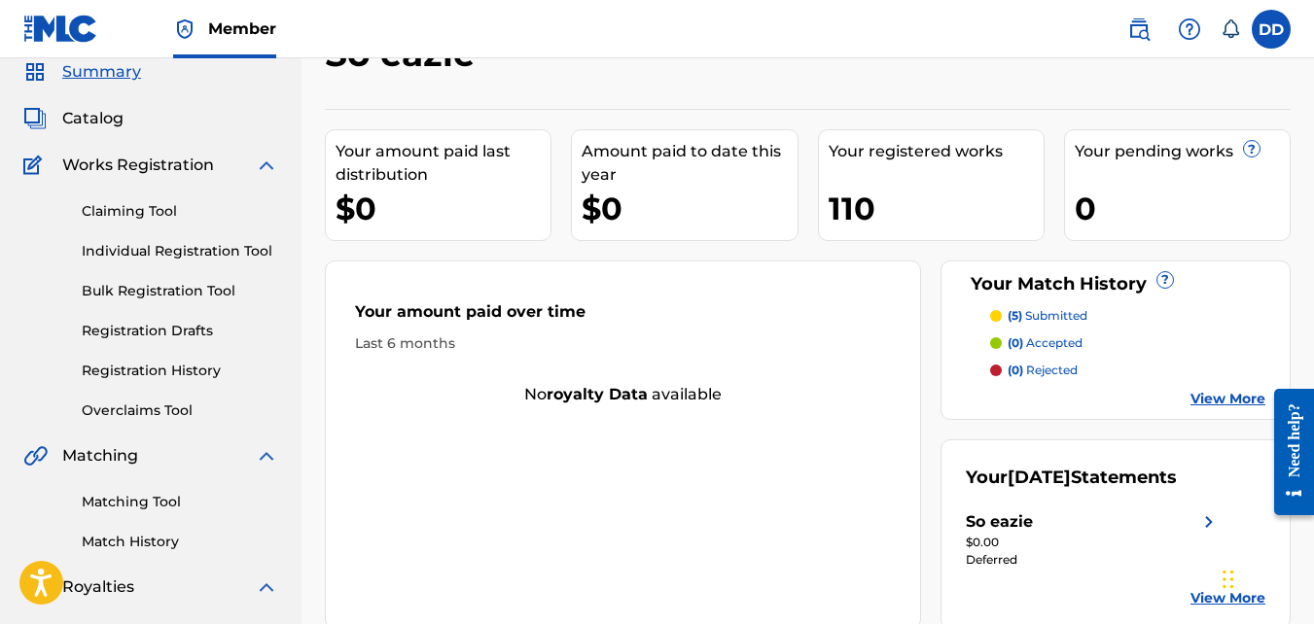
click at [133, 206] on link "Claiming Tool" at bounding box center [180, 211] width 196 height 20
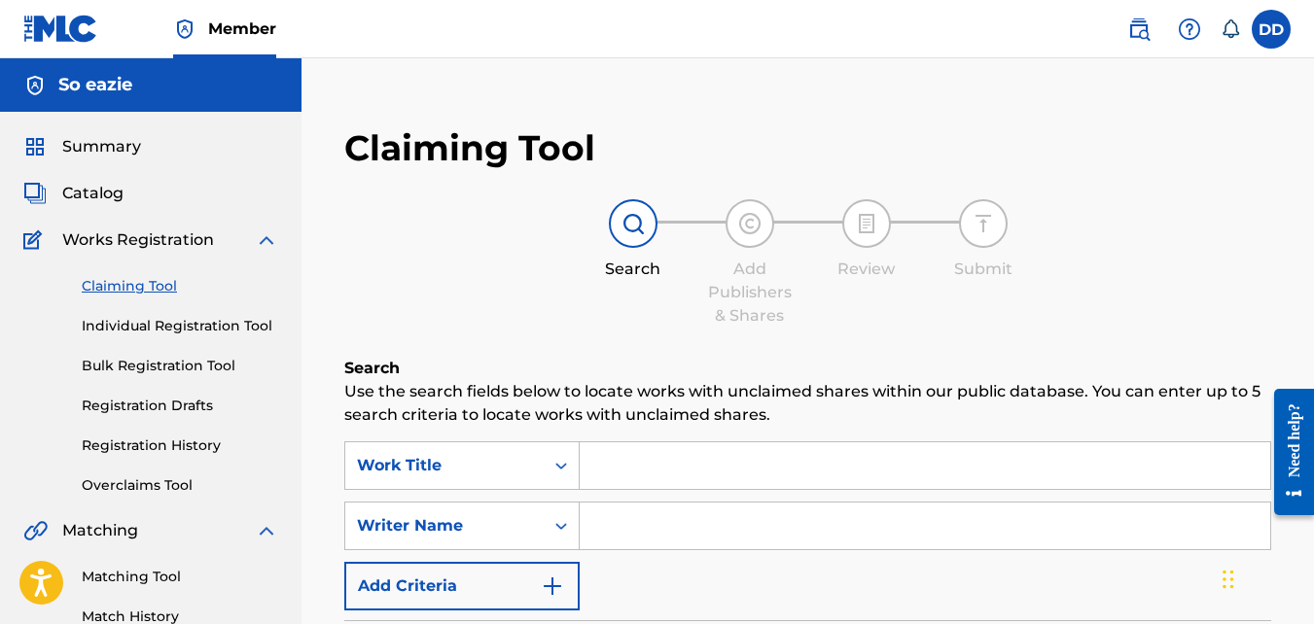
scroll to position [75, 0]
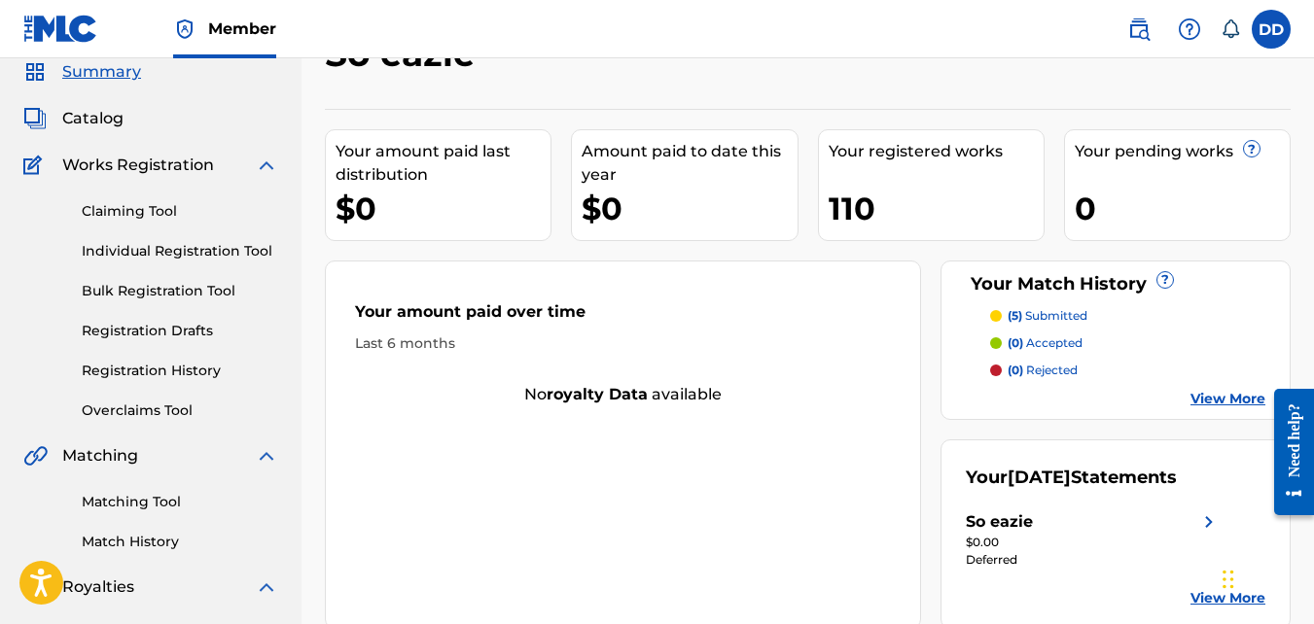
click at [170, 498] on link "Matching Tool" at bounding box center [180, 502] width 196 height 20
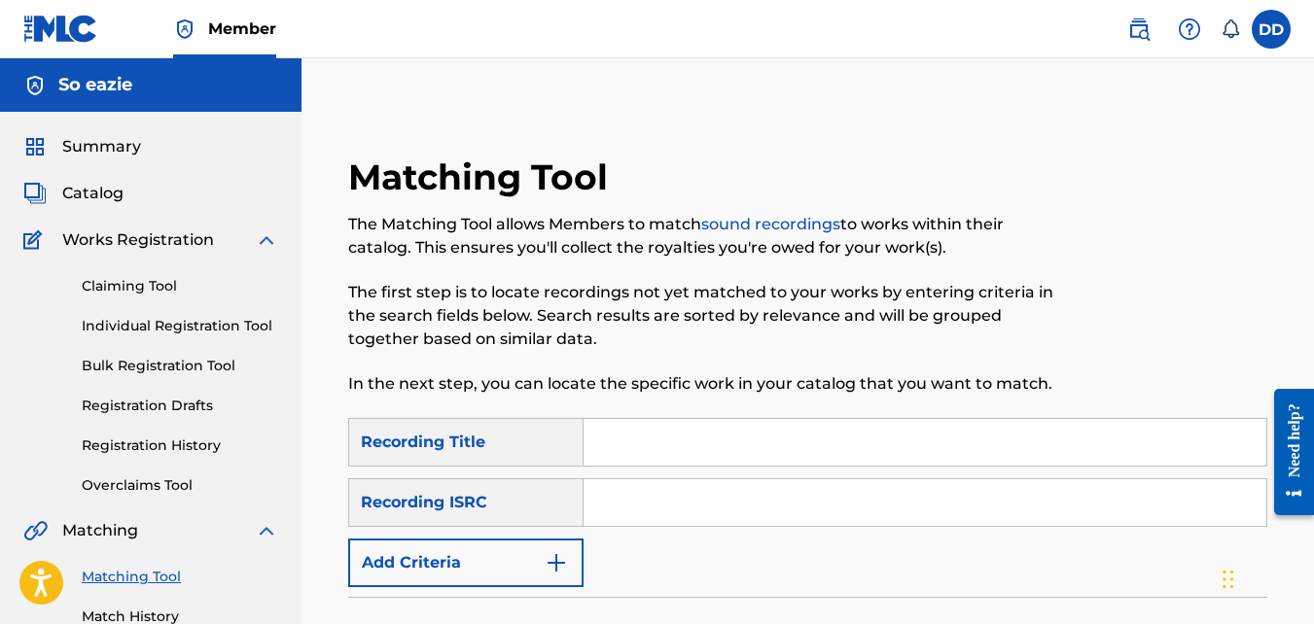
click at [782, 447] on input "Search Form" at bounding box center [925, 442] width 683 height 47
type input "my soul"
click at [618, 494] on input "Search Form" at bounding box center [925, 502] width 683 height 47
paste input "QZWFV2596940"
type input "QZWFV2596940"
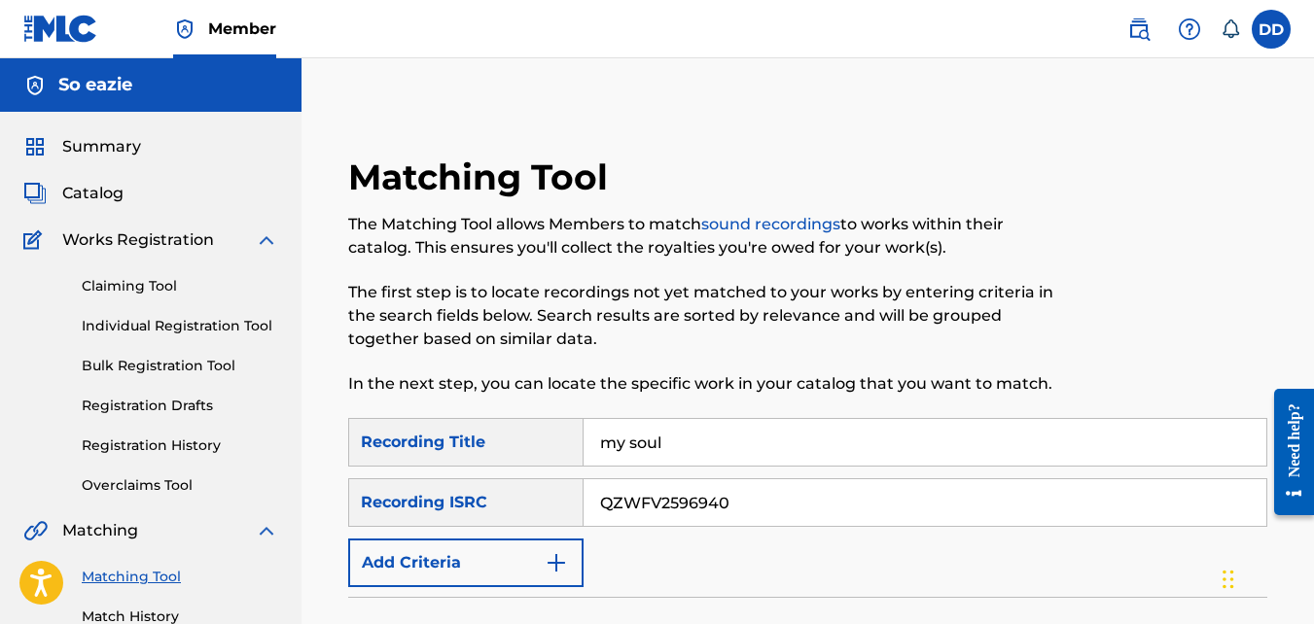
scroll to position [547, 0]
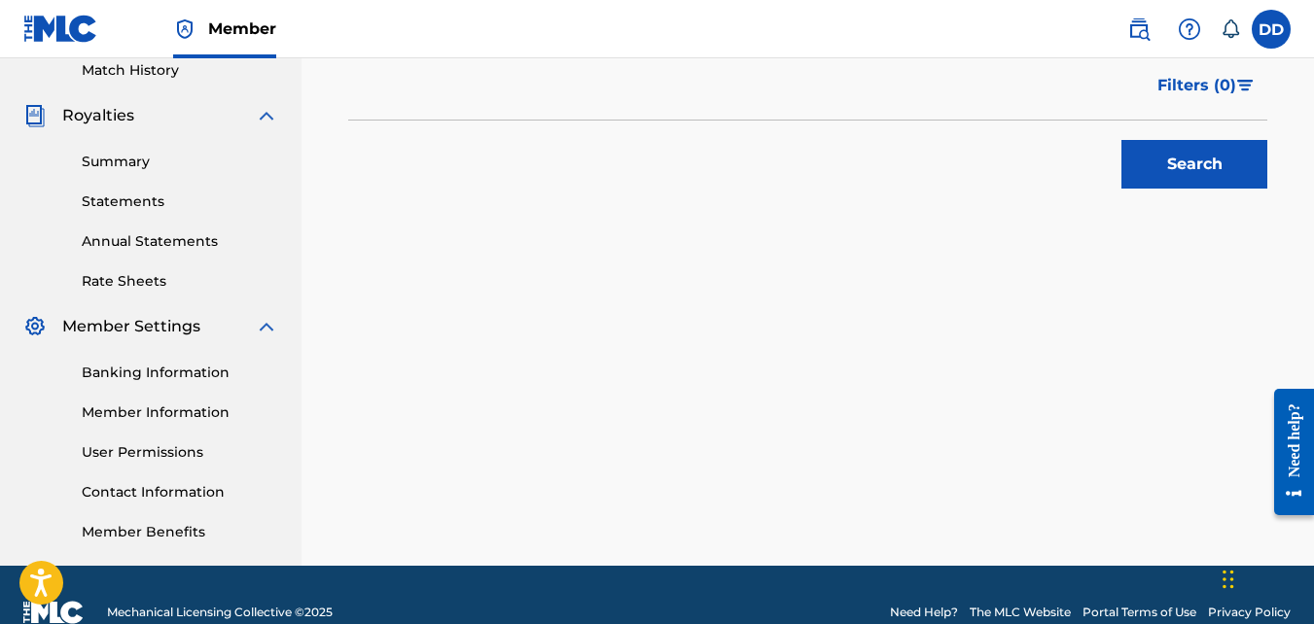
click at [1181, 188] on button "Search" at bounding box center [1194, 164] width 146 height 49
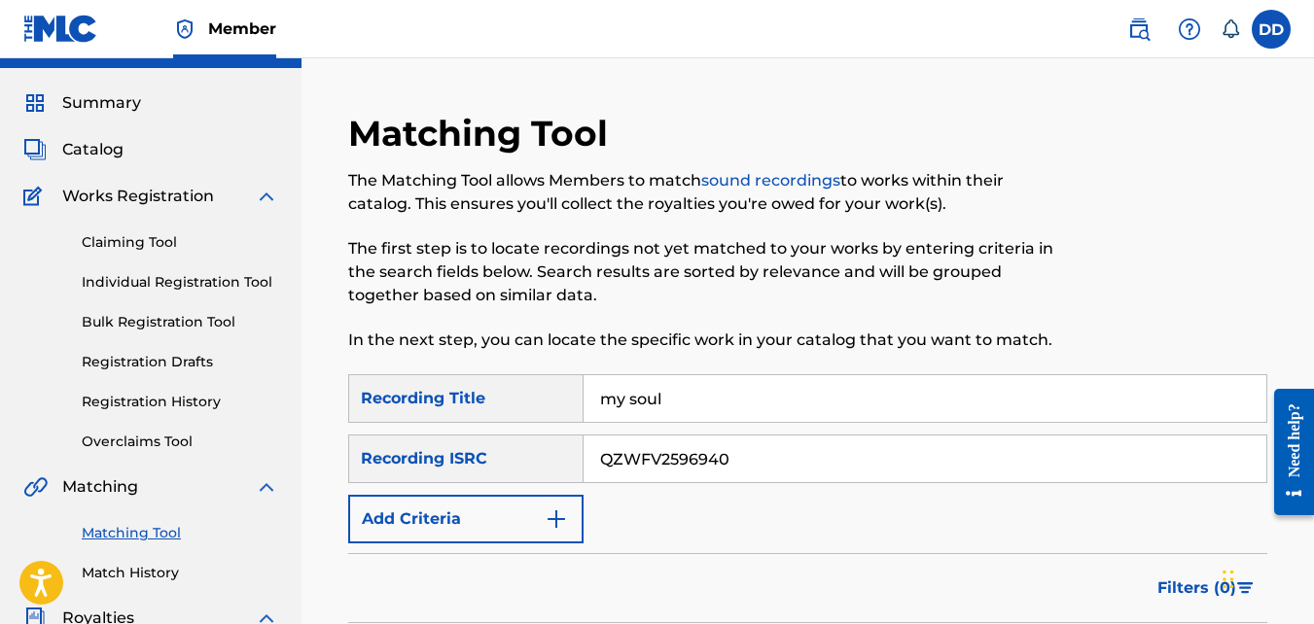
scroll to position [73, 0]
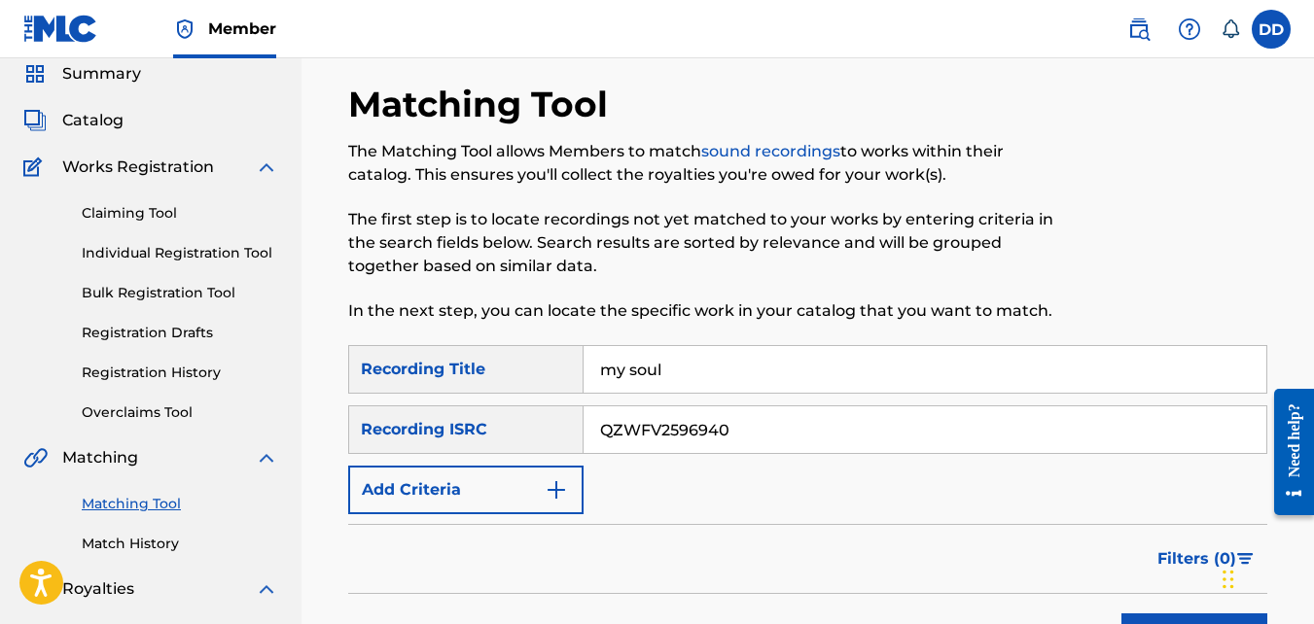
click at [732, 383] on input "my soul" at bounding box center [925, 369] width 683 height 47
type input "my"
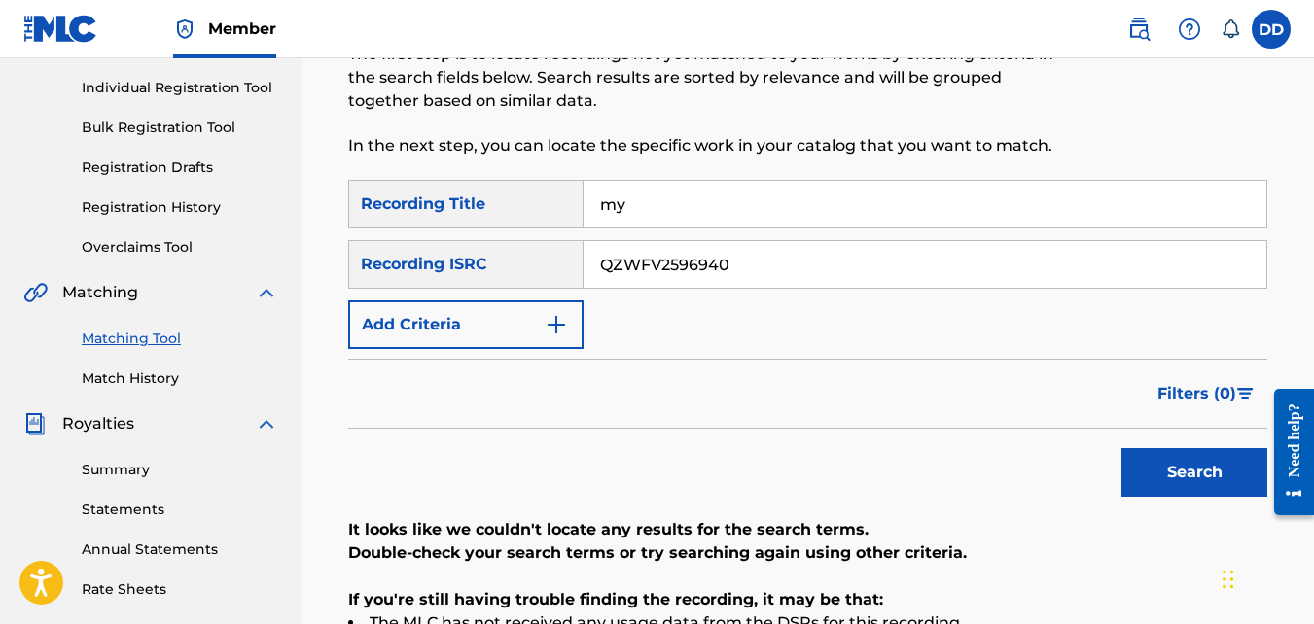
scroll to position [198, 0]
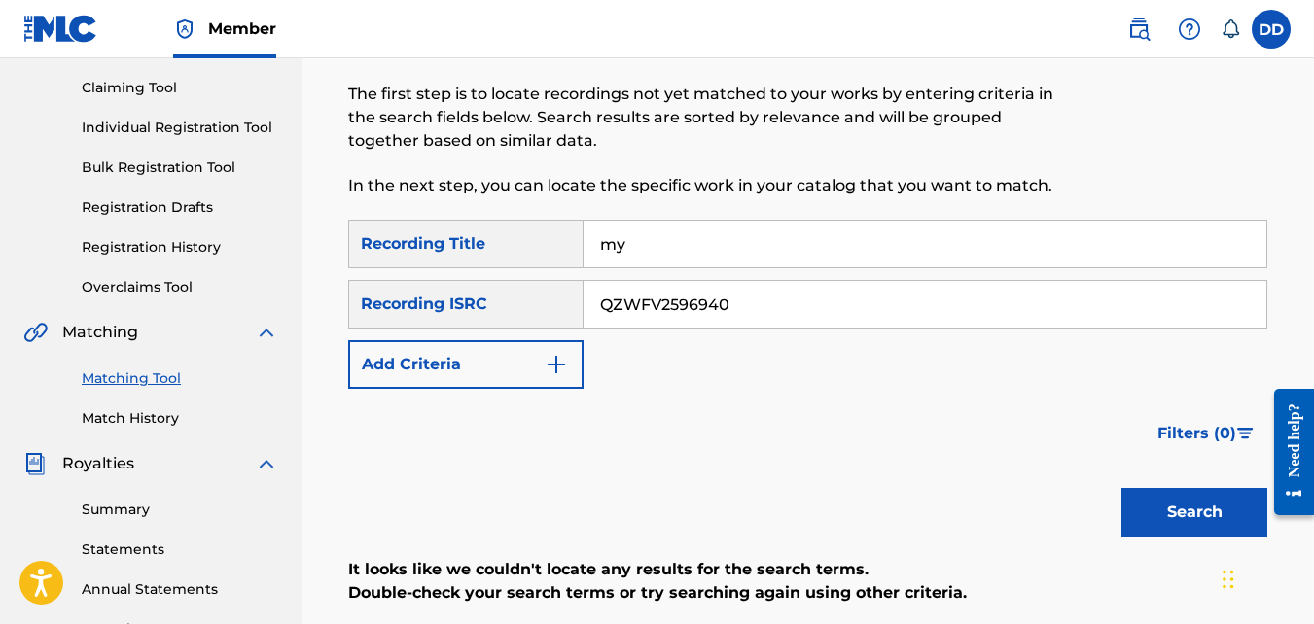
drag, startPoint x: 721, startPoint y: 257, endPoint x: 442, endPoint y: 265, distance: 279.3
click at [442, 265] on div "SearchWithCriteriab4b115fe-2c7a-4b0f-9d4d-72b63d12b592 Recording Title my" at bounding box center [807, 244] width 919 height 49
type input "soul"
click at [1161, 512] on button "Search" at bounding box center [1194, 512] width 146 height 49
drag, startPoint x: 694, startPoint y: 232, endPoint x: 560, endPoint y: 236, distance: 134.3
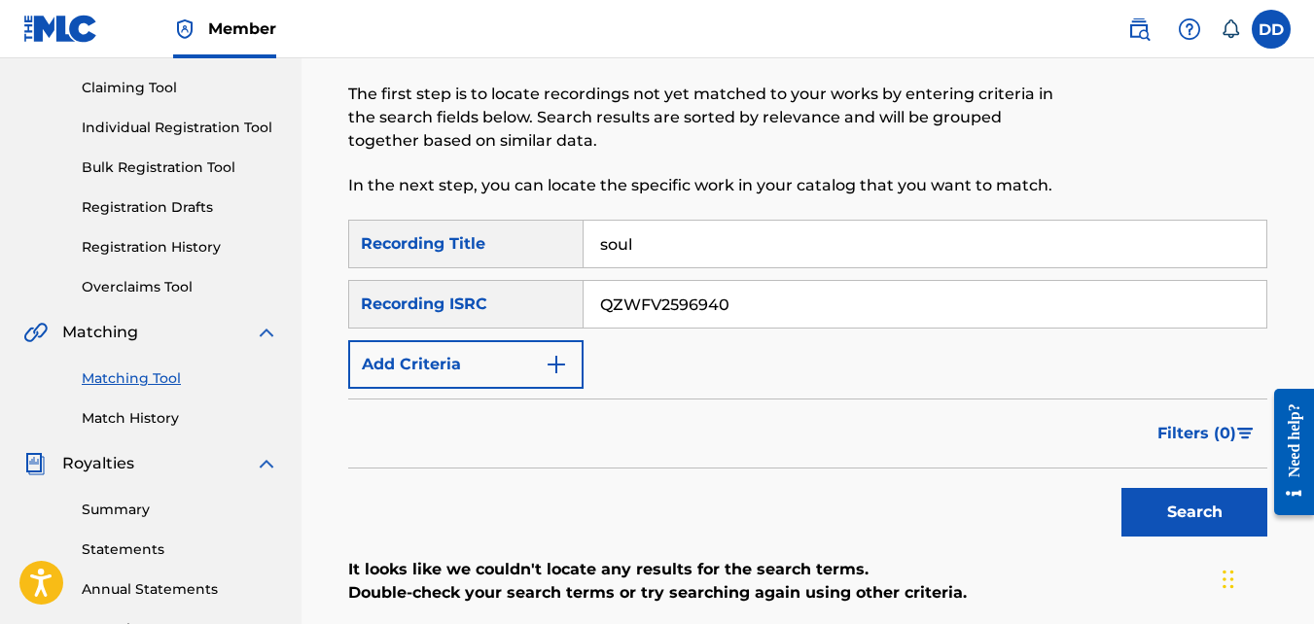
click at [560, 236] on div "SearchWithCriteriab4b115fe-2c7a-4b0f-9d4d-72b63d12b592 Recording Title soul" at bounding box center [807, 244] width 919 height 49
drag, startPoint x: 743, startPoint y: 308, endPoint x: 558, endPoint y: 299, distance: 185.0
click at [558, 299] on div "SearchWithCriteriafefac686-33b6-4aff-a34e-16adccd03cfa Recording ISRC QZWFV2596…" at bounding box center [807, 304] width 919 height 49
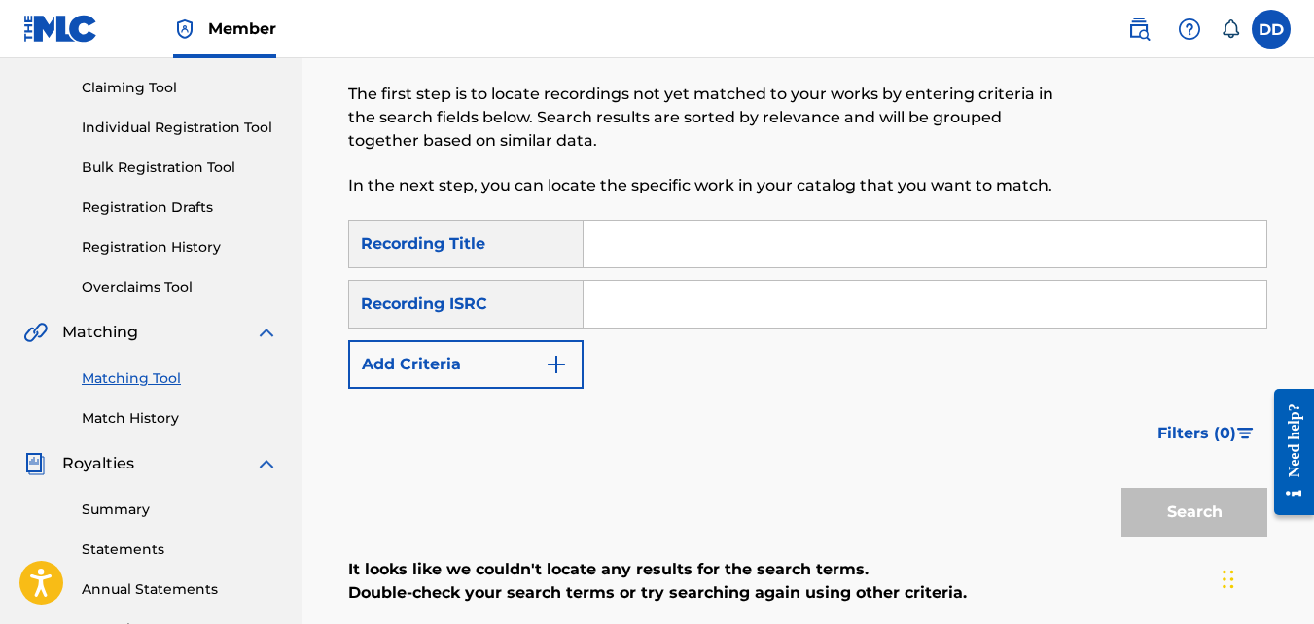
click at [659, 242] on input "Search Form" at bounding box center [925, 244] width 683 height 47
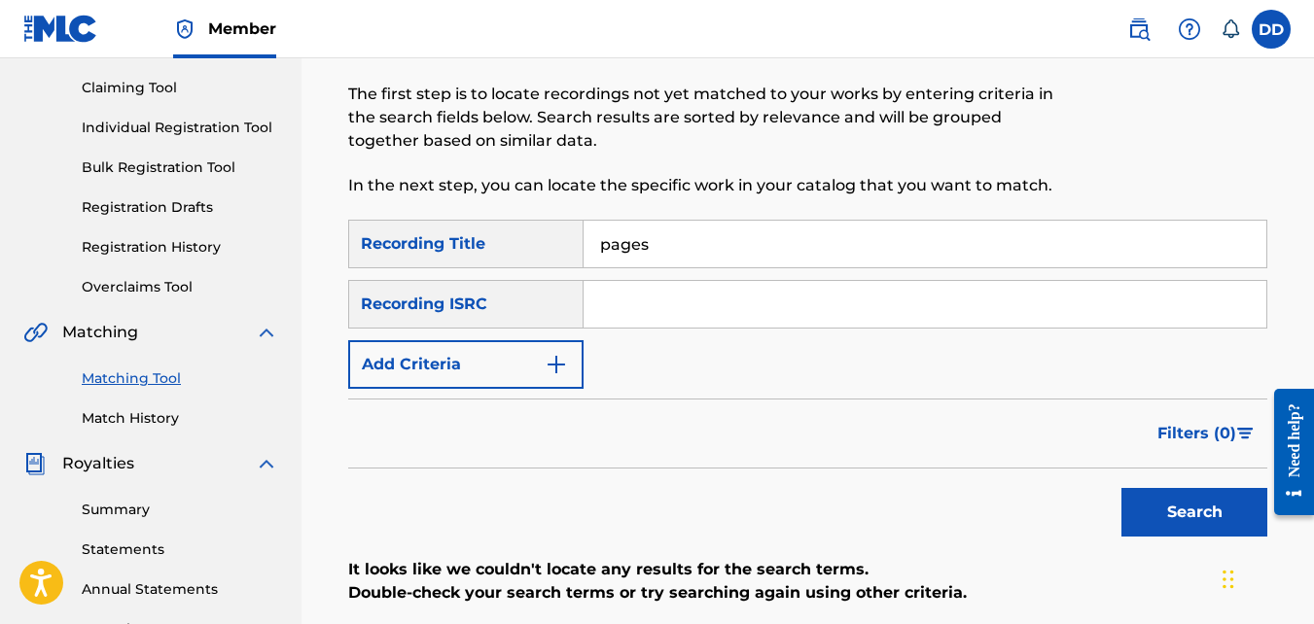
type input "pages"
click at [661, 301] on input "Search Form" at bounding box center [925, 304] width 683 height 47
paste input "QZWFT2547663"
type input "QZWFT2547663"
click at [1174, 509] on button "Search" at bounding box center [1194, 512] width 146 height 49
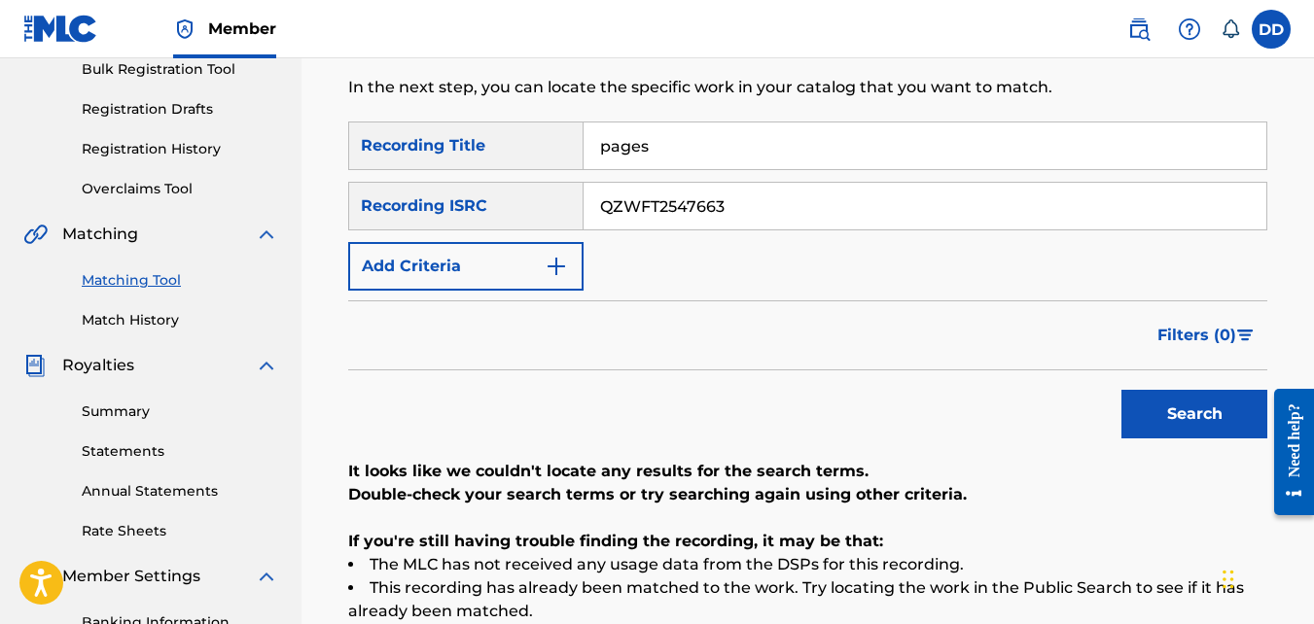
scroll to position [279, 0]
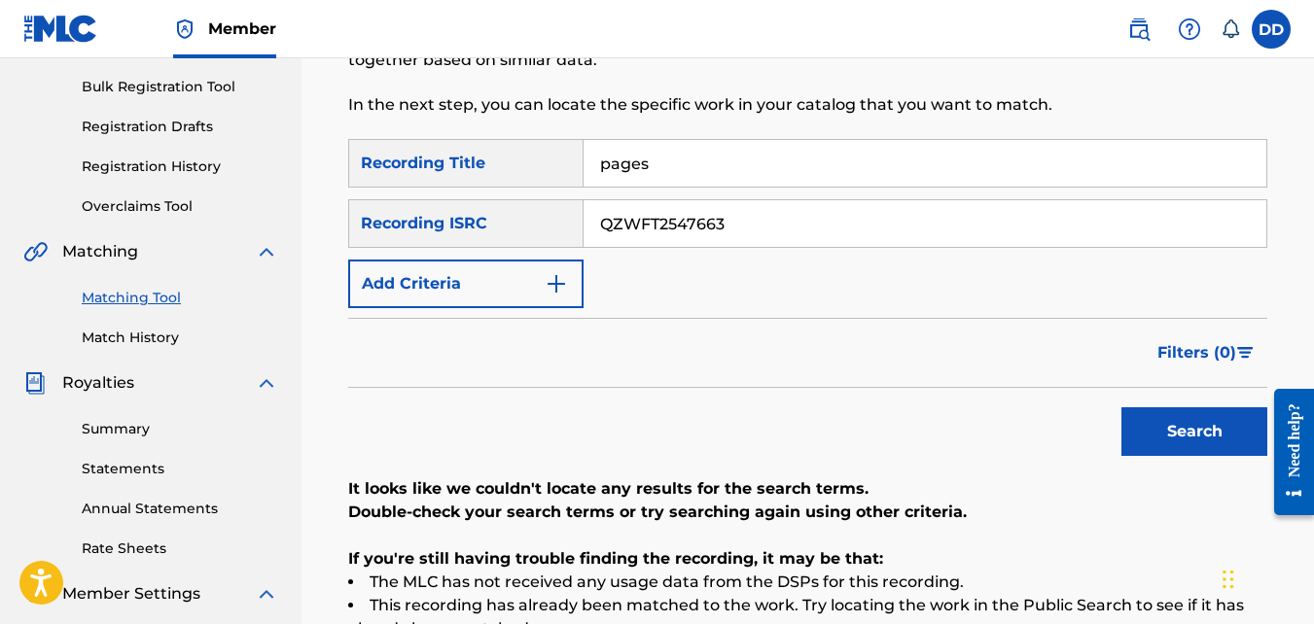
drag, startPoint x: 806, startPoint y: 238, endPoint x: 546, endPoint y: 225, distance: 261.0
click at [546, 225] on div "SearchWithCriteriafefac686-33b6-4aff-a34e-16adccd03cfa Recording ISRC QZWFT2547…" at bounding box center [807, 223] width 919 height 49
drag, startPoint x: 668, startPoint y: 161, endPoint x: 536, endPoint y: 153, distance: 132.6
click at [536, 153] on div "SearchWithCriteriab4b115fe-2c7a-4b0f-9d4d-72b63d12b592 Recording Title pages" at bounding box center [807, 163] width 919 height 49
type input "calm down"
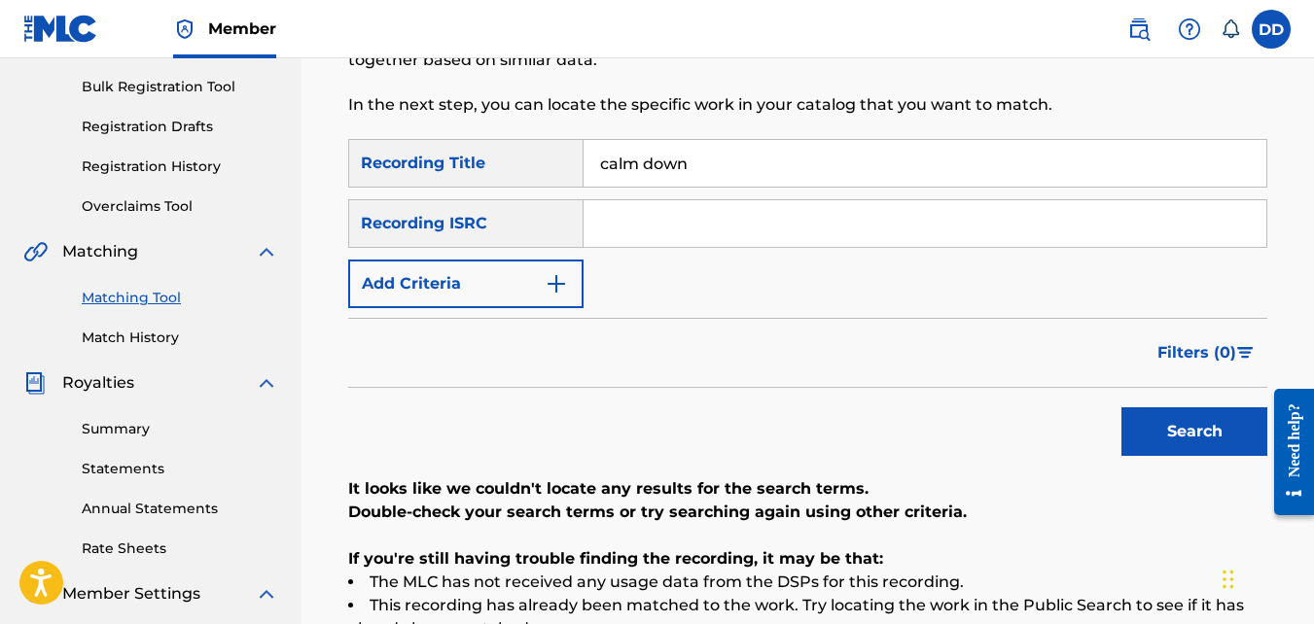
click at [608, 217] on input "Search Form" at bounding box center [925, 223] width 683 height 47
paste input "QZWFP2547231"
type input "QZWFP2547231"
click at [1201, 425] on button "Search" at bounding box center [1194, 431] width 146 height 49
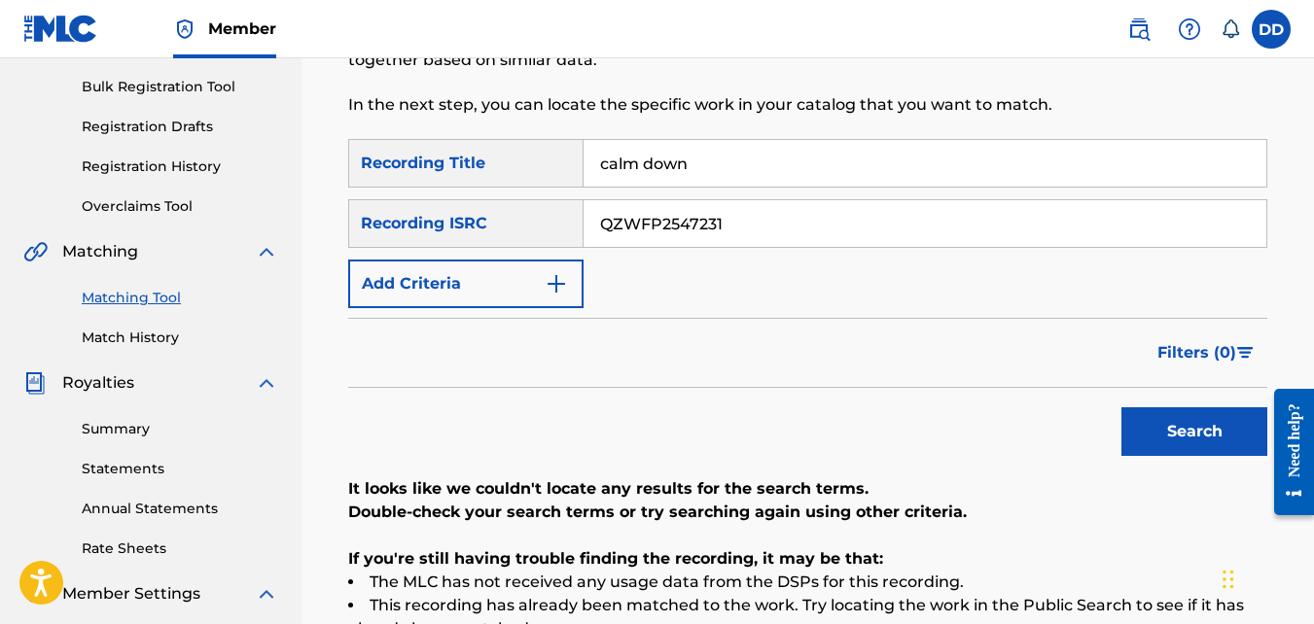
click at [1201, 425] on button "Search" at bounding box center [1194, 431] width 146 height 49
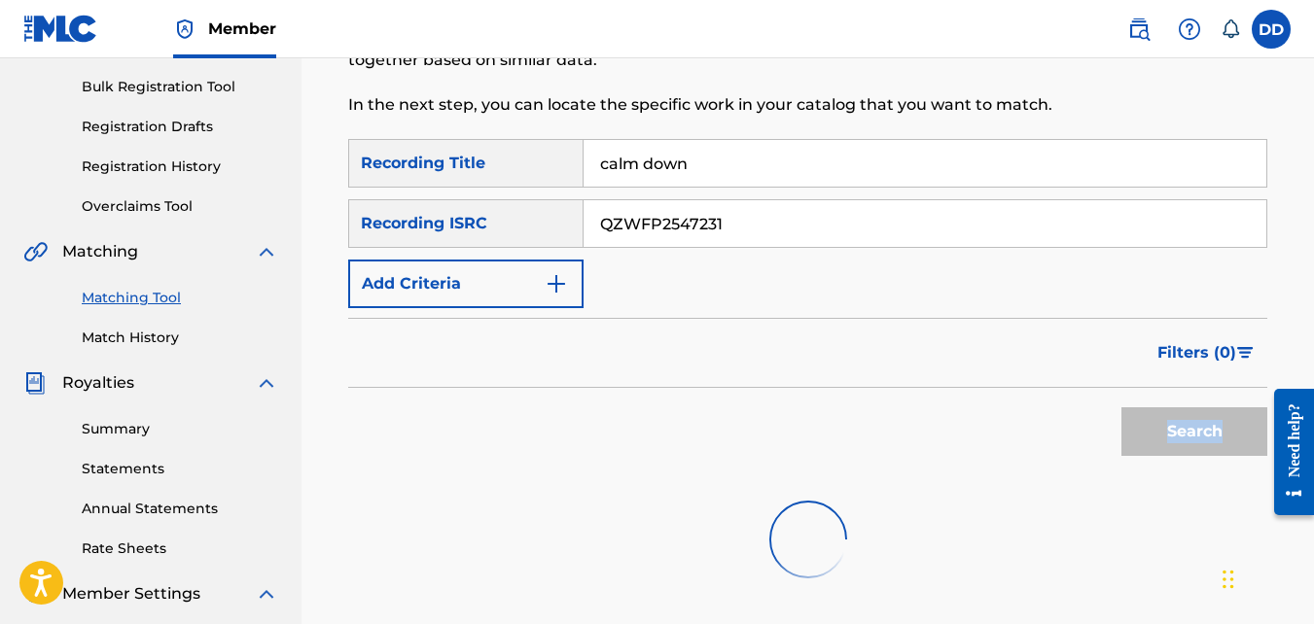
click at [1201, 425] on div "Search" at bounding box center [1190, 427] width 156 height 78
click at [1201, 425] on button "Search" at bounding box center [1194, 431] width 146 height 49
click at [1201, 425] on div "Search" at bounding box center [1190, 427] width 156 height 78
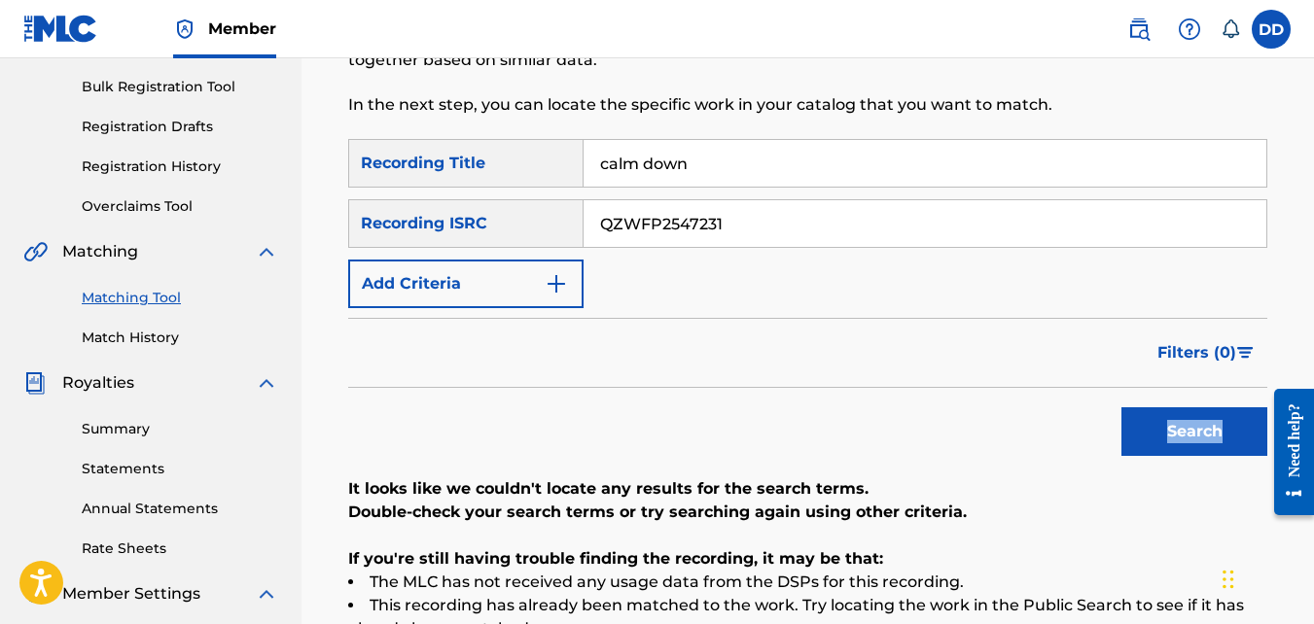
click at [1201, 425] on button "Search" at bounding box center [1194, 431] width 146 height 49
click at [1201, 425] on div "Search" at bounding box center [1190, 427] width 156 height 78
drag, startPoint x: 742, startPoint y: 220, endPoint x: 500, endPoint y: 201, distance: 242.9
click at [500, 201] on div "SearchWithCriteriafefac686-33b6-4aff-a34e-16adccd03cfa Recording ISRC QZWFP2547…" at bounding box center [807, 223] width 919 height 49
paste input "QZWFP2547231"
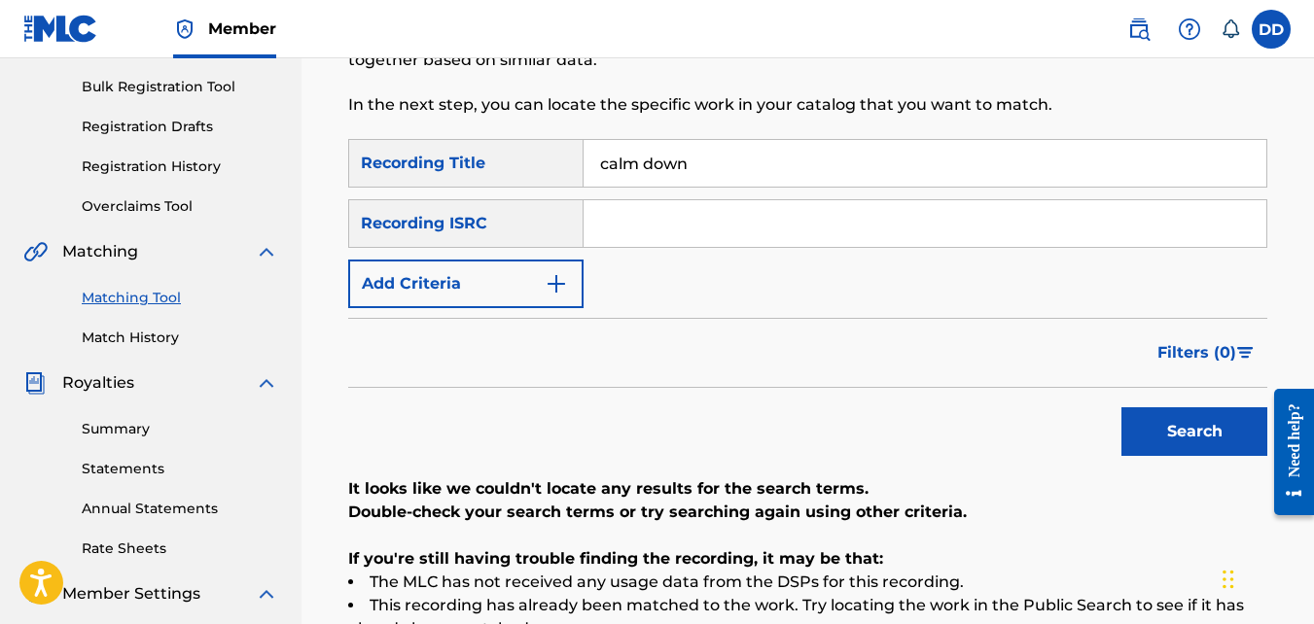
type input "QZWFP2547231"
click at [1173, 416] on button "Search" at bounding box center [1194, 431] width 146 height 49
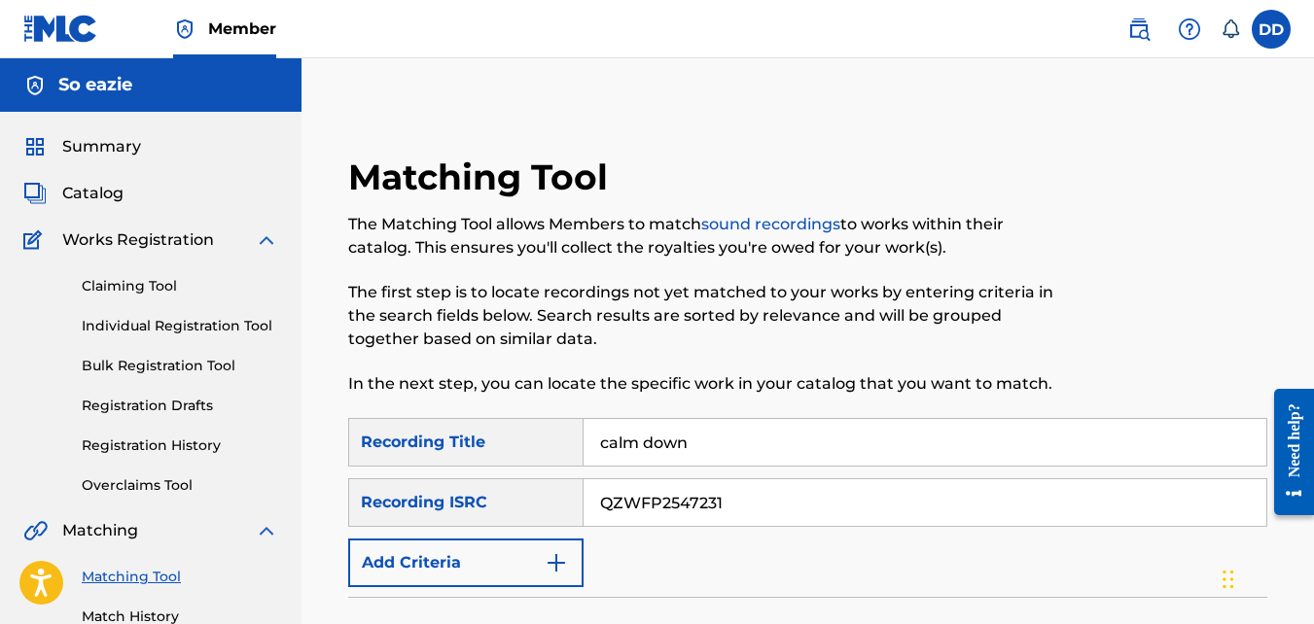
click at [87, 190] on span "Catalog" at bounding box center [92, 193] width 61 height 23
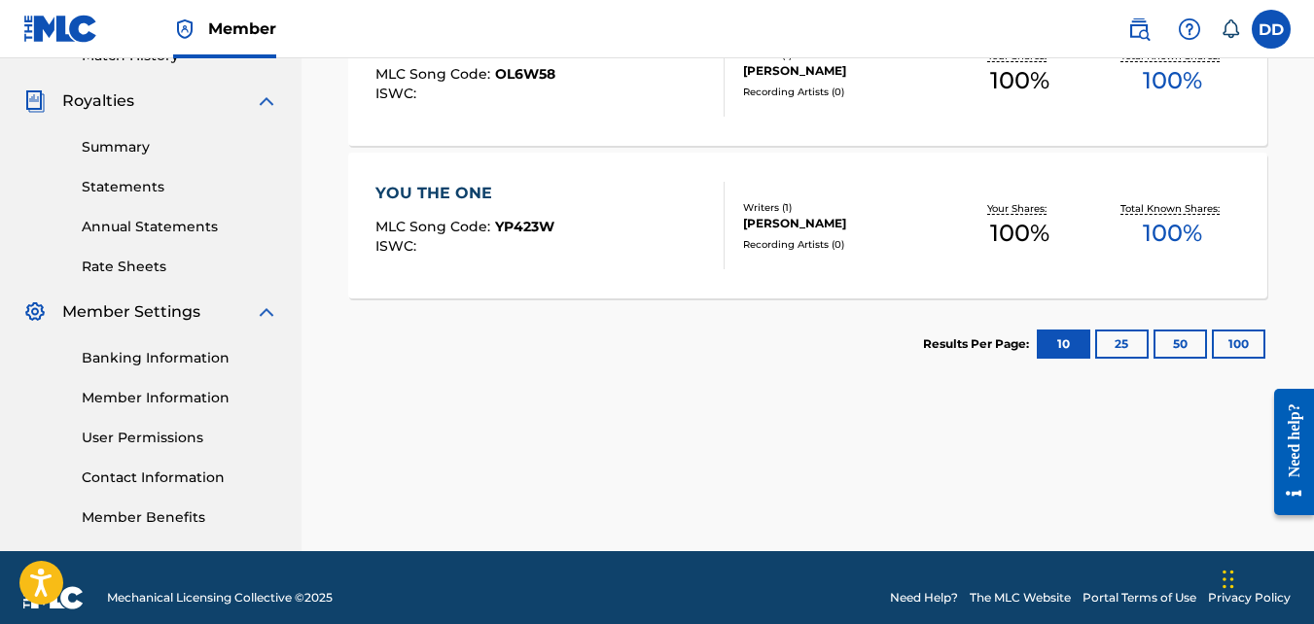
scroll to position [566, 0]
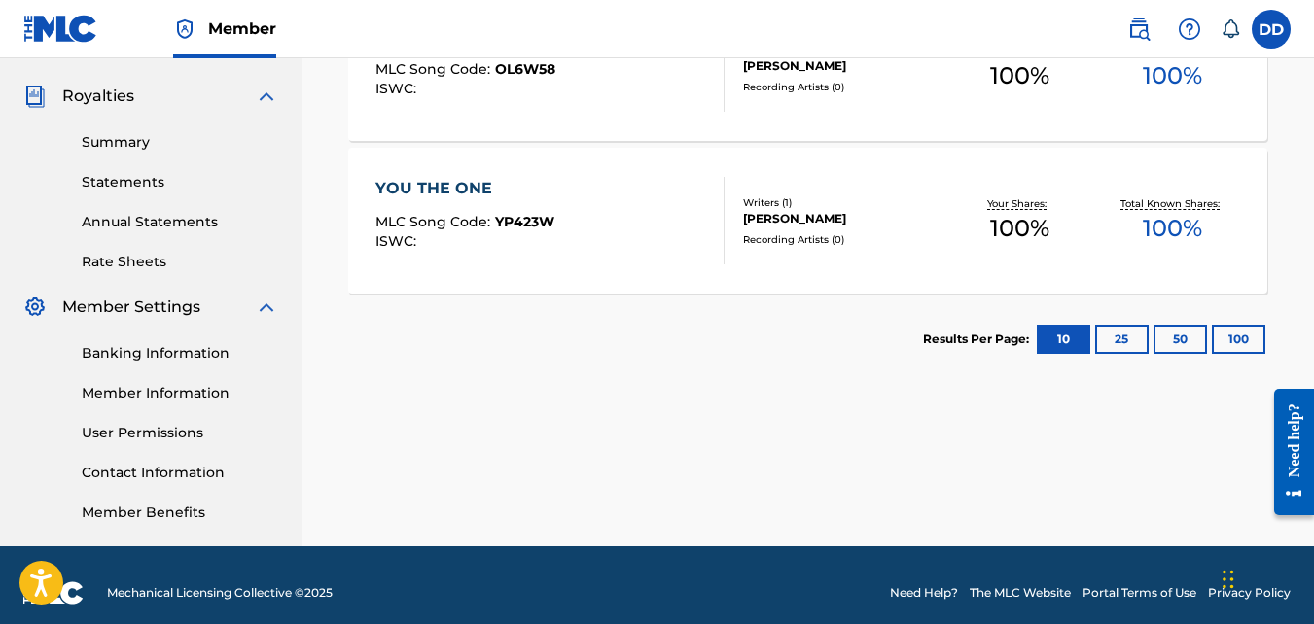
click at [1095, 341] on button "25" at bounding box center [1121, 339] width 53 height 29
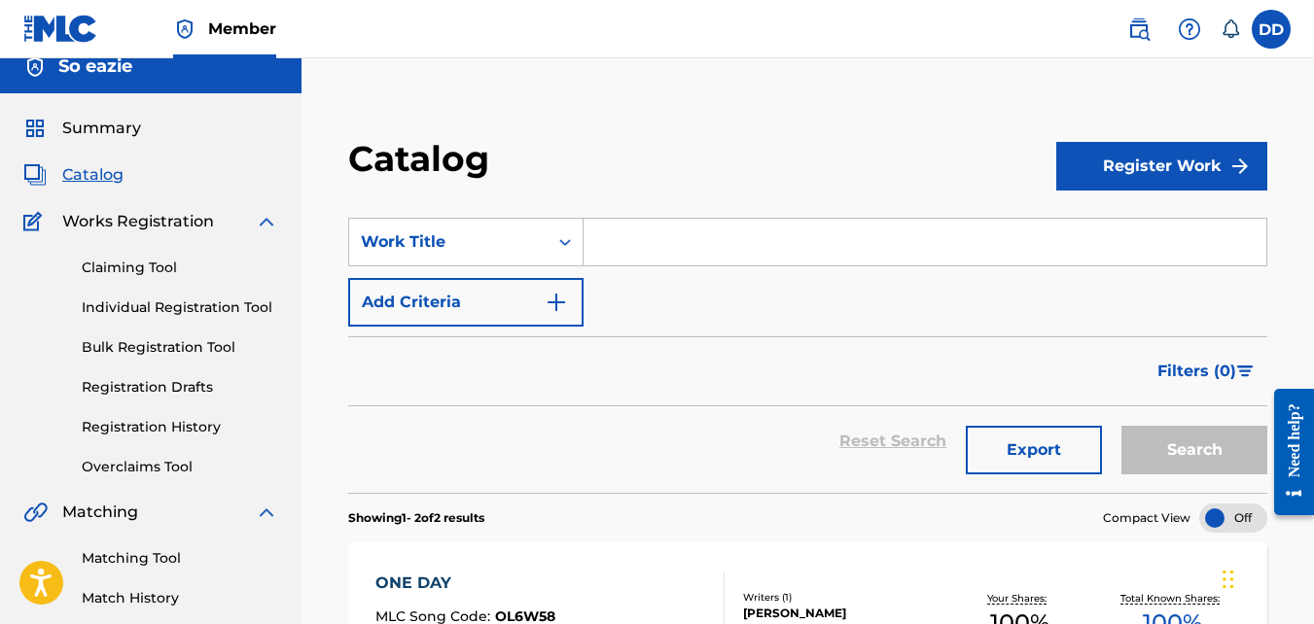
scroll to position [0, 0]
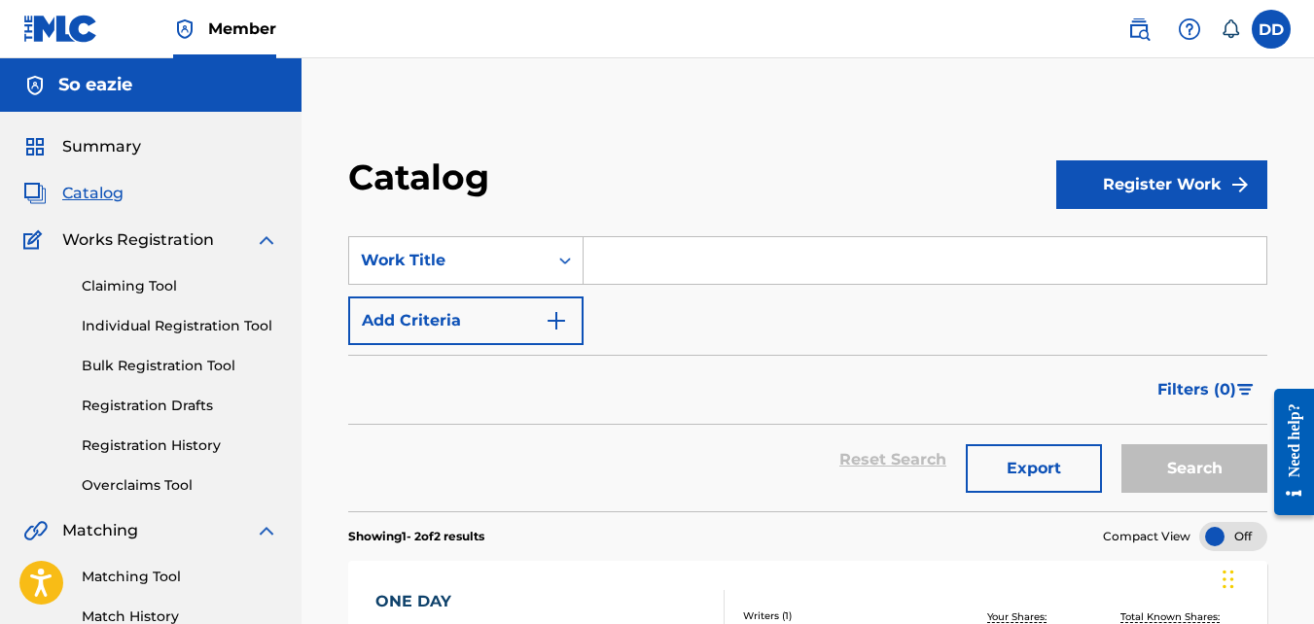
click at [109, 145] on span "Summary" at bounding box center [101, 146] width 79 height 23
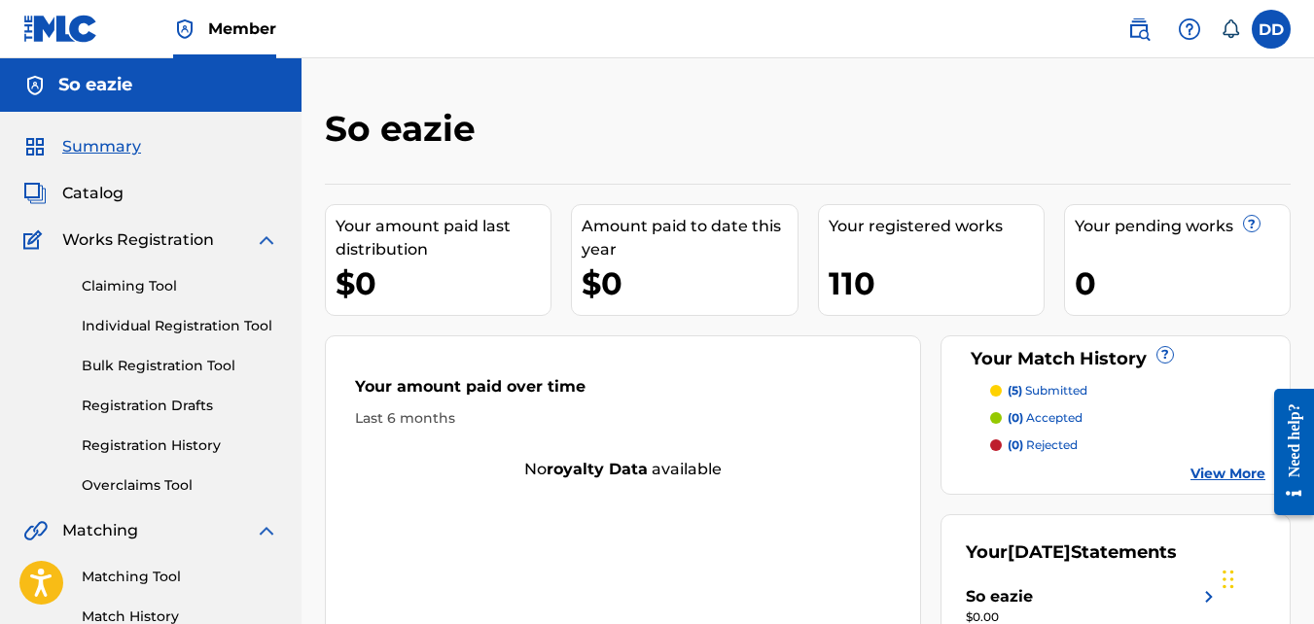
click at [1238, 470] on link "View More" at bounding box center [1227, 474] width 75 height 20
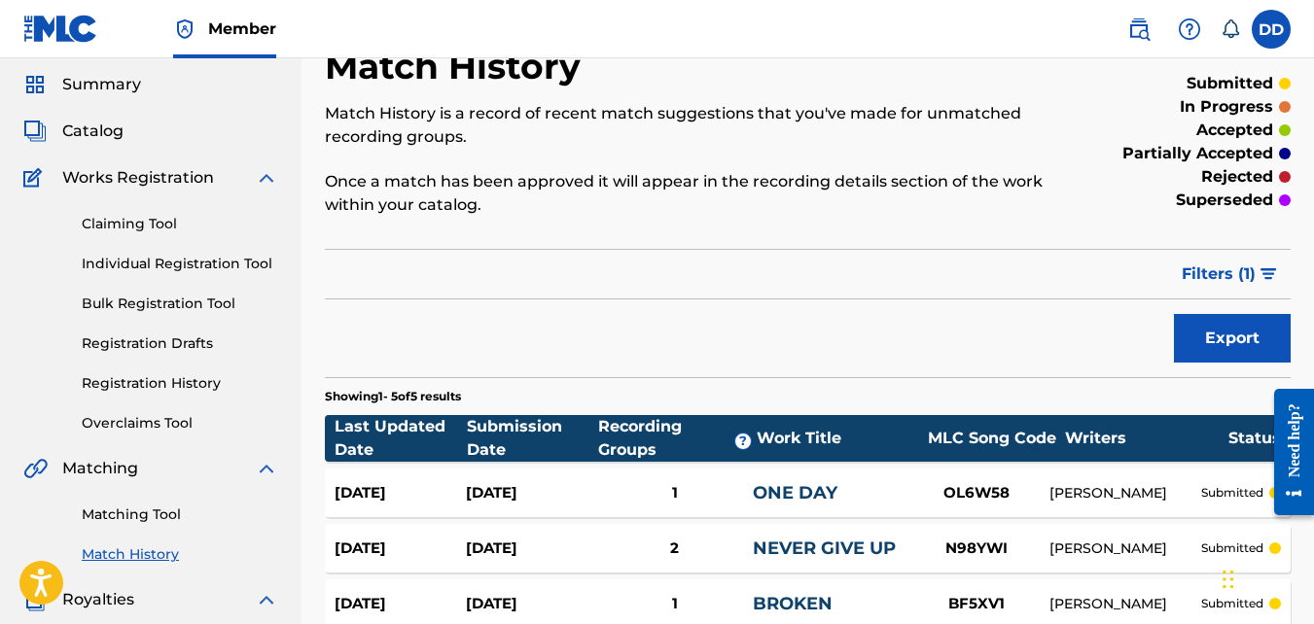
scroll to position [53, 0]
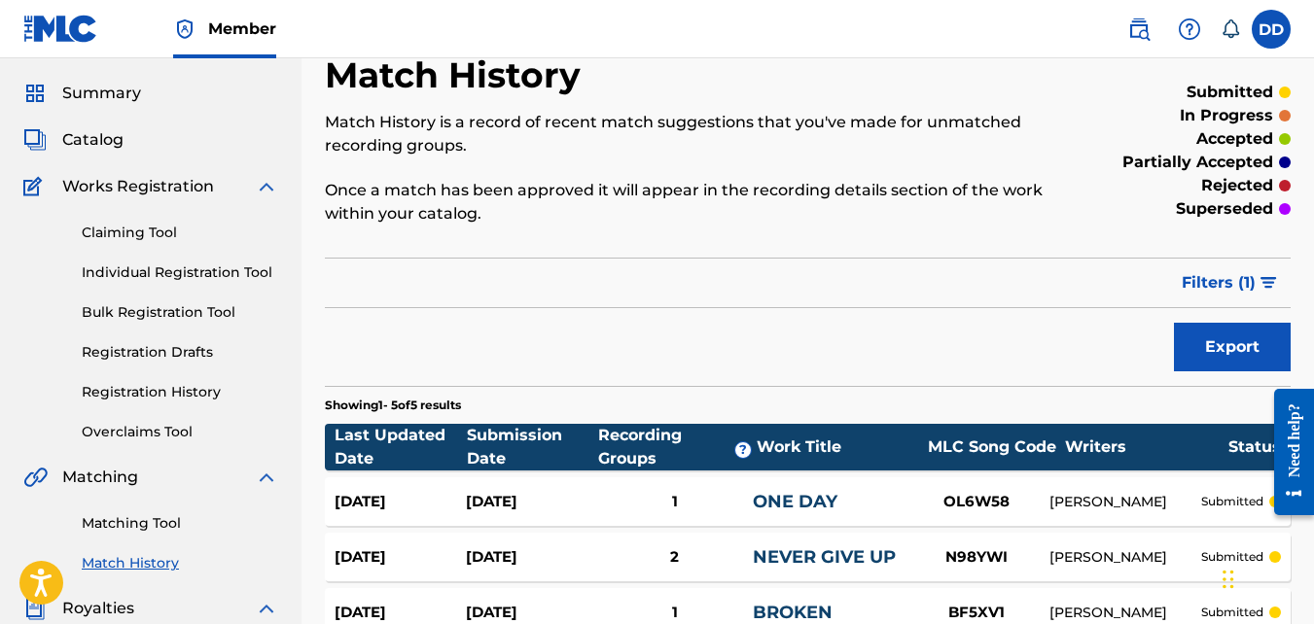
click at [34, 141] on img at bounding box center [34, 139] width 23 height 23
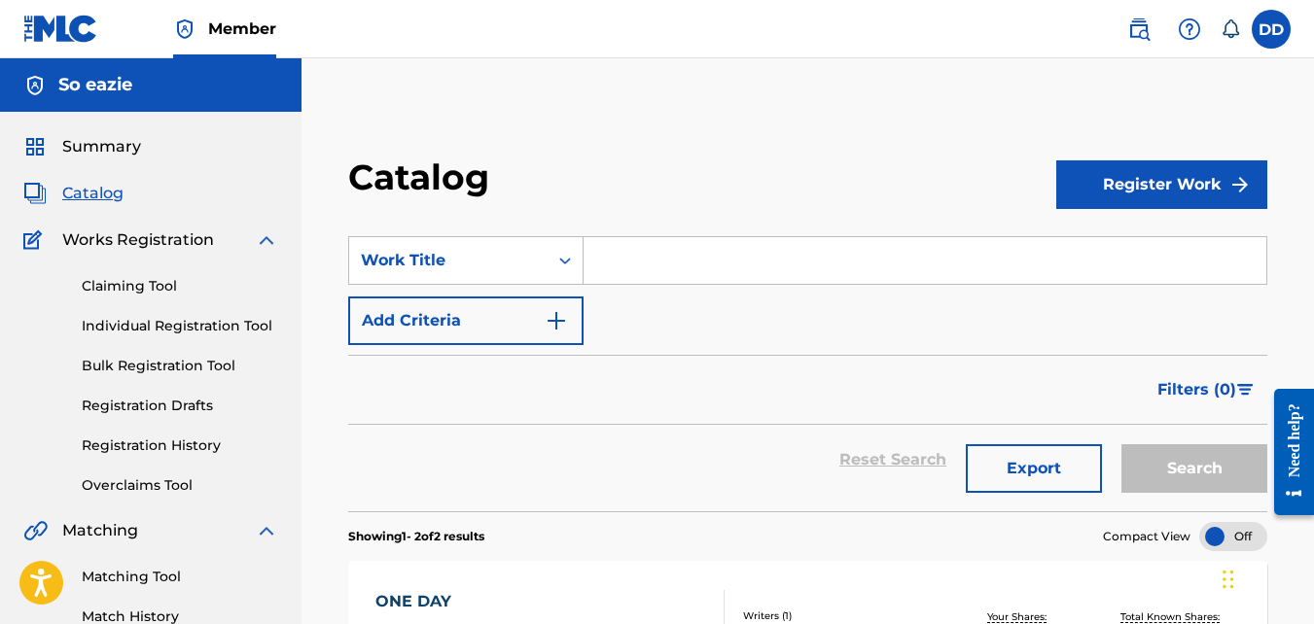
click at [34, 141] on img at bounding box center [34, 146] width 23 height 23
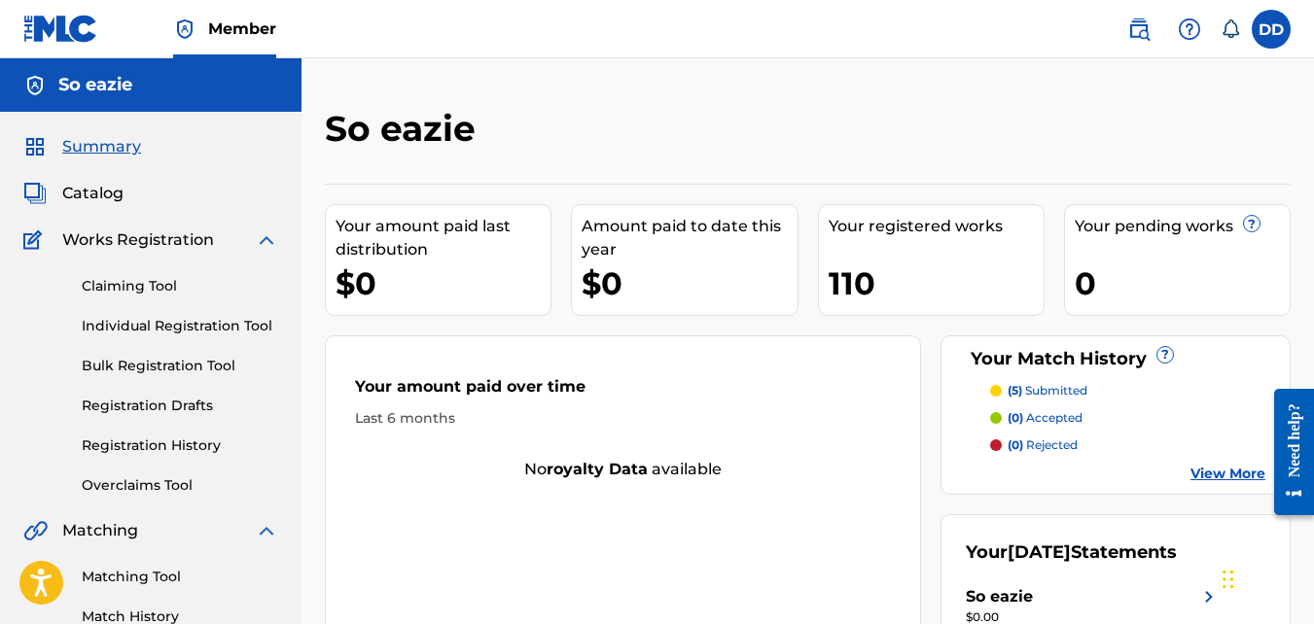
click at [33, 188] on img at bounding box center [34, 193] width 23 height 23
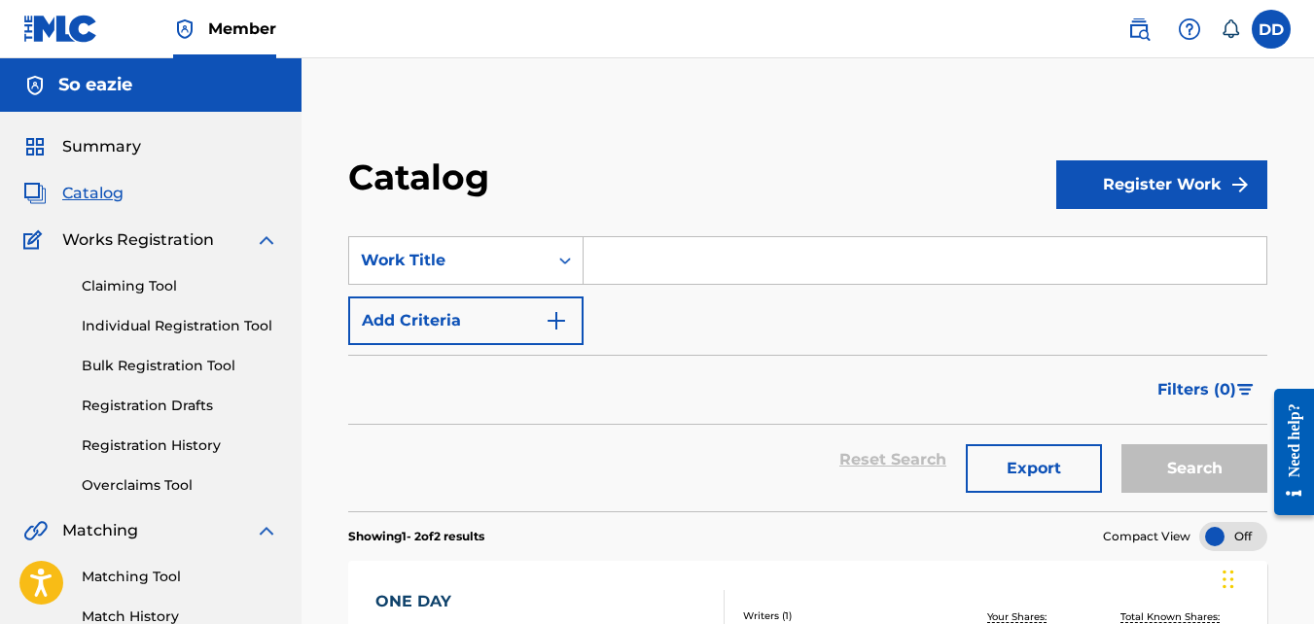
click at [33, 188] on img at bounding box center [34, 193] width 23 height 23
click at [88, 186] on span "Catalog" at bounding box center [92, 193] width 61 height 23
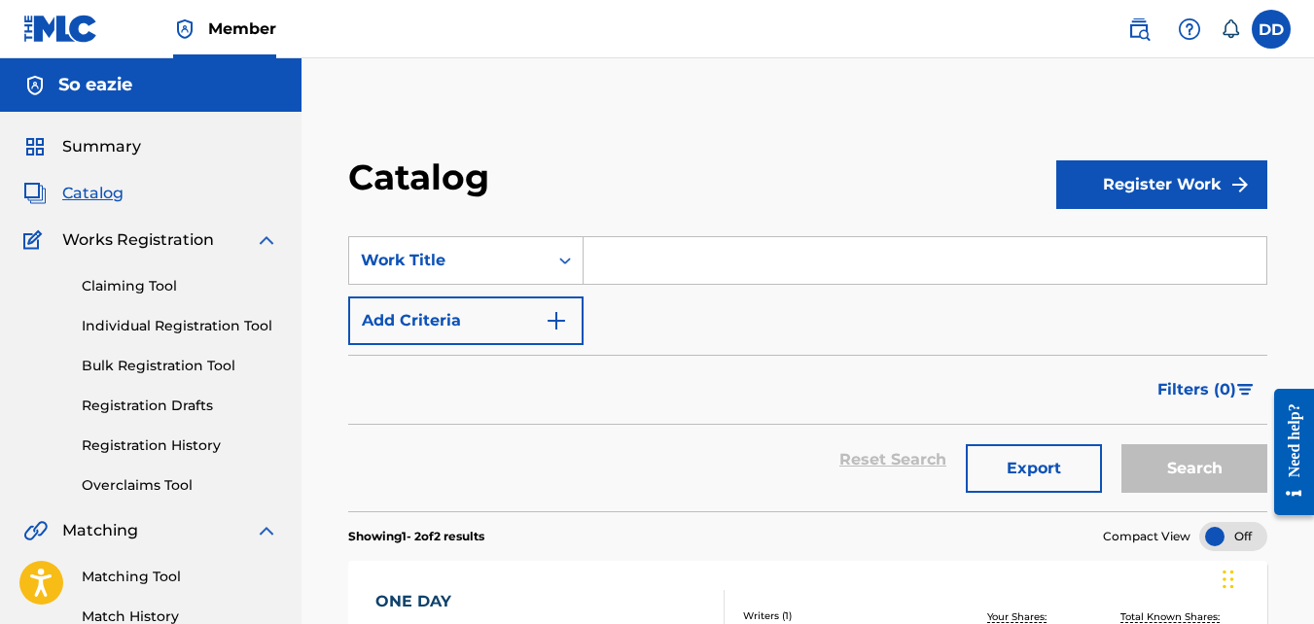
click at [88, 186] on span "Catalog" at bounding box center [92, 193] width 61 height 23
click at [667, 260] on input "Search Form" at bounding box center [925, 260] width 683 height 47
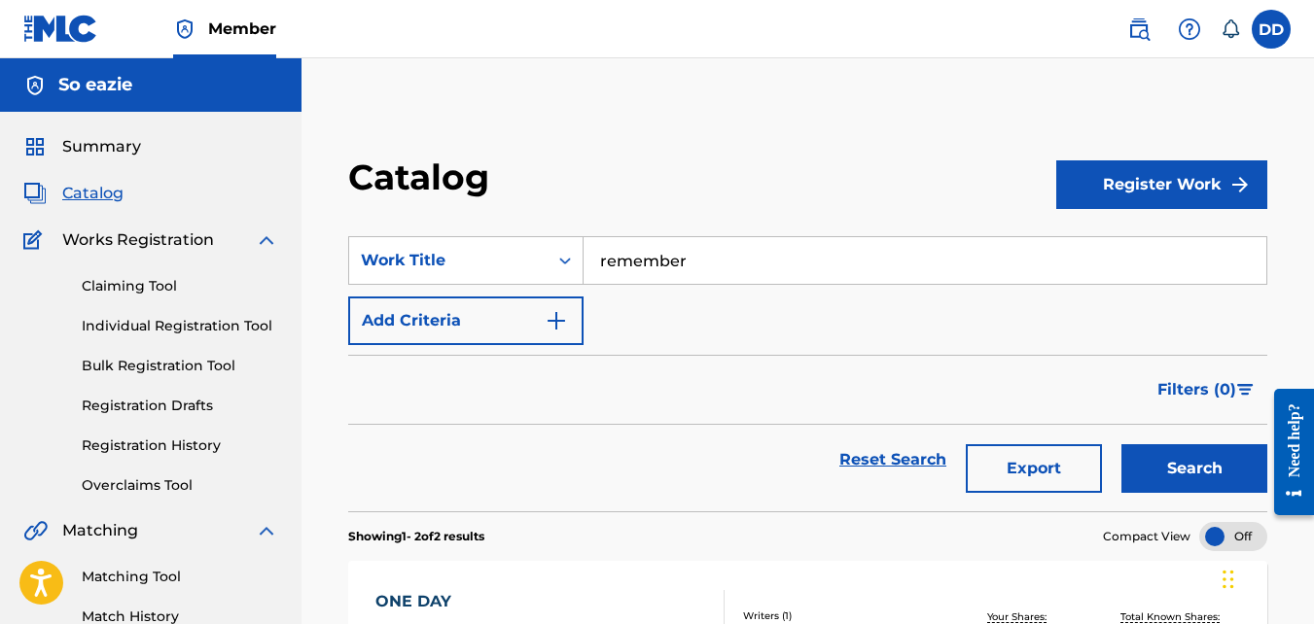
type input "remember"
click at [1196, 464] on button "Search" at bounding box center [1194, 468] width 146 height 49
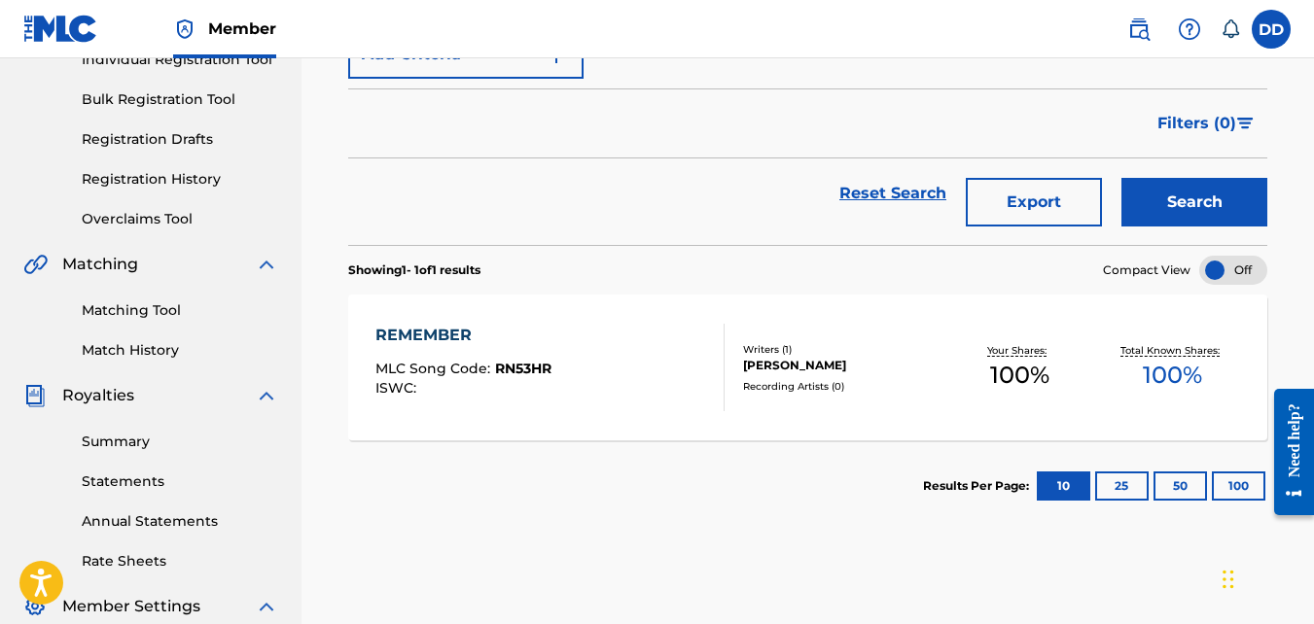
scroll to position [275, 0]
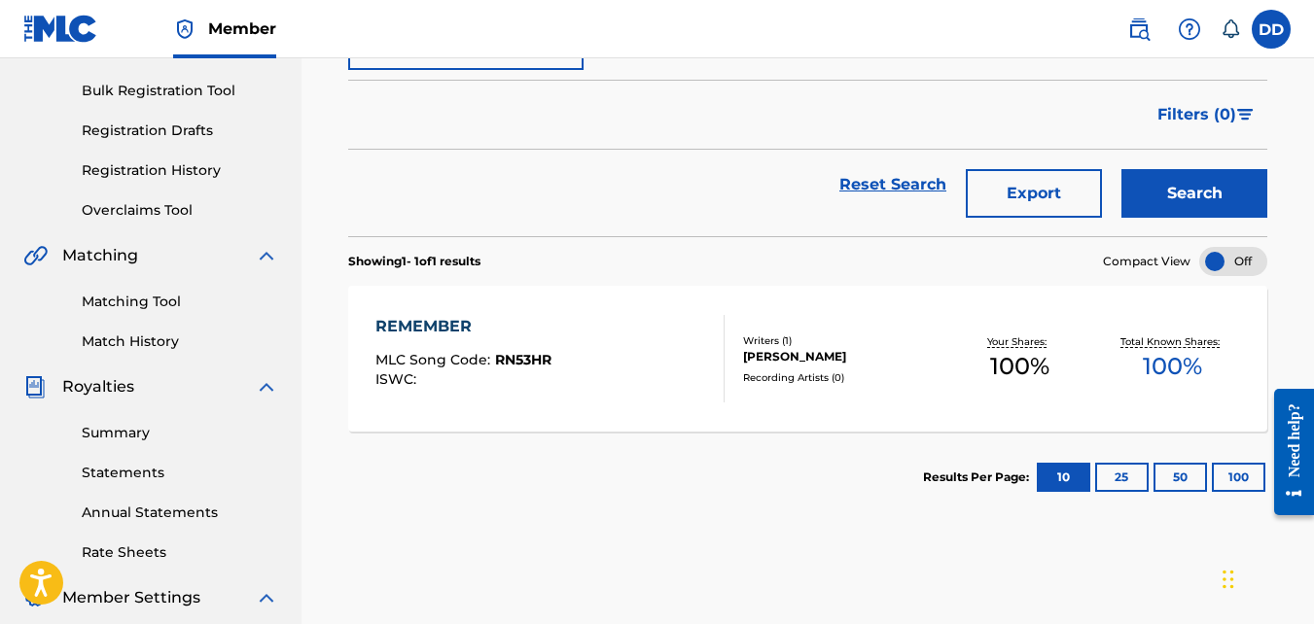
click at [608, 331] on div "REMEMBER MLC Song Code : RN53HR ISWC :" at bounding box center [549, 359] width 349 height 88
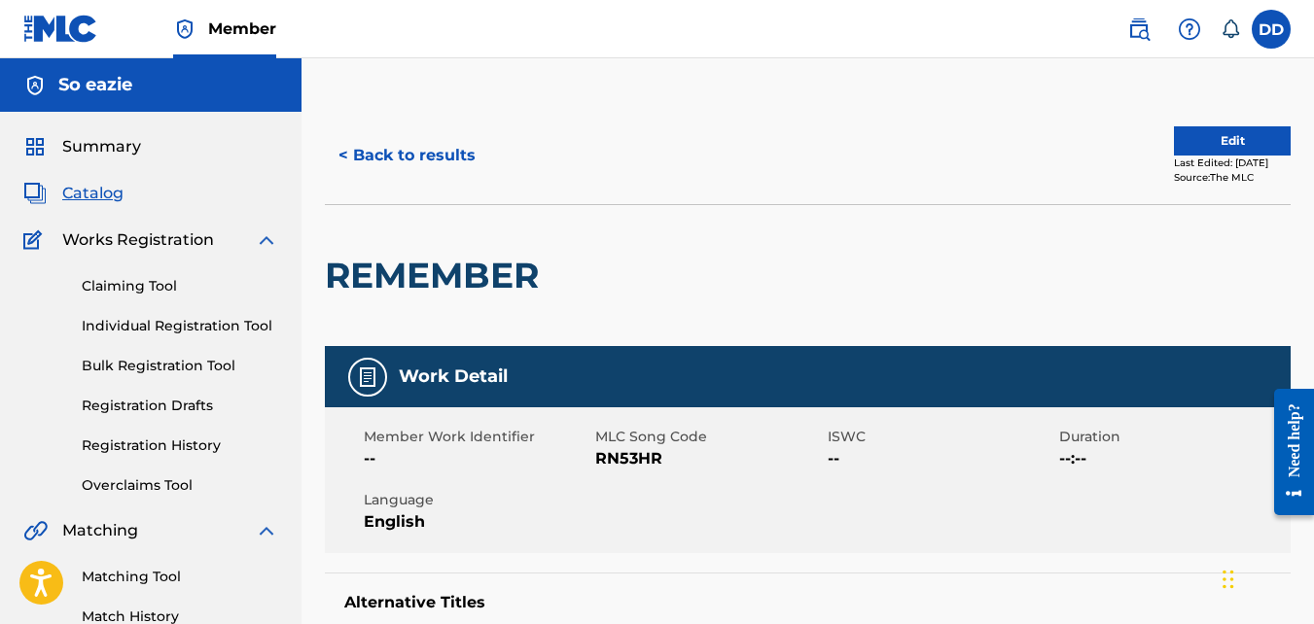
click at [136, 578] on link "Matching Tool" at bounding box center [180, 577] width 196 height 20
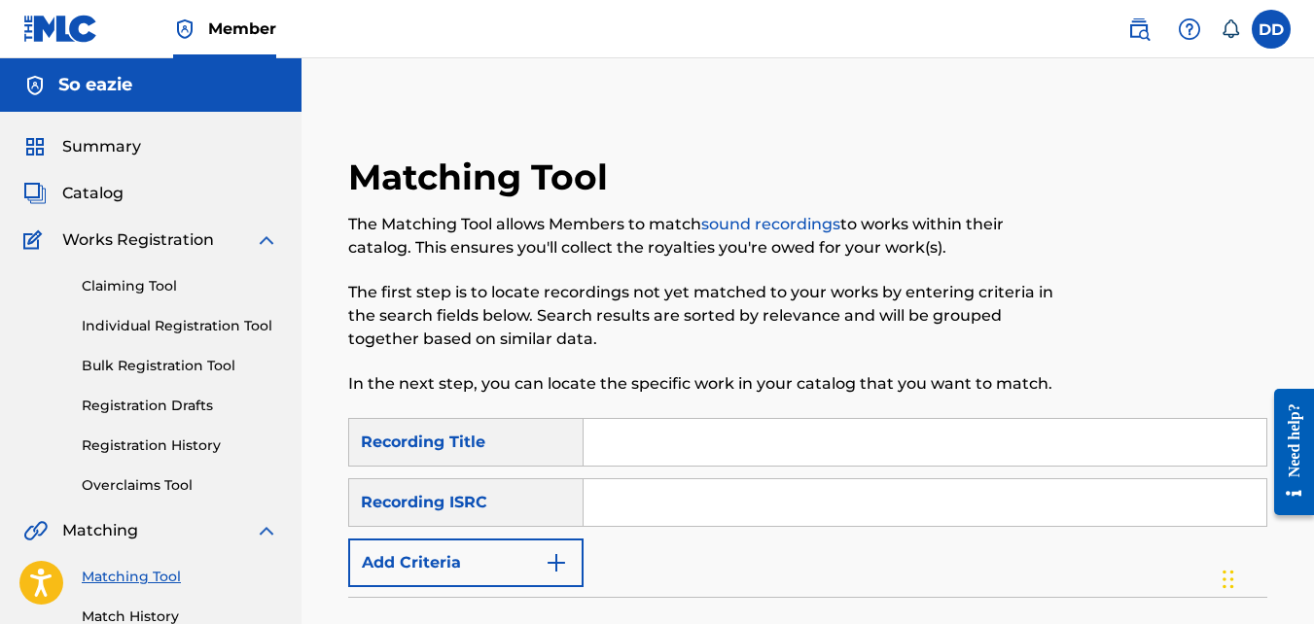
click at [701, 440] on input "Search Form" at bounding box center [925, 442] width 683 height 47
type input "devil on my shoulder"
click at [696, 510] on input "Search Form" at bounding box center [925, 502] width 683 height 47
paste input "QZNWS2526027"
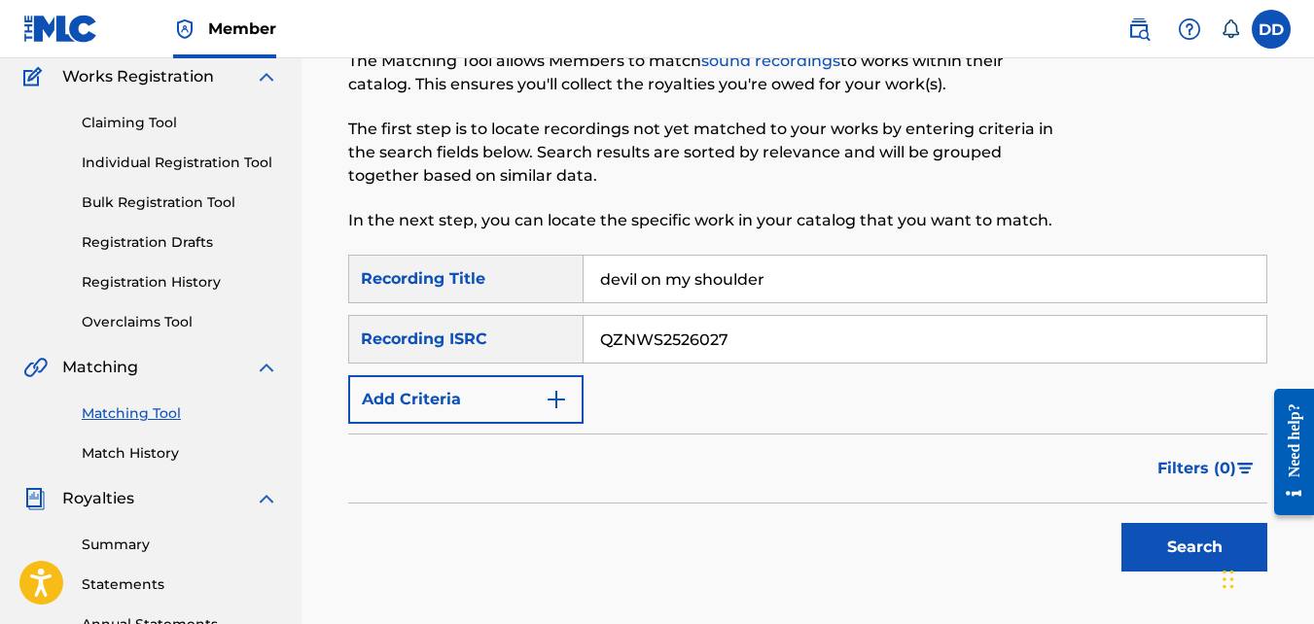
scroll to position [164, 0]
type input "QZNWS2526027"
click at [1157, 545] on button "Search" at bounding box center [1194, 546] width 146 height 49
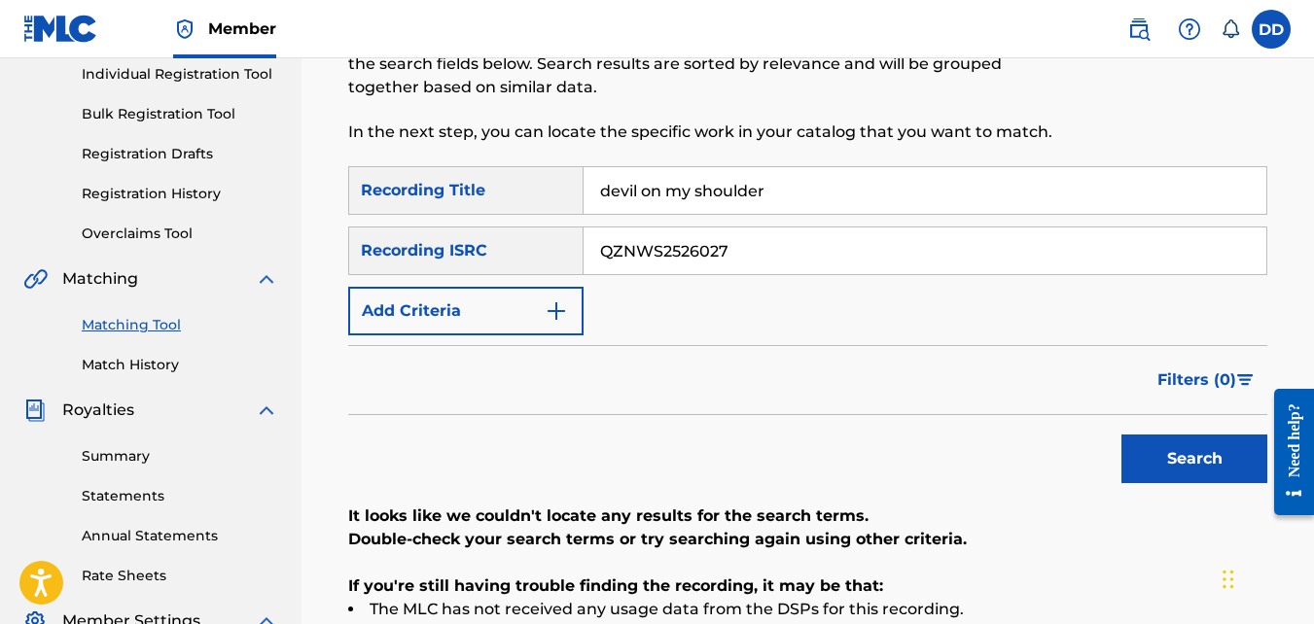
scroll to position [247, 0]
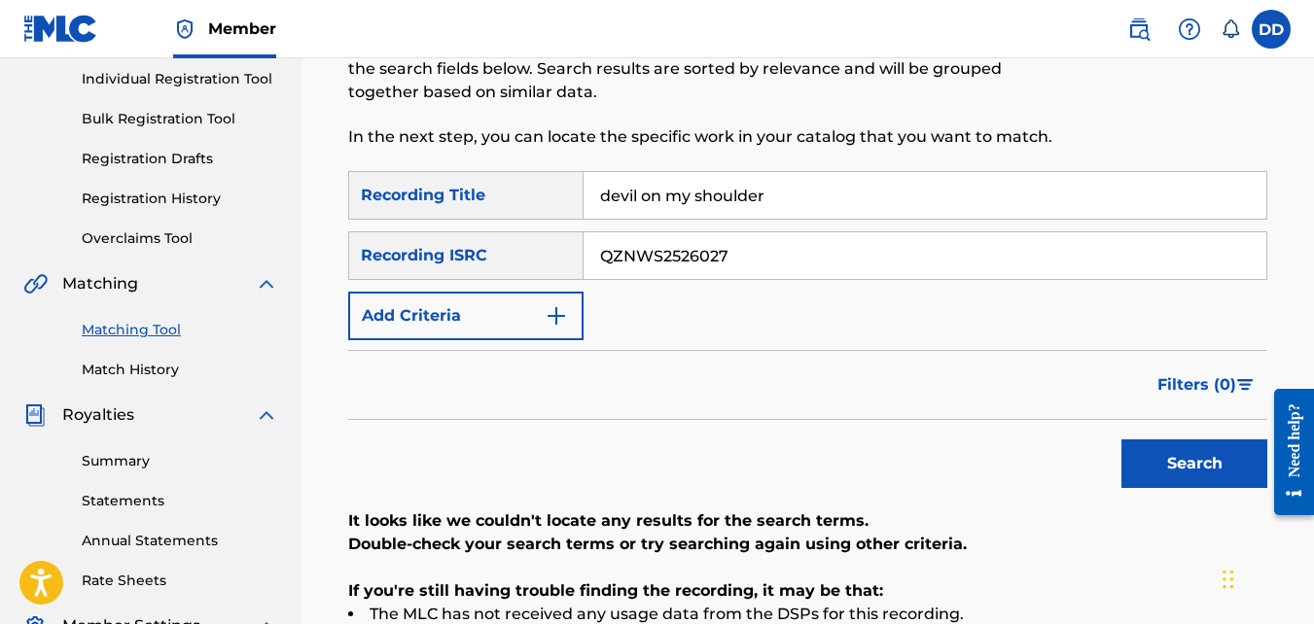
click at [796, 259] on input "QZNWS2526027" at bounding box center [925, 255] width 683 height 47
click at [1174, 457] on button "Search" at bounding box center [1194, 464] width 146 height 49
drag, startPoint x: 781, startPoint y: 249, endPoint x: 506, endPoint y: 284, distance: 277.4
click at [506, 284] on div "SearchWithCriteriab4b115fe-2c7a-4b0f-9d4d-72b63d12b592 Recording Title devil on…" at bounding box center [807, 255] width 919 height 169
click at [1124, 455] on button "Search" at bounding box center [1194, 464] width 146 height 49
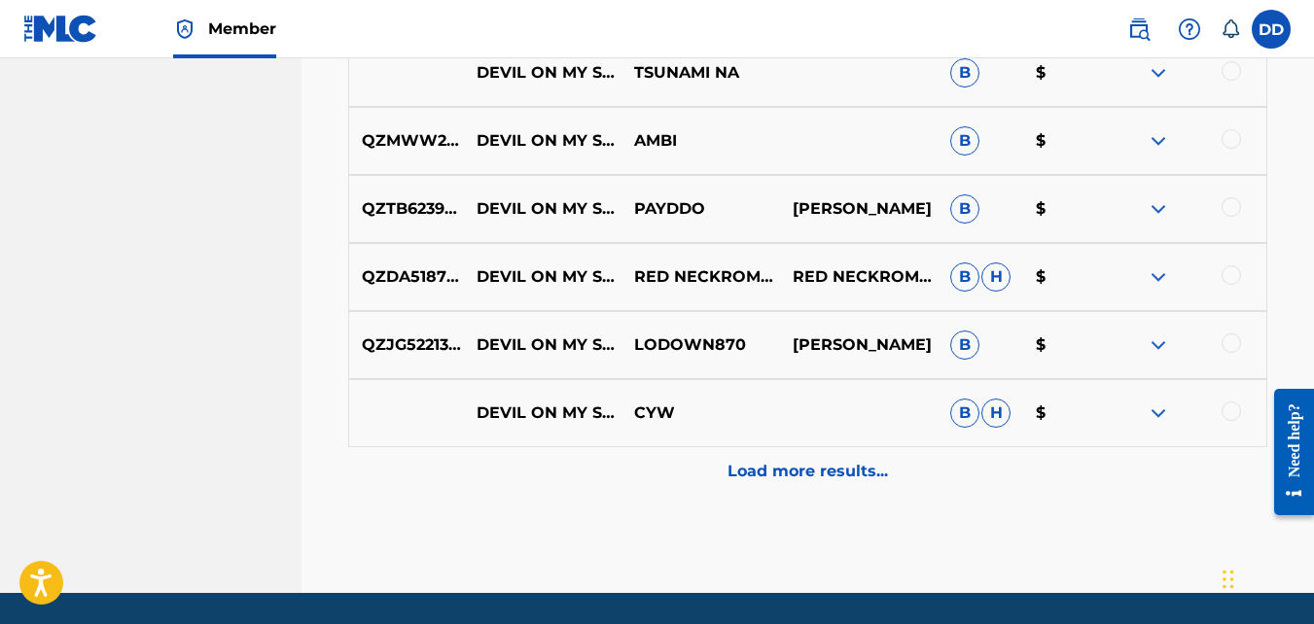
scroll to position [1056, 0]
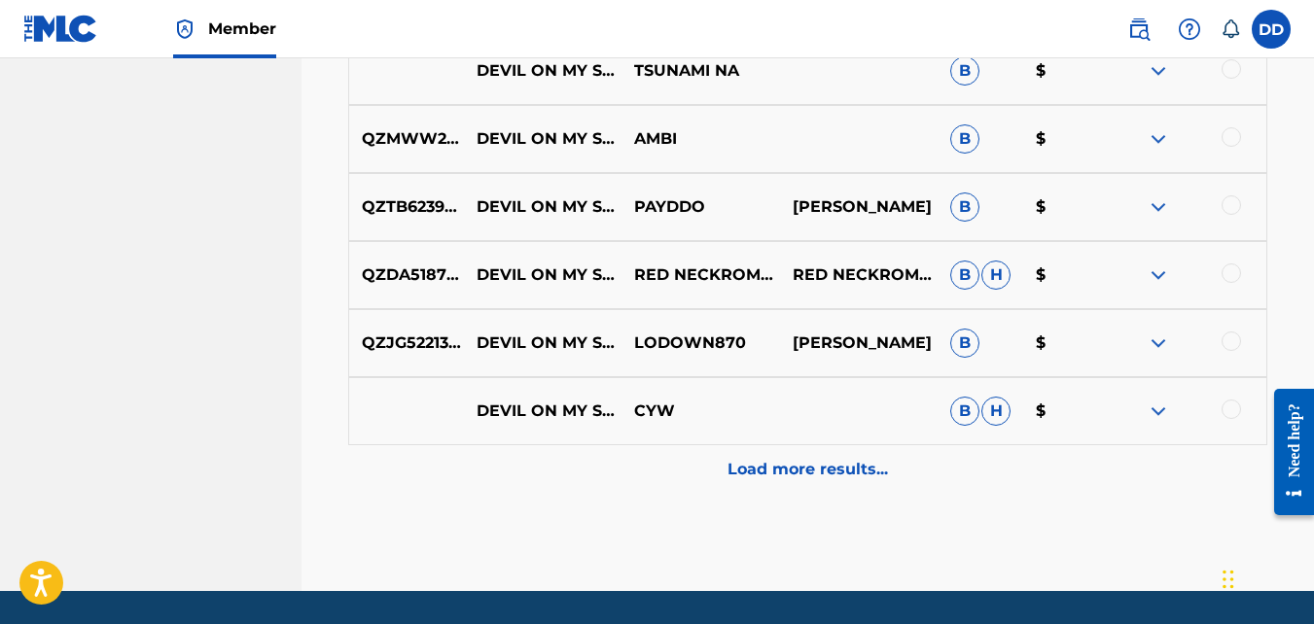
click at [801, 476] on p "Load more results..." at bounding box center [807, 469] width 160 height 23
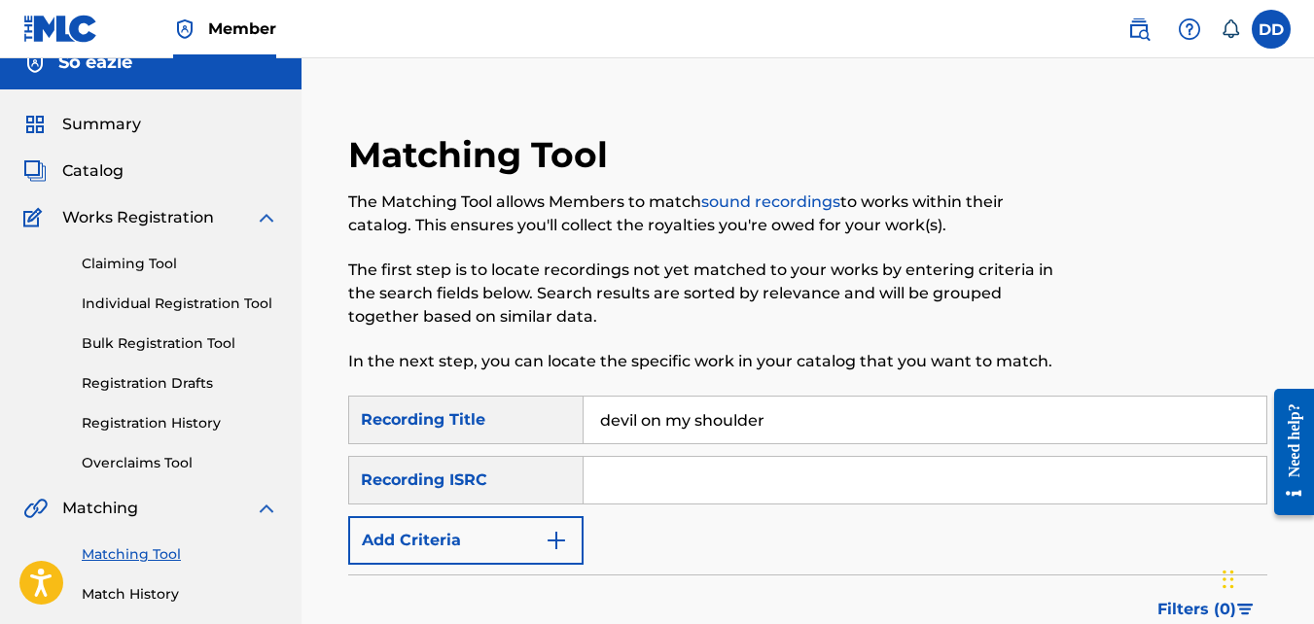
scroll to position [0, 0]
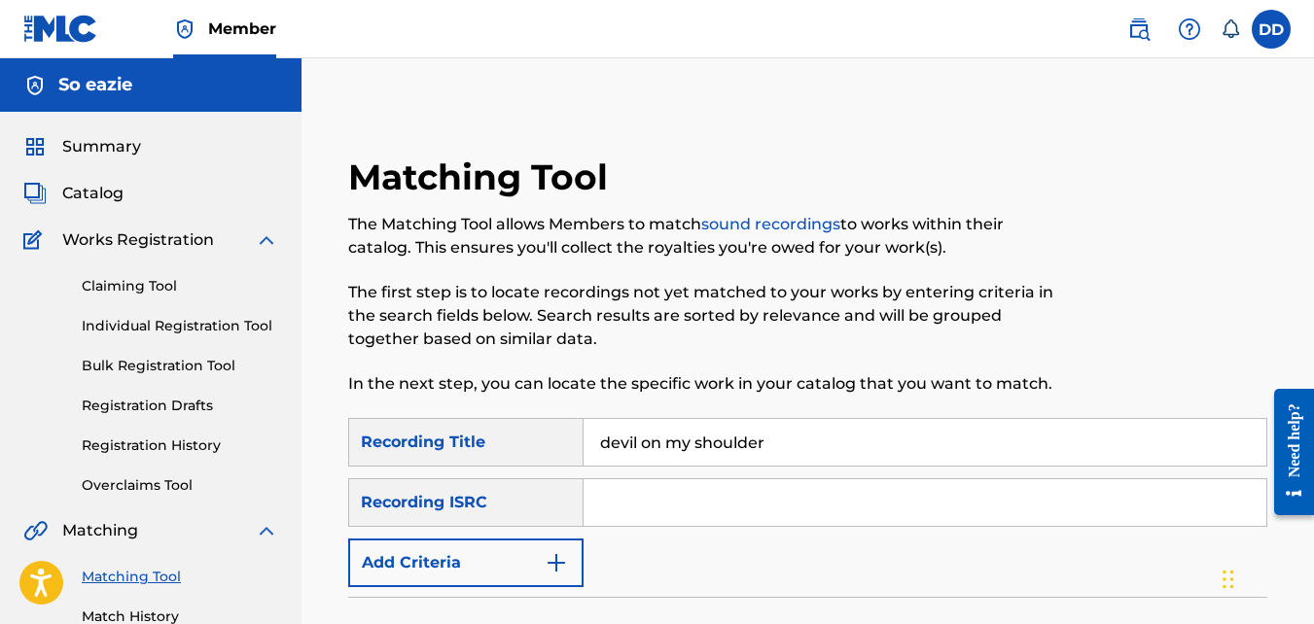
click at [688, 516] on input "Search Form" at bounding box center [925, 502] width 683 height 47
type input "So-Eazie"
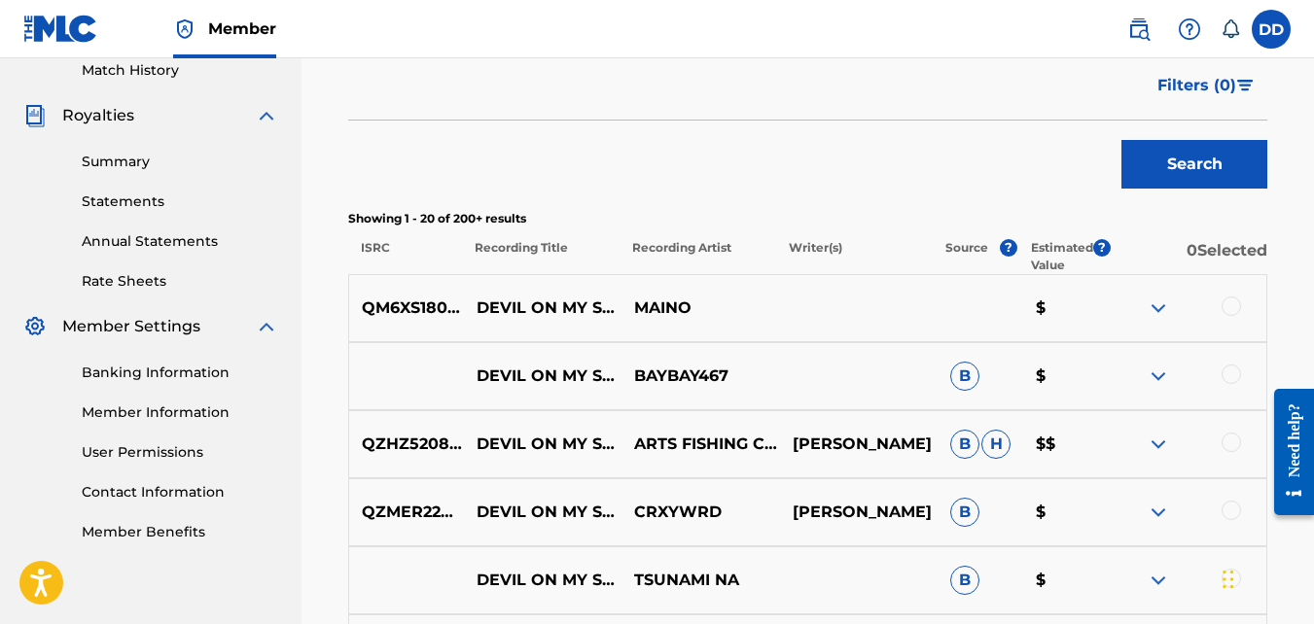
click at [1228, 174] on button "Search" at bounding box center [1194, 164] width 146 height 49
